Goal: Task Accomplishment & Management: Use online tool/utility

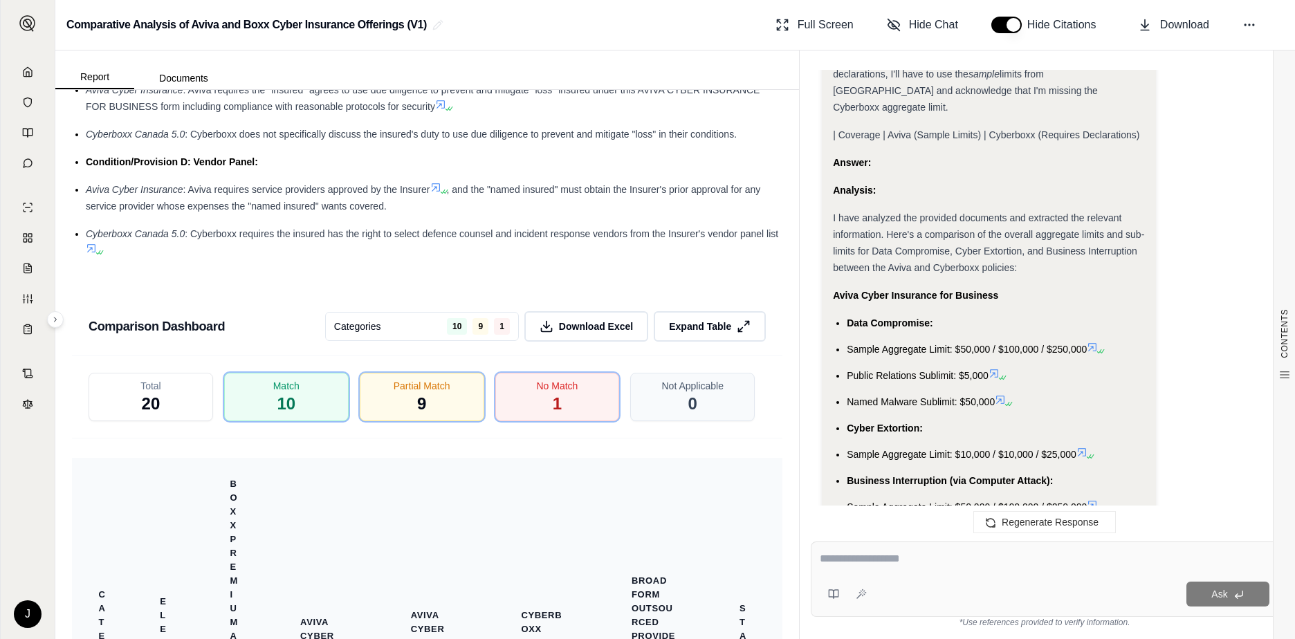
scroll to position [2962, 0]
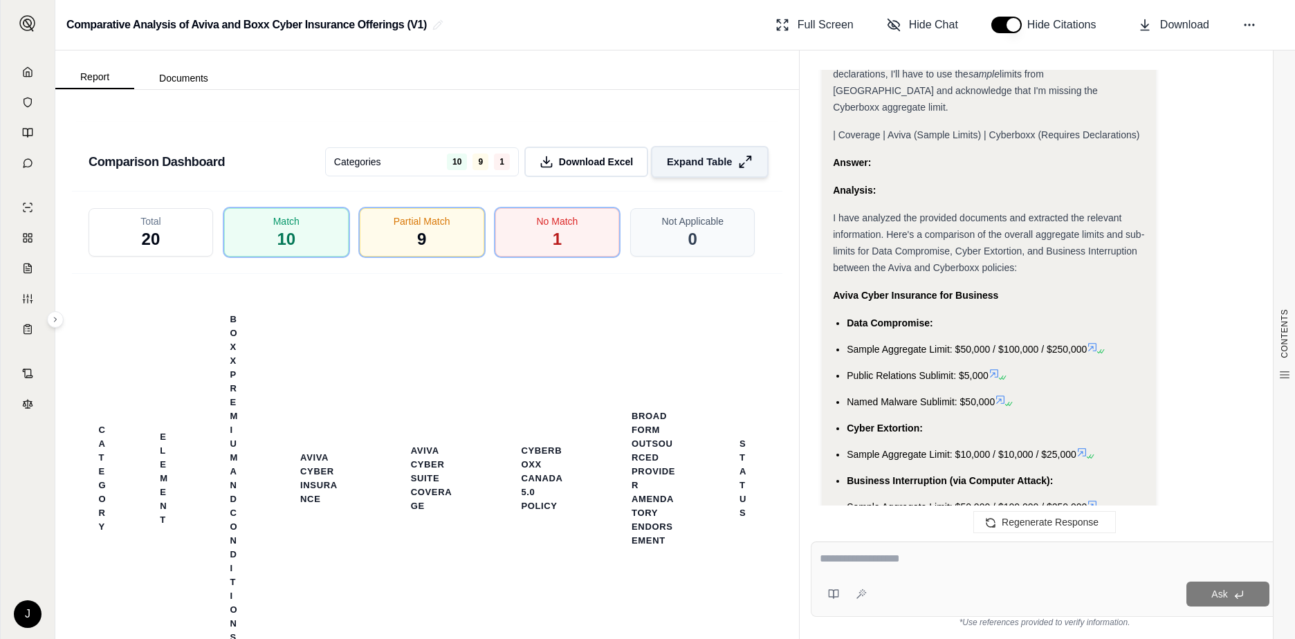
click at [679, 169] on span "Expand Table" at bounding box center [699, 162] width 65 height 15
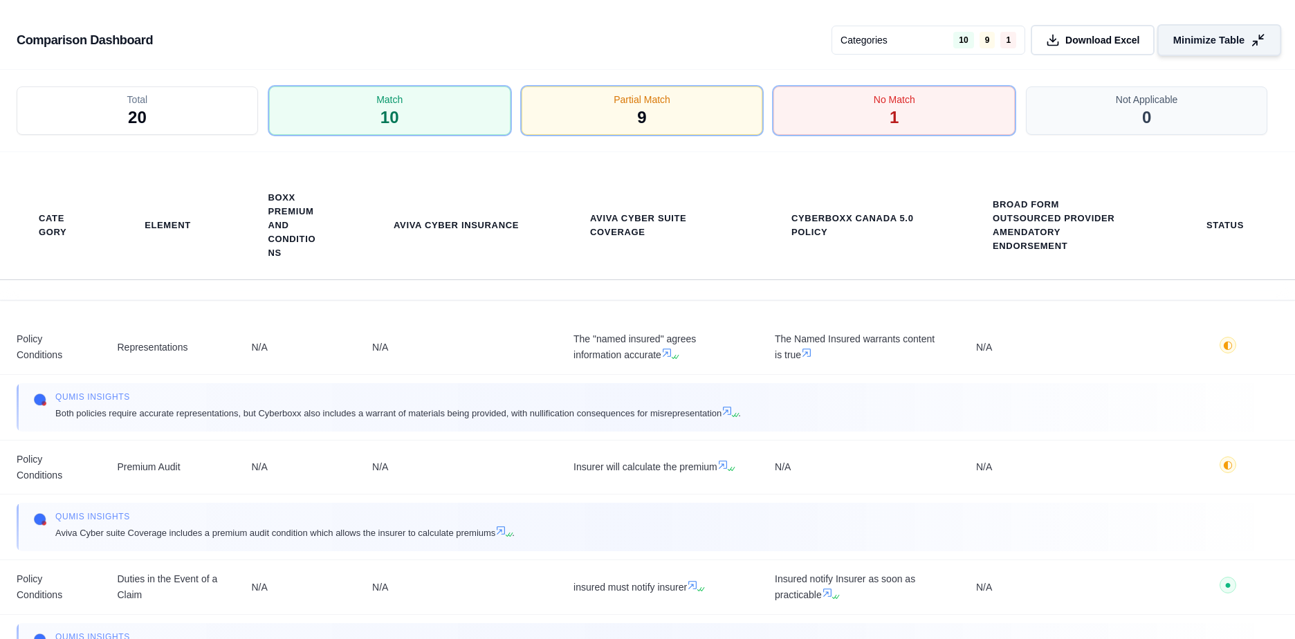
scroll to position [2477, 0]
click at [1074, 34] on span "Download Excel" at bounding box center [1103, 40] width 78 height 15
click at [625, 60] on div "Comparison Dashboard Categories 10 9 1 Download Excel Minimize Table" at bounding box center [647, 35] width 1295 height 70
click at [1190, 42] on span "Minimize Table" at bounding box center [1208, 40] width 71 height 15
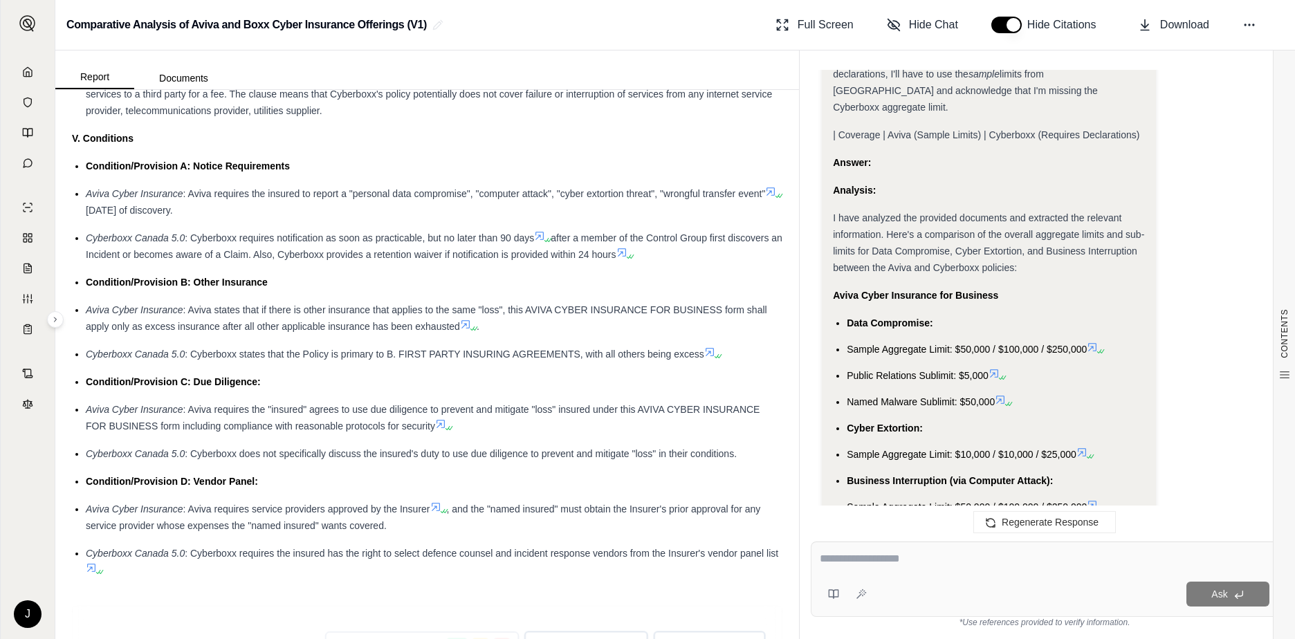
click at [1236, 24] on div "Full Screen Hide Chat Hide Citations Download" at bounding box center [1027, 25] width 514 height 28
click at [1246, 24] on icon at bounding box center [1249, 25] width 14 height 14
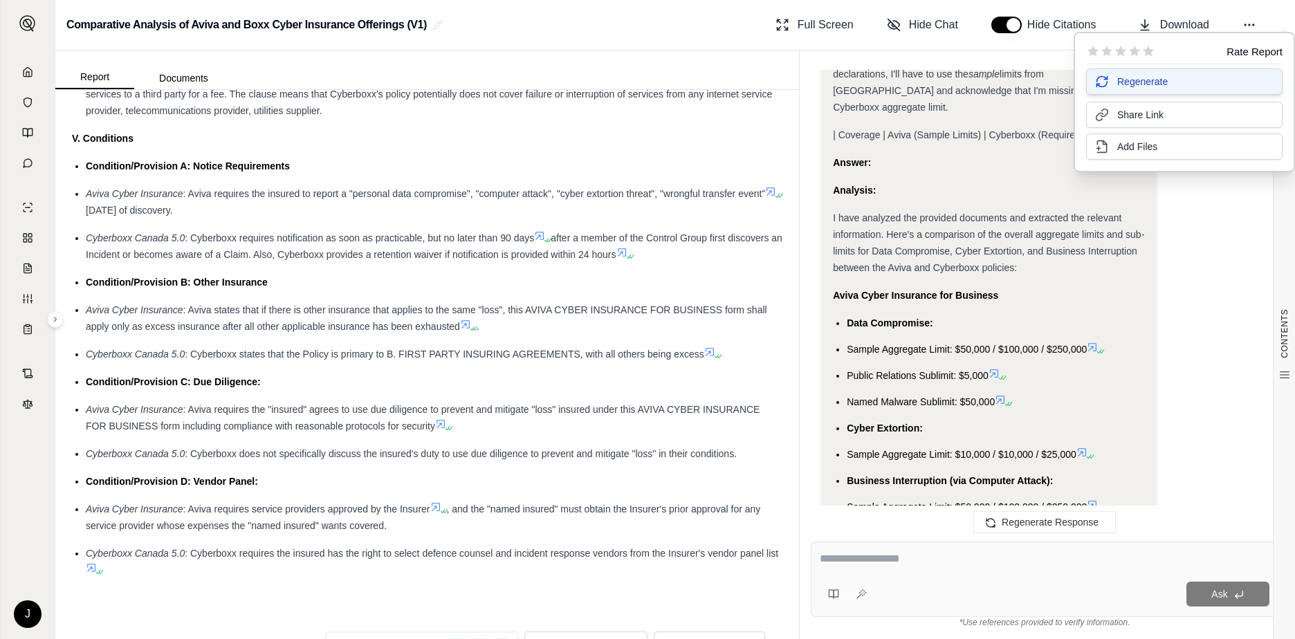
click at [1139, 88] on span "Regenerate" at bounding box center [1142, 82] width 51 height 14
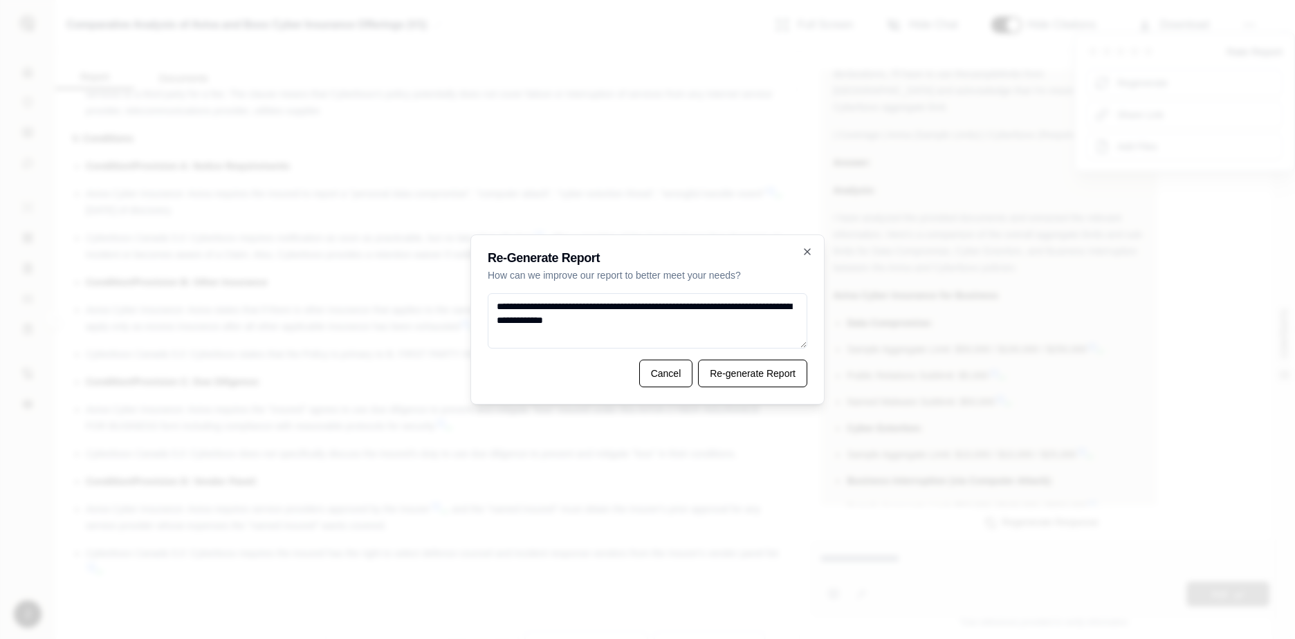
click at [648, 321] on textarea "**********" at bounding box center [648, 320] width 320 height 55
click at [632, 338] on textarea "**********" at bounding box center [648, 320] width 320 height 55
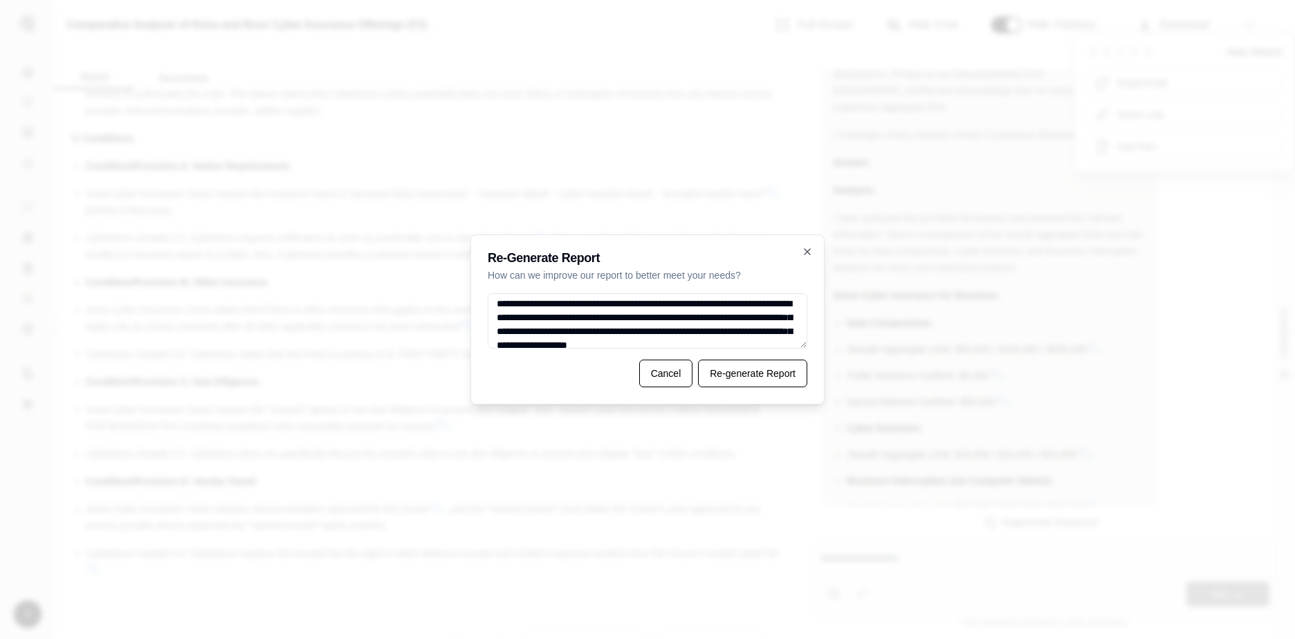
scroll to position [0, 0]
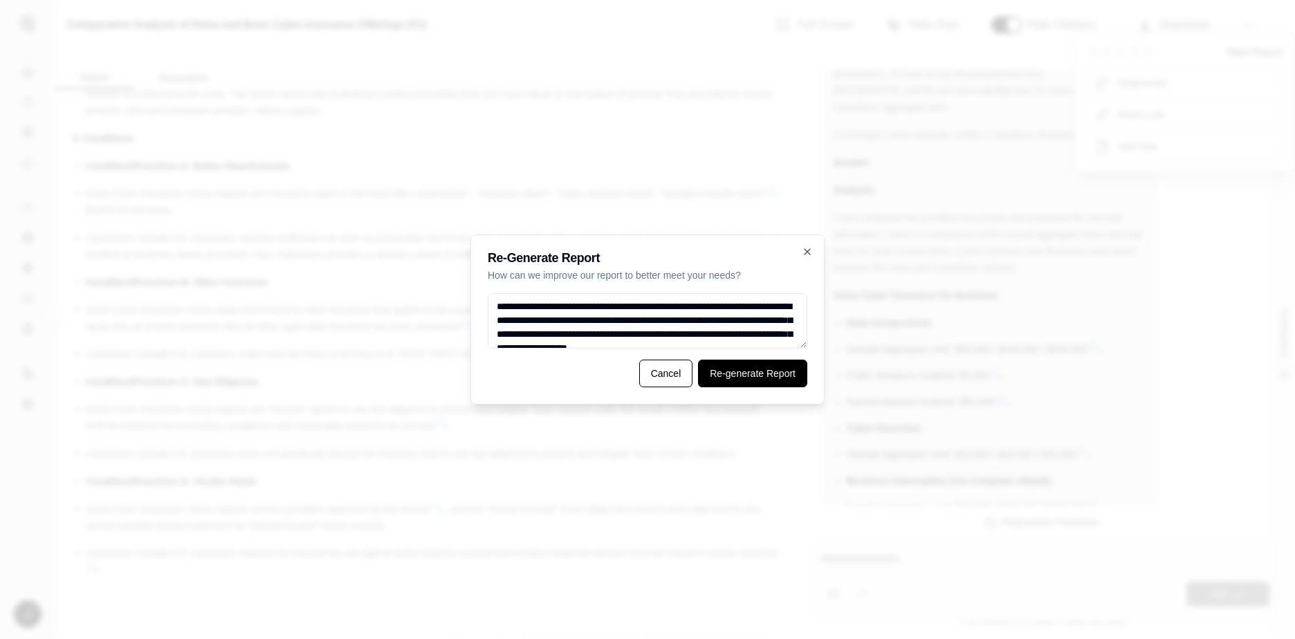
type textarea "**********"
click at [758, 380] on button "Re-generate Report" at bounding box center [752, 374] width 109 height 28
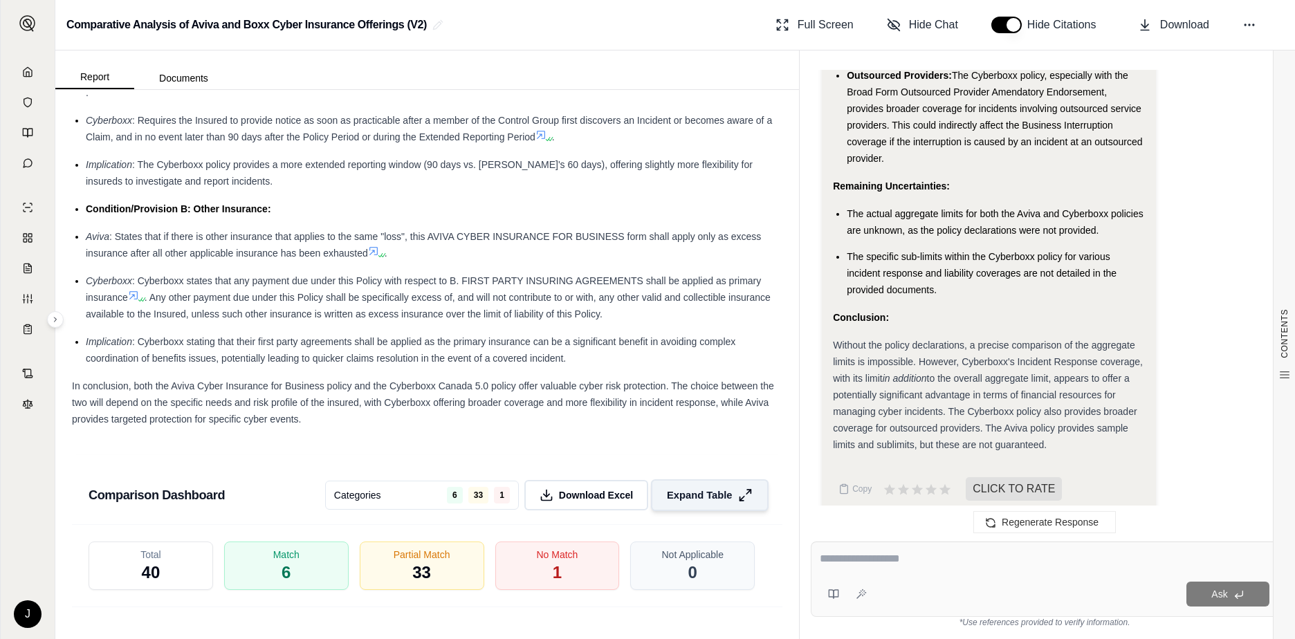
click at [701, 503] on span "Expand Table" at bounding box center [699, 495] width 65 height 15
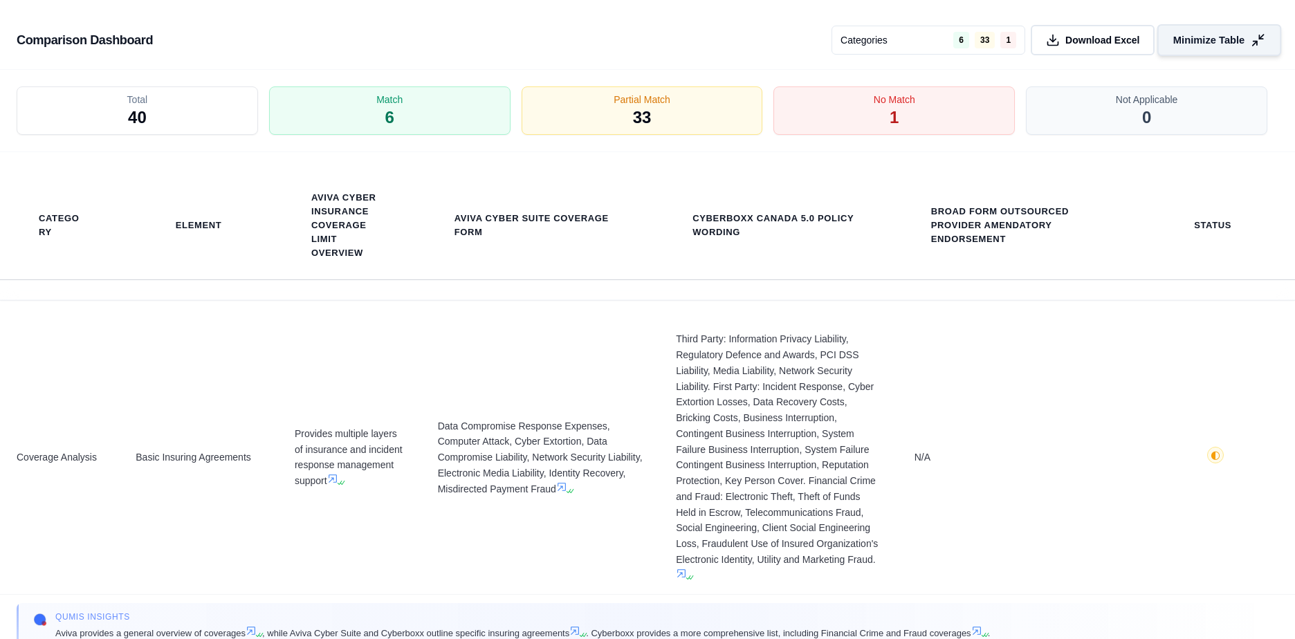
scroll to position [2376, 0]
click at [1092, 32] on button "Download Excel" at bounding box center [1093, 40] width 130 height 32
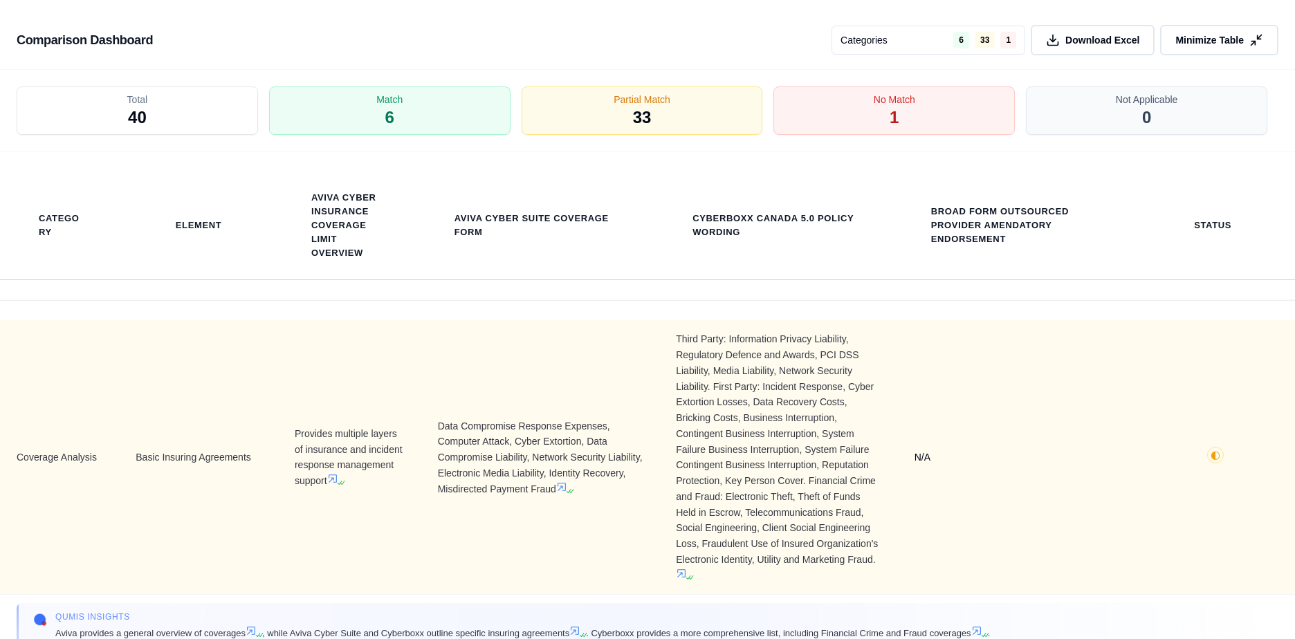
click at [1040, 499] on td "N/A" at bounding box center [1017, 457] width 239 height 275
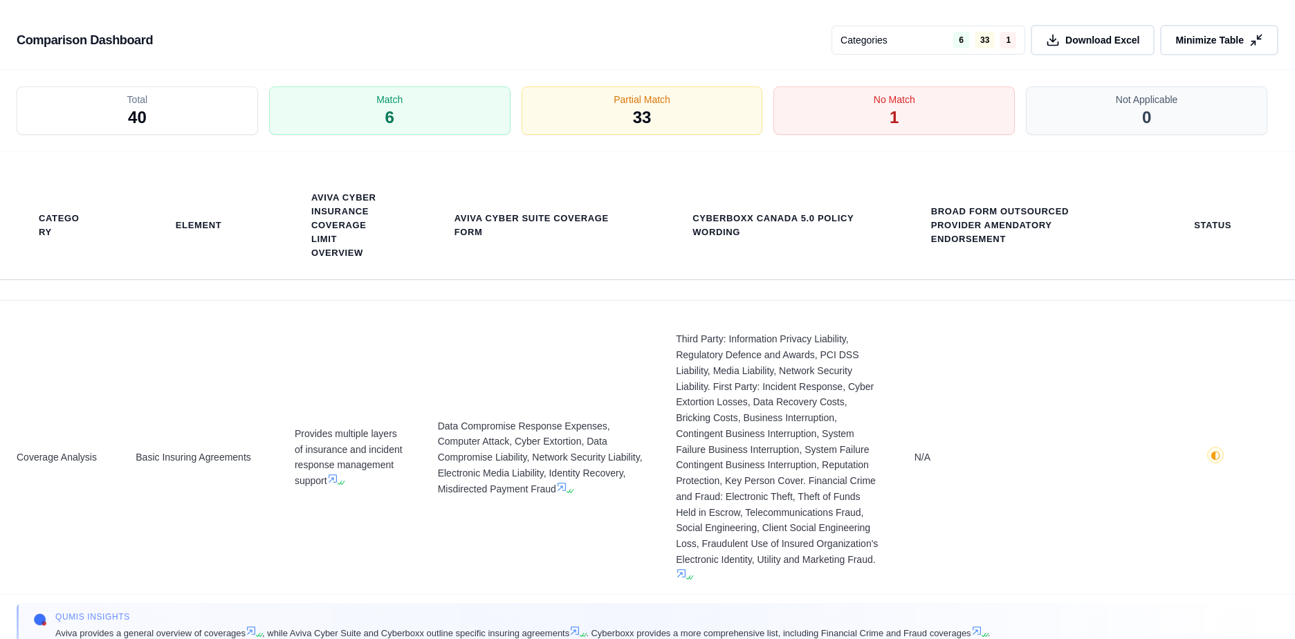
click at [1204, 37] on span "Minimize Table" at bounding box center [1209, 40] width 68 height 14
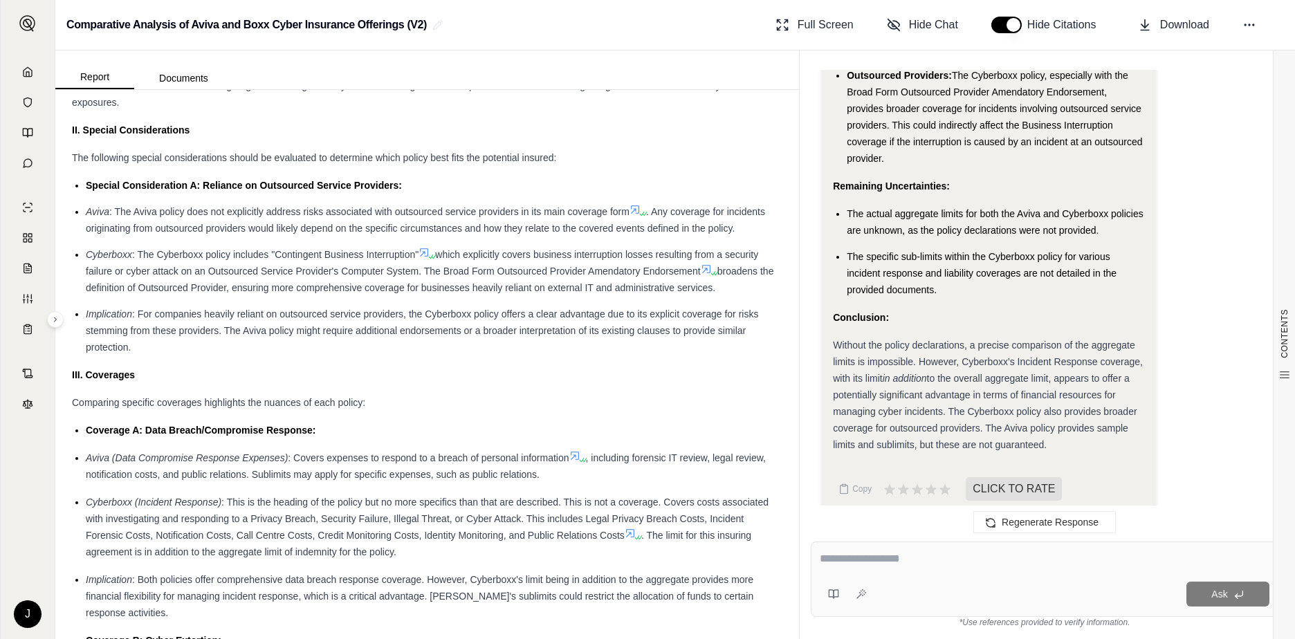
scroll to position [1200, 0]
click at [905, 581] on div "Ask" at bounding box center [1045, 594] width 450 height 28
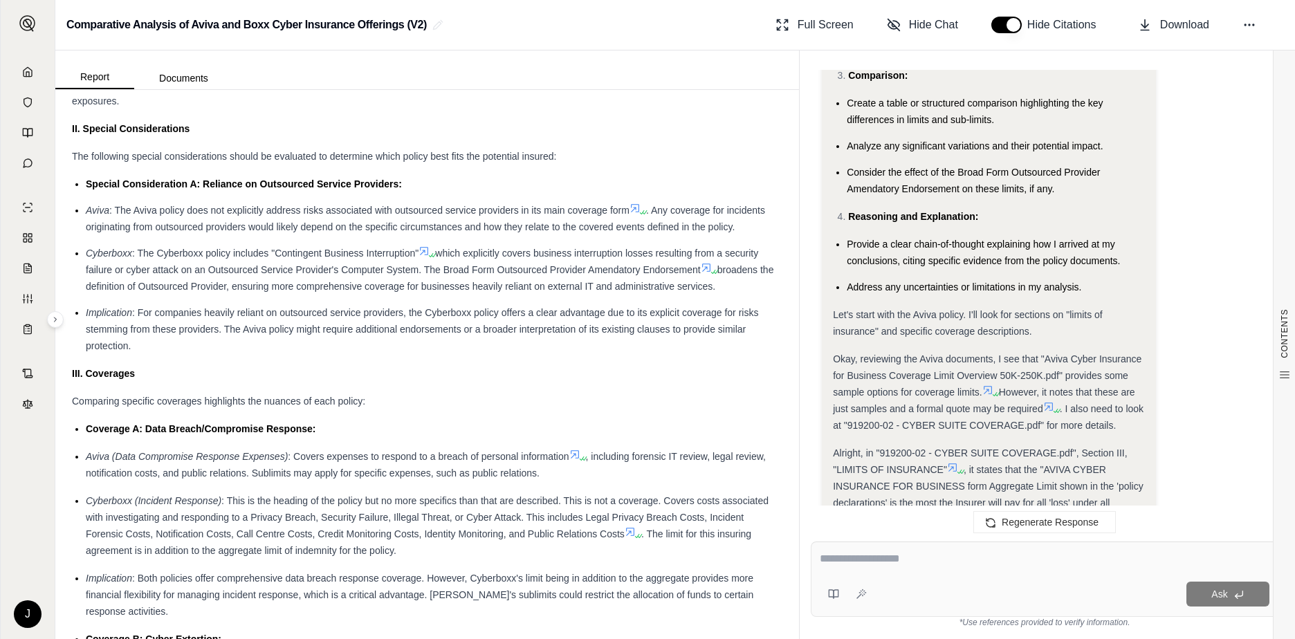
scroll to position [1019, 0]
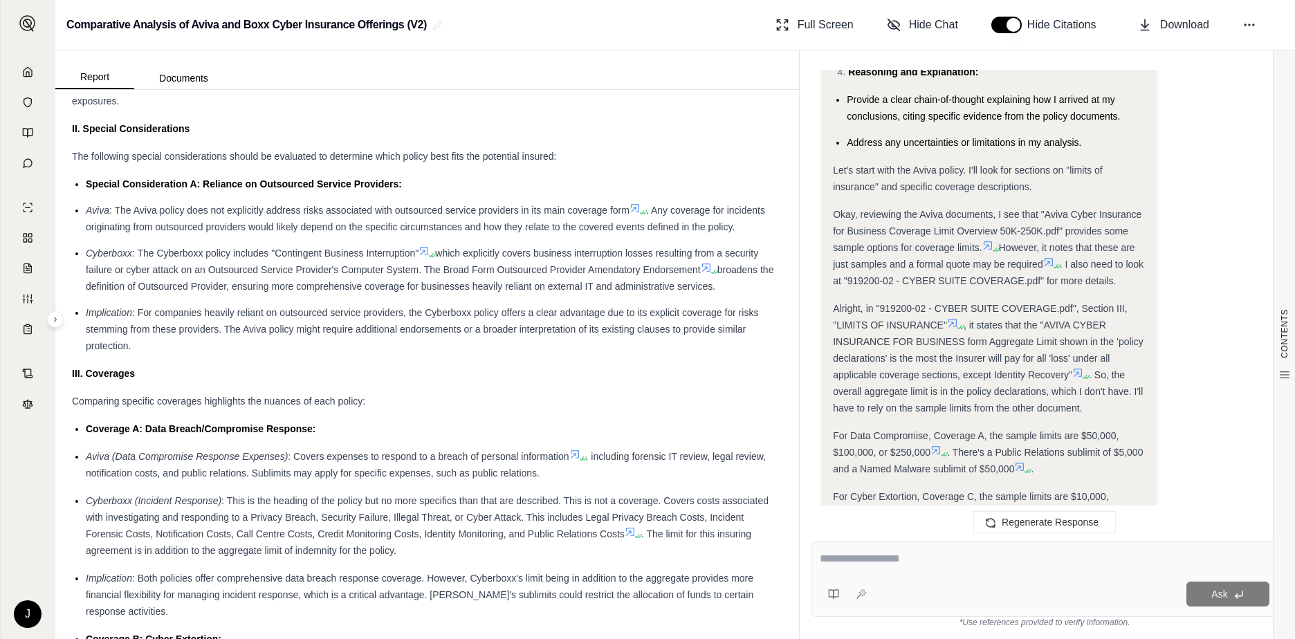
click at [871, 567] on textarea at bounding box center [1045, 559] width 450 height 17
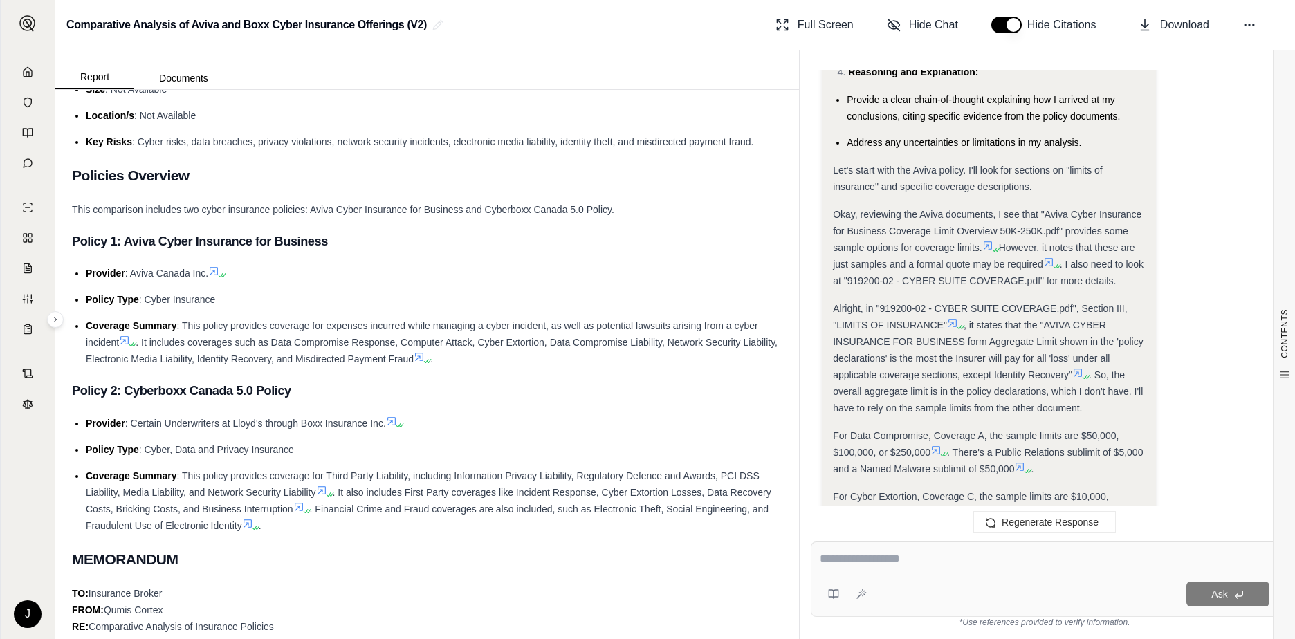
scroll to position [277, 0]
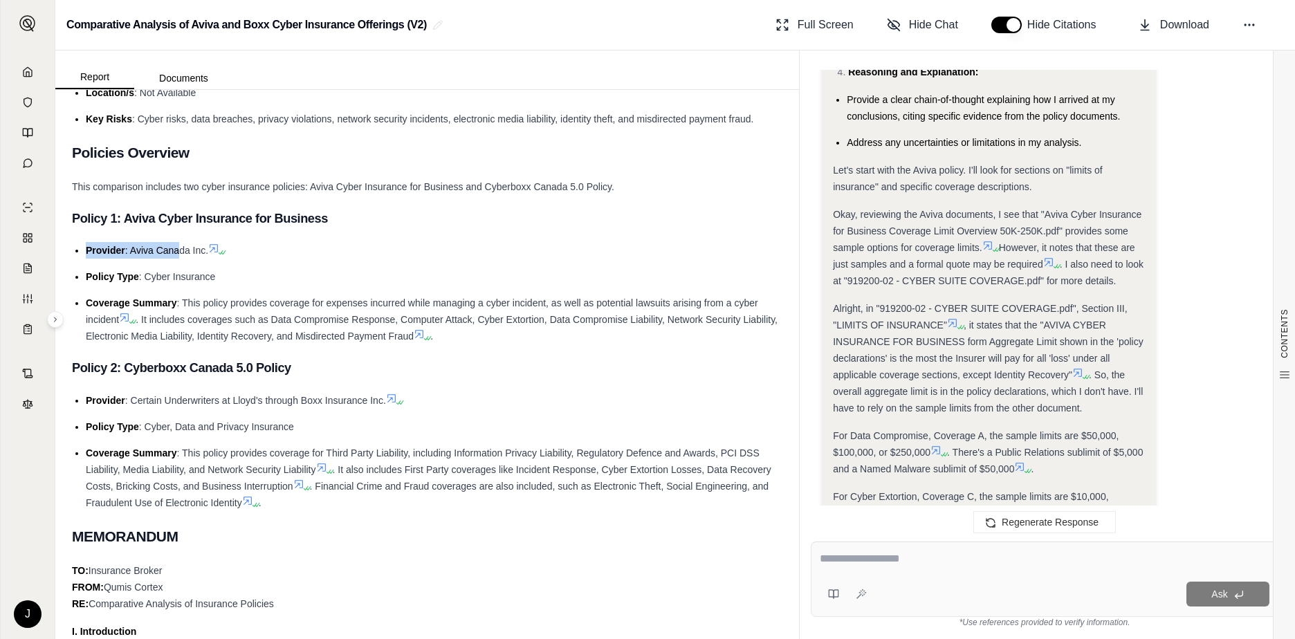
drag, startPoint x: 289, startPoint y: 219, endPoint x: 176, endPoint y: 232, distance: 113.5
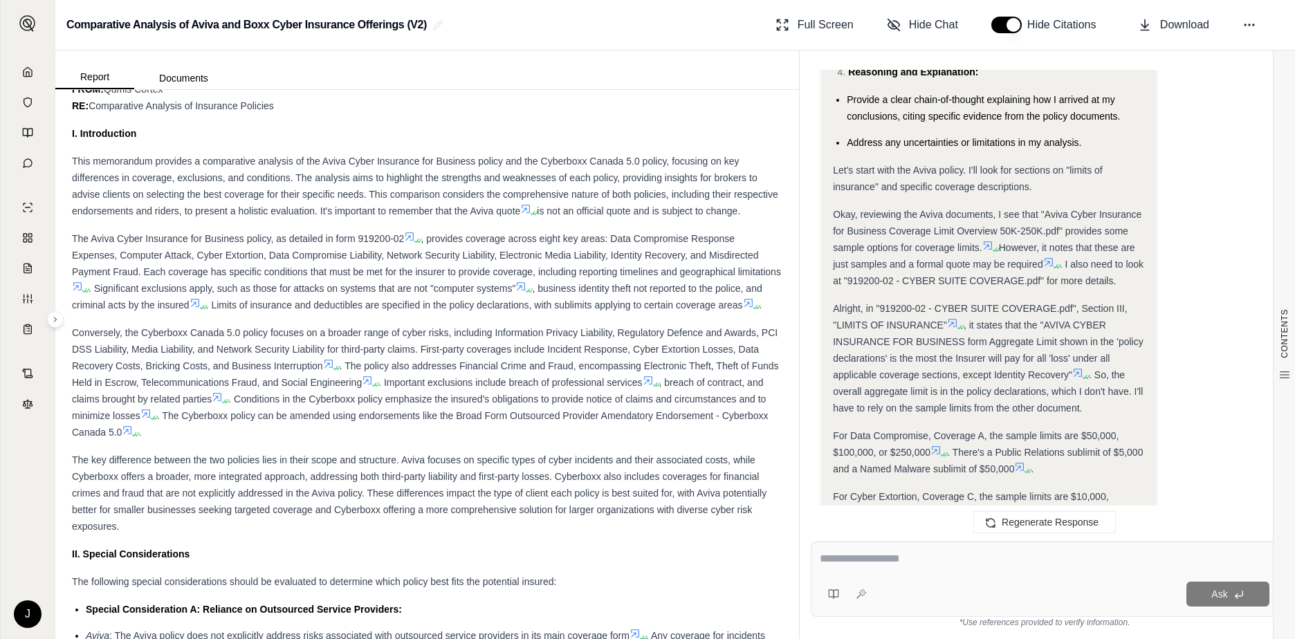
scroll to position [761, 0]
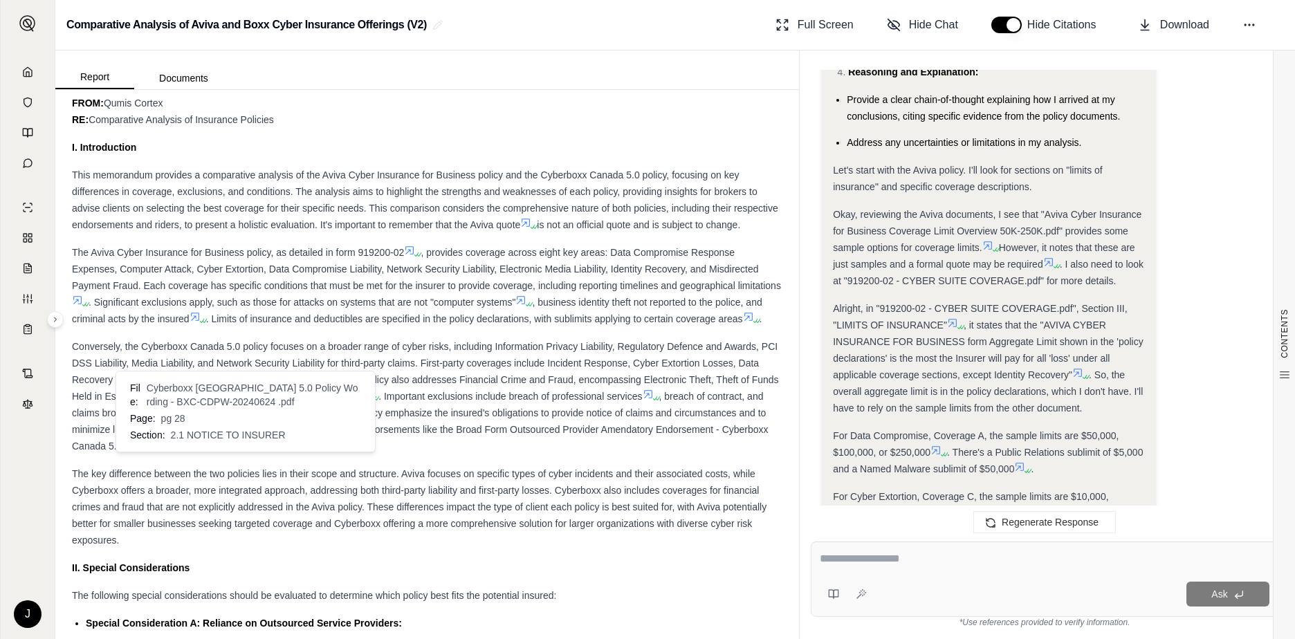
click at [152, 433] on icon at bounding box center [145, 427] width 11 height 11
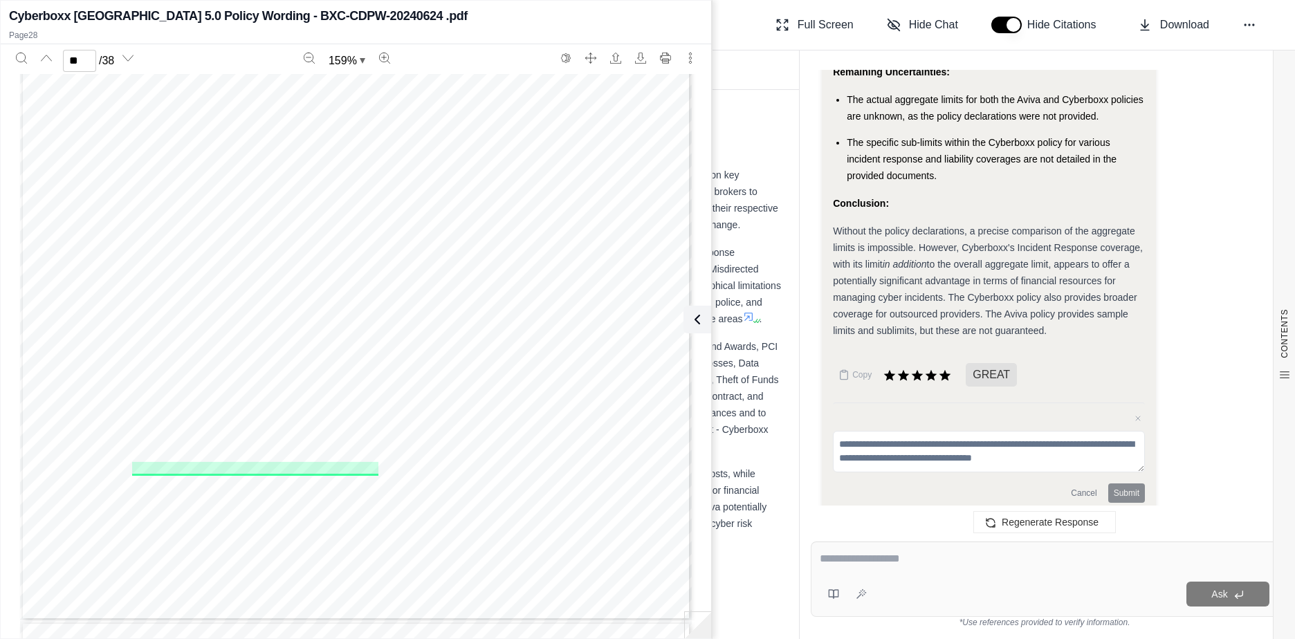
scroll to position [23887, 0]
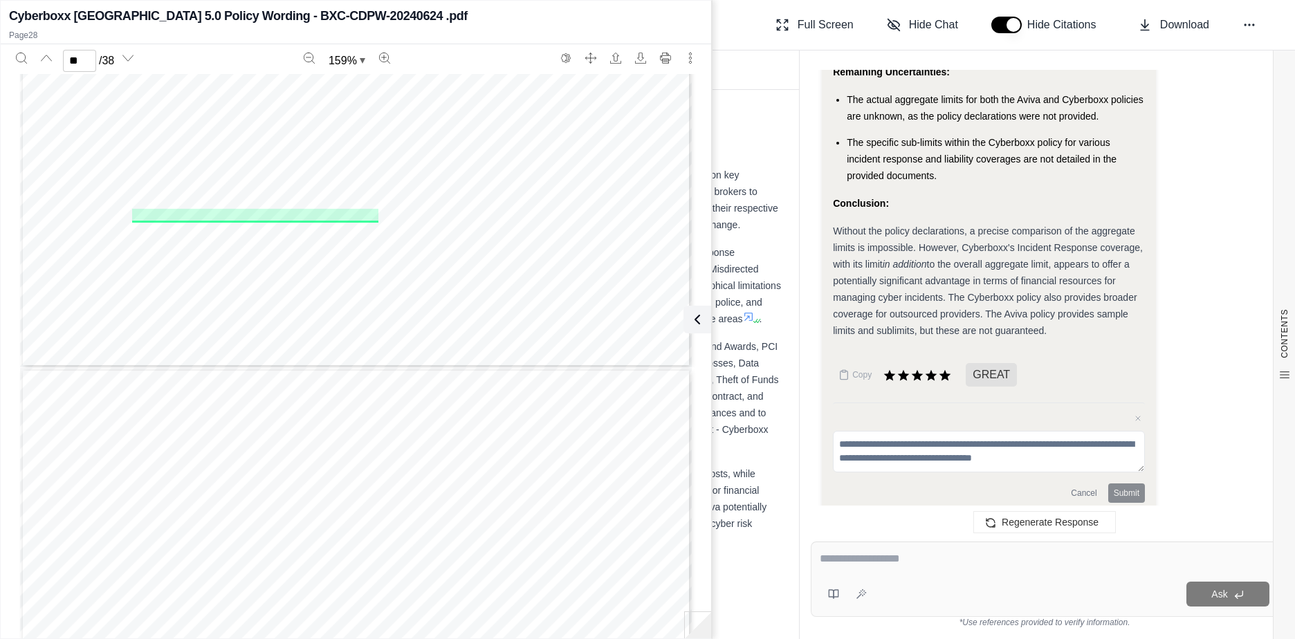
type input "**"
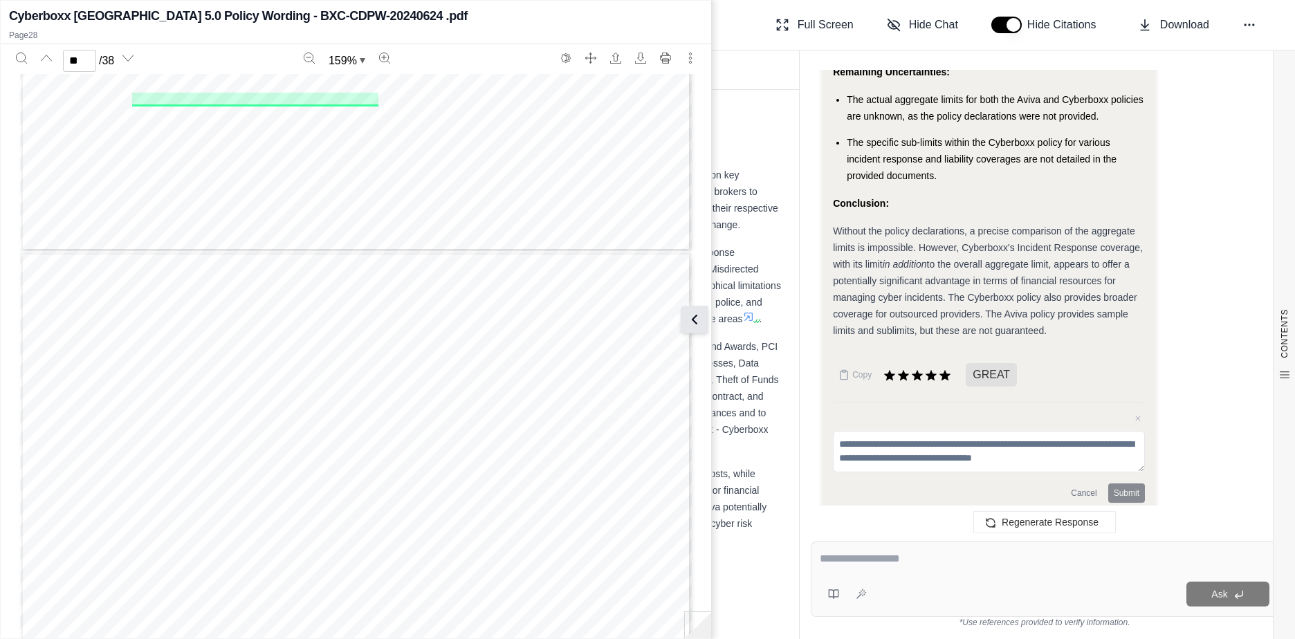
click at [697, 327] on icon at bounding box center [694, 319] width 17 height 17
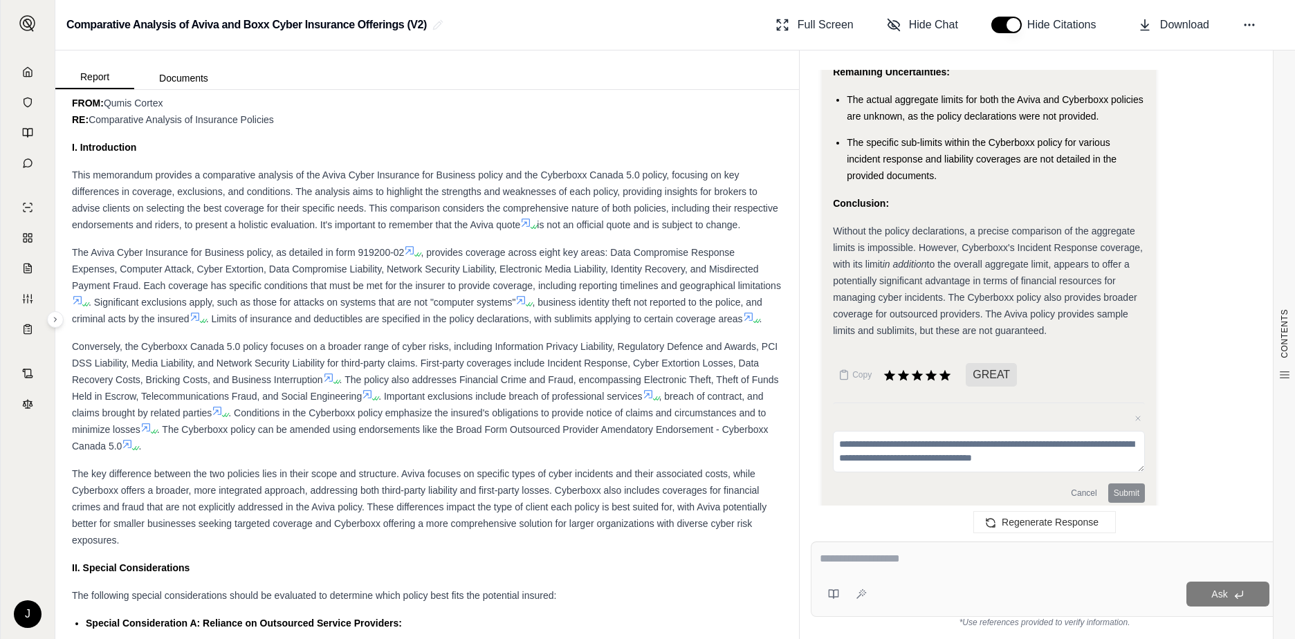
click at [526, 306] on icon at bounding box center [520, 300] width 11 height 11
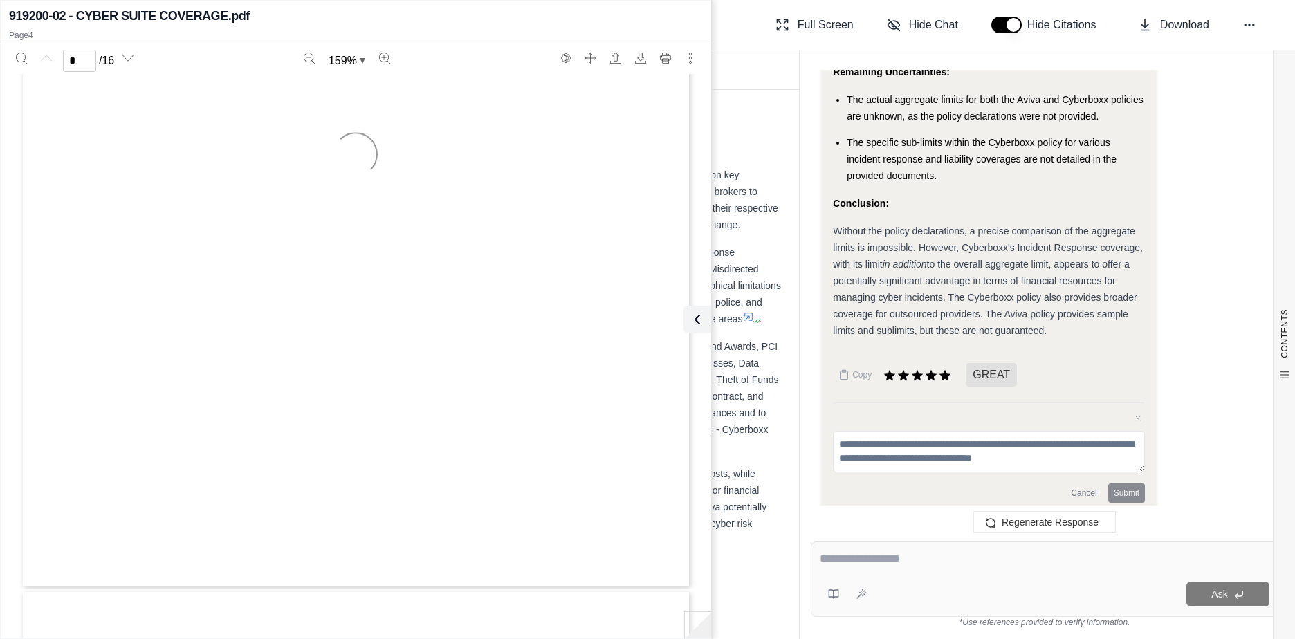
type input "*"
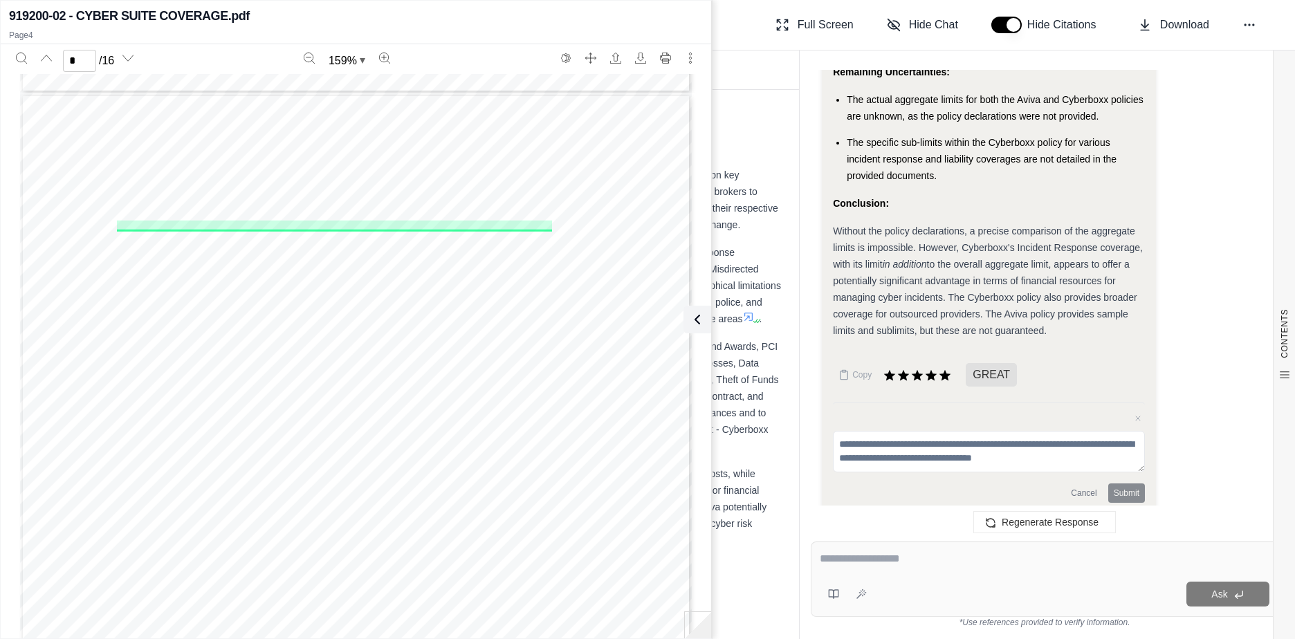
scroll to position [2608, 0]
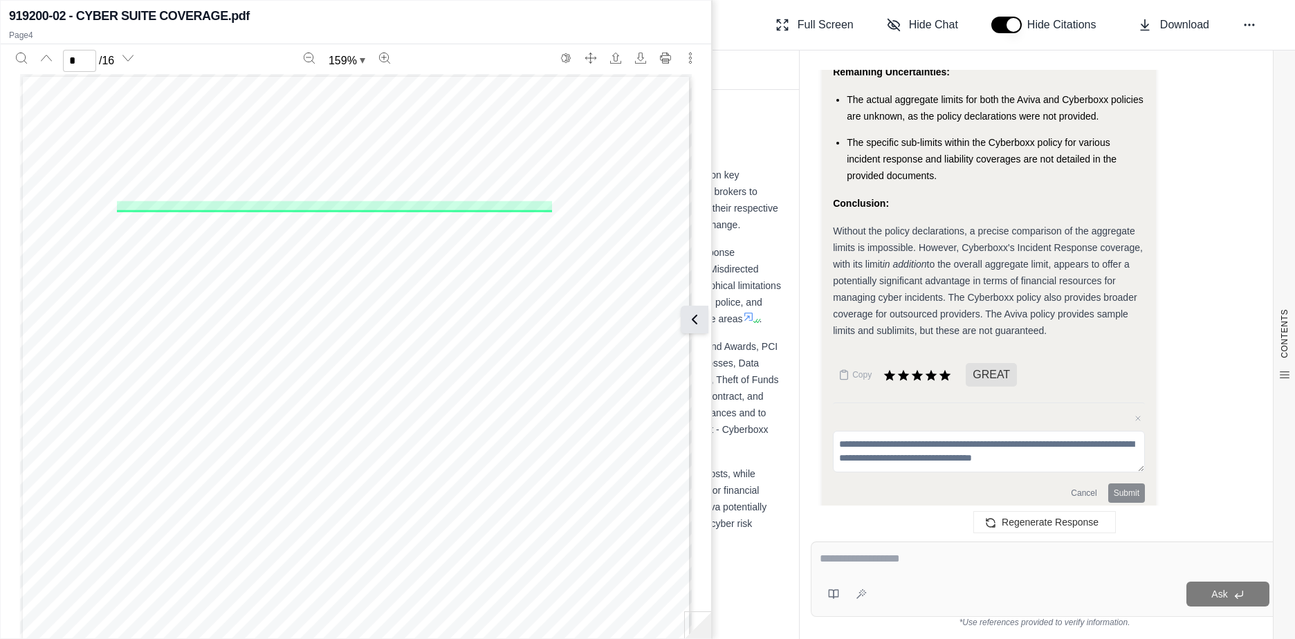
click at [696, 318] on icon at bounding box center [694, 319] width 17 height 17
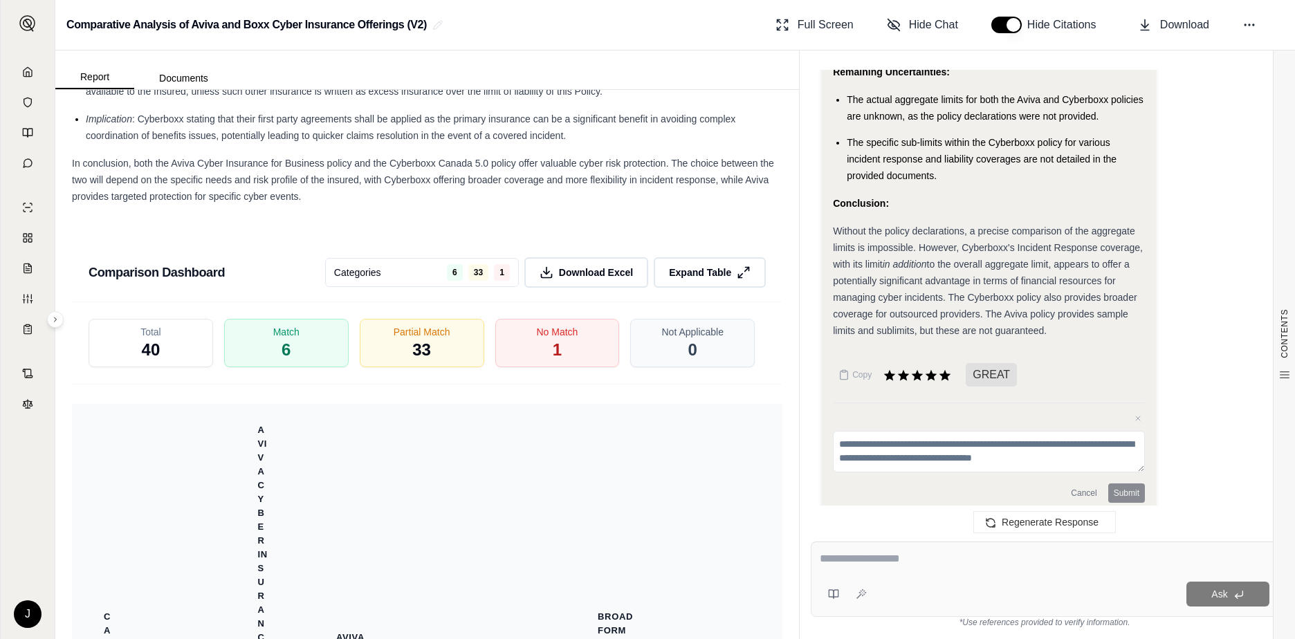
scroll to position [2906, 0]
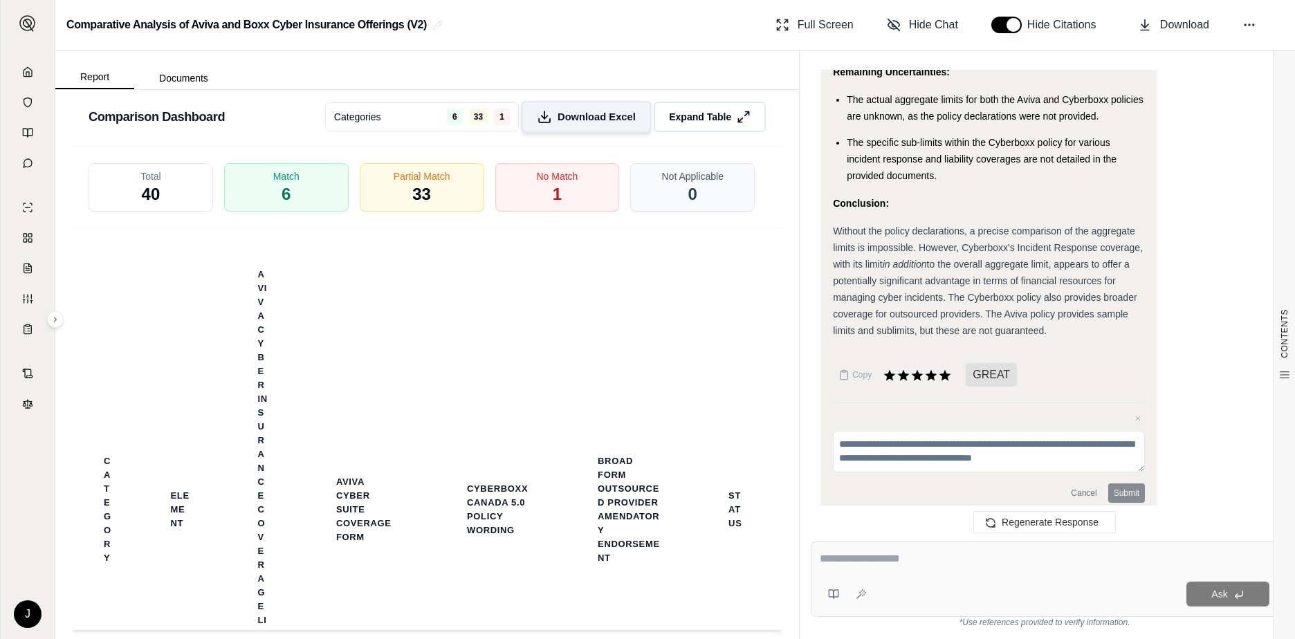
drag, startPoint x: 571, startPoint y: 158, endPoint x: 581, endPoint y: 156, distance: 9.9
click at [571, 133] on button "Download Excel" at bounding box center [586, 117] width 130 height 32
click at [679, 124] on span "Expand Table" at bounding box center [700, 117] width 62 height 14
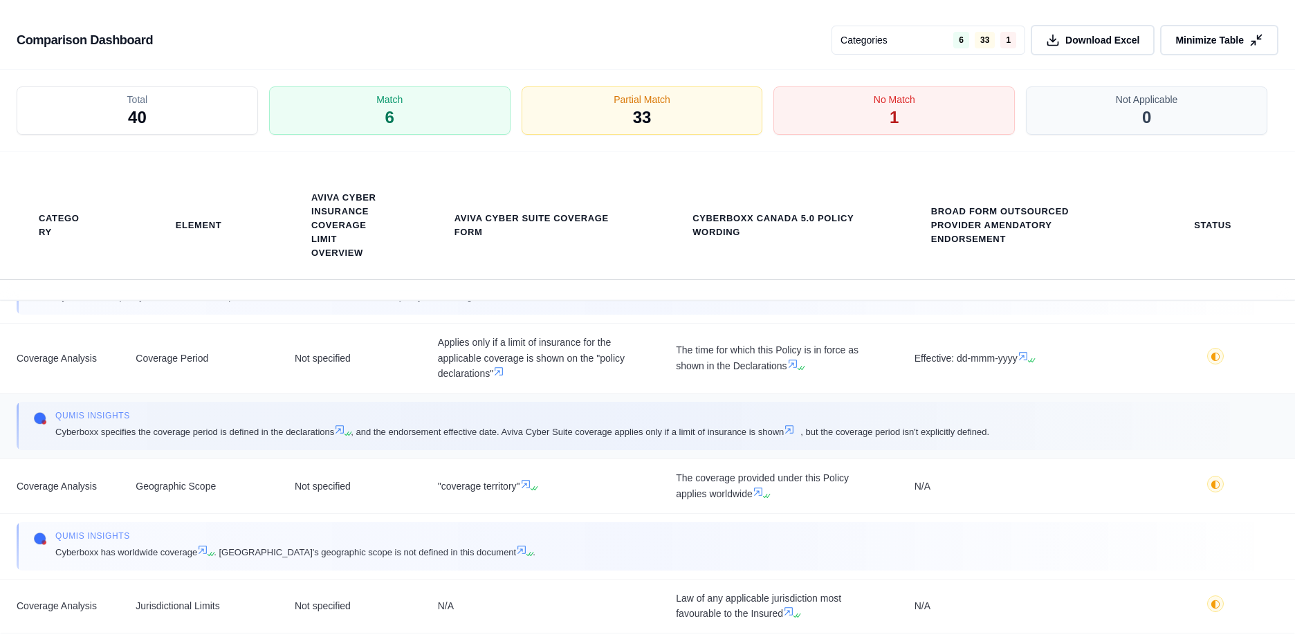
scroll to position [761, 0]
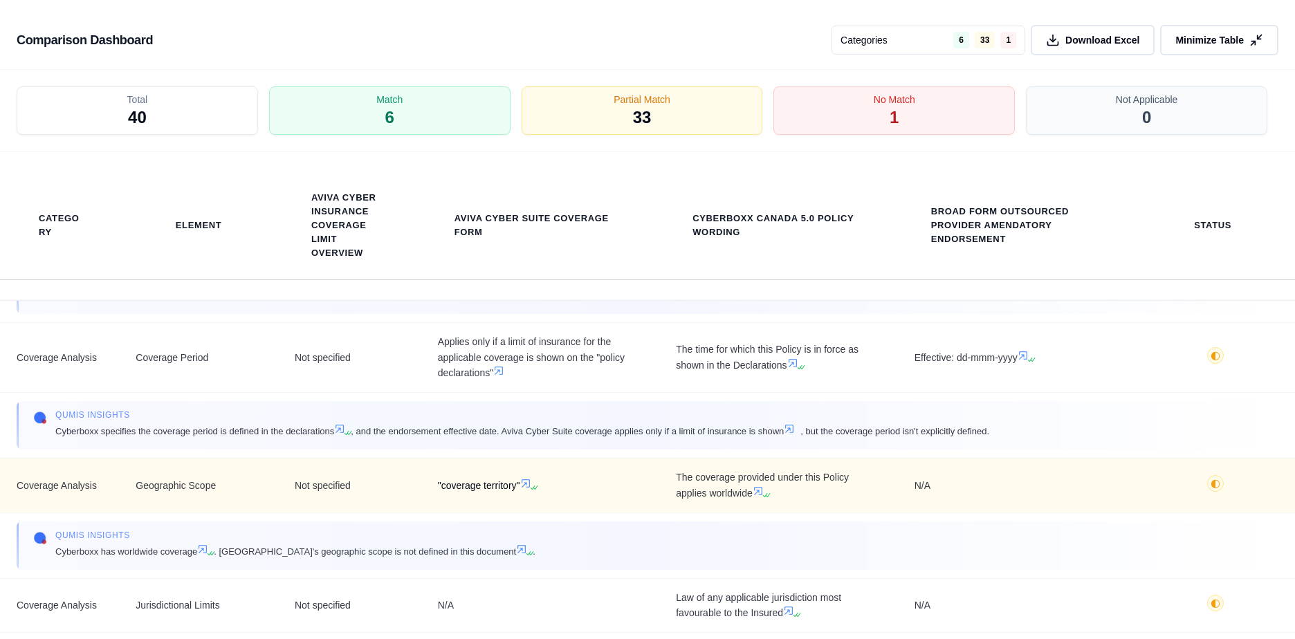
click at [487, 486] on span ""coverage territory"" at bounding box center [540, 486] width 205 height 16
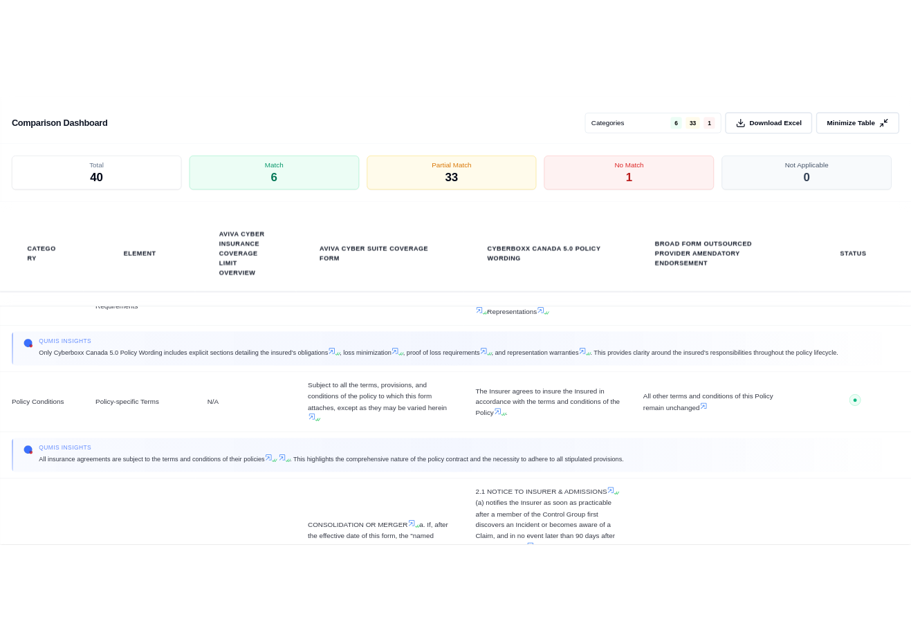
scroll to position [2214, 0]
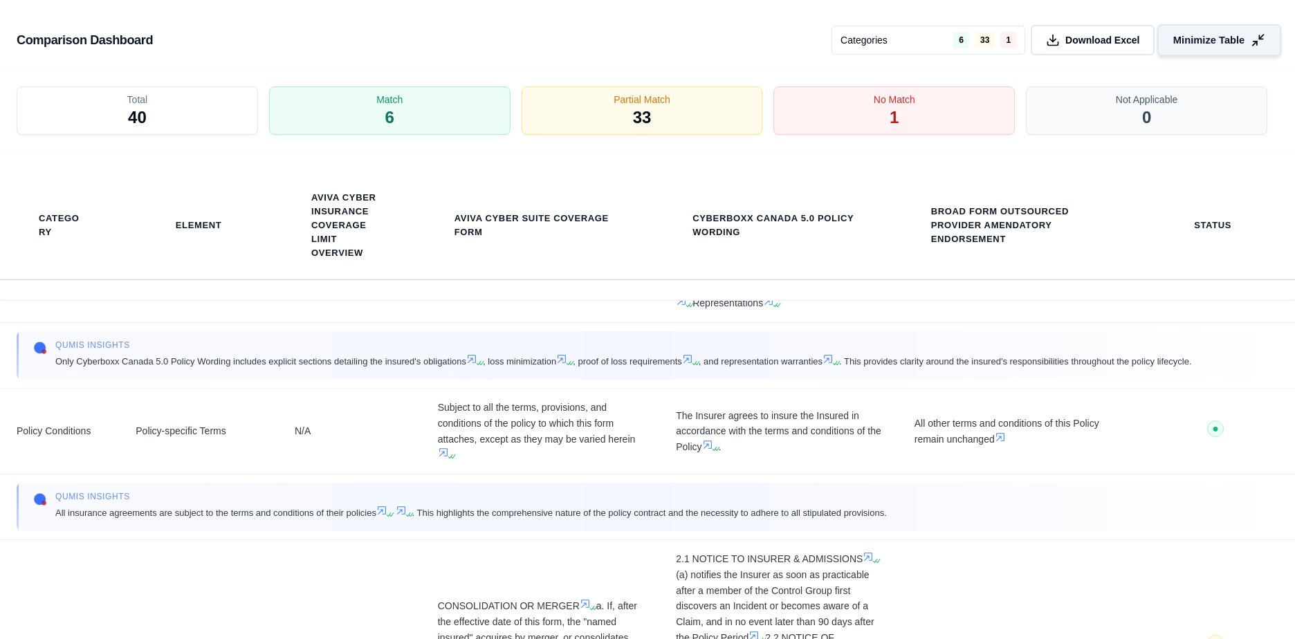
click at [1251, 43] on icon at bounding box center [1258, 40] width 15 height 15
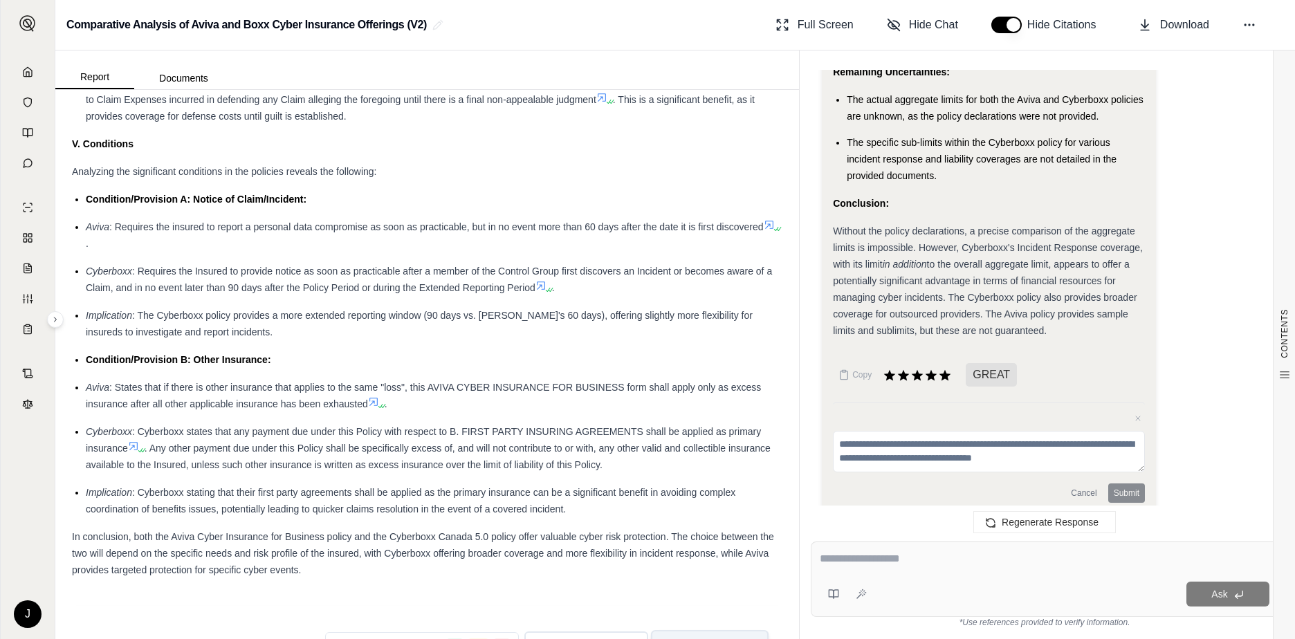
click at [887, 570] on div at bounding box center [1045, 561] width 450 height 21
click at [869, 558] on textarea at bounding box center [1045, 559] width 450 height 17
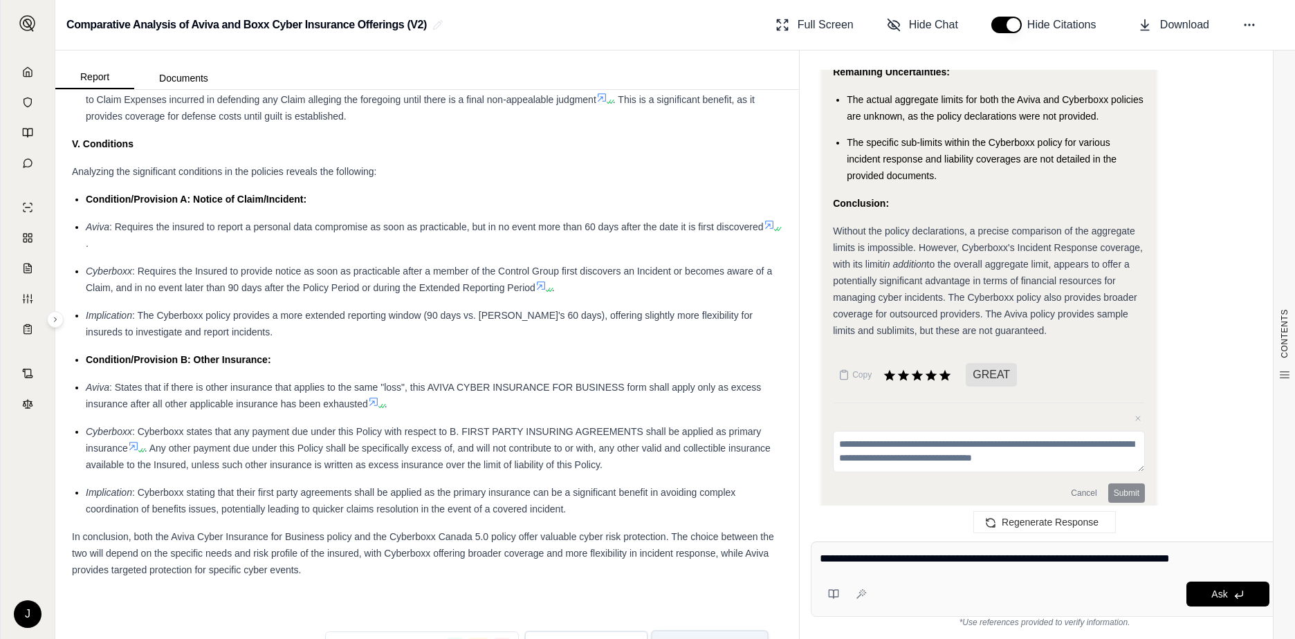
click at [919, 557] on textarea "**********" at bounding box center [1045, 559] width 450 height 17
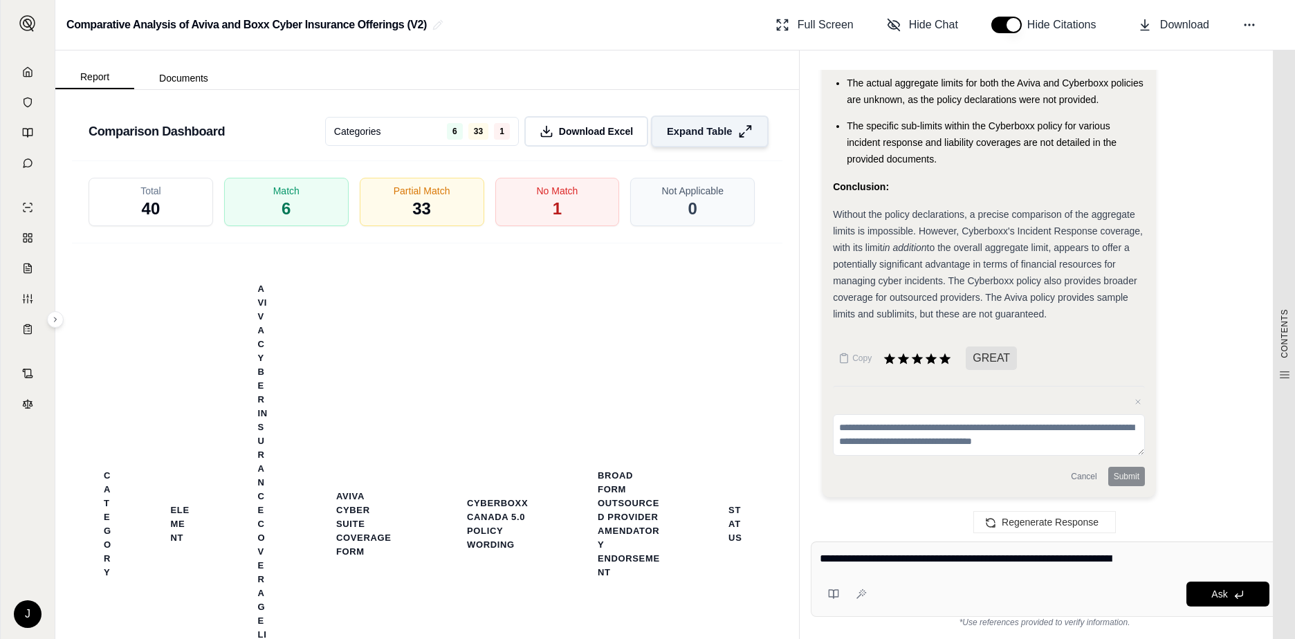
scroll to position [2376, 0]
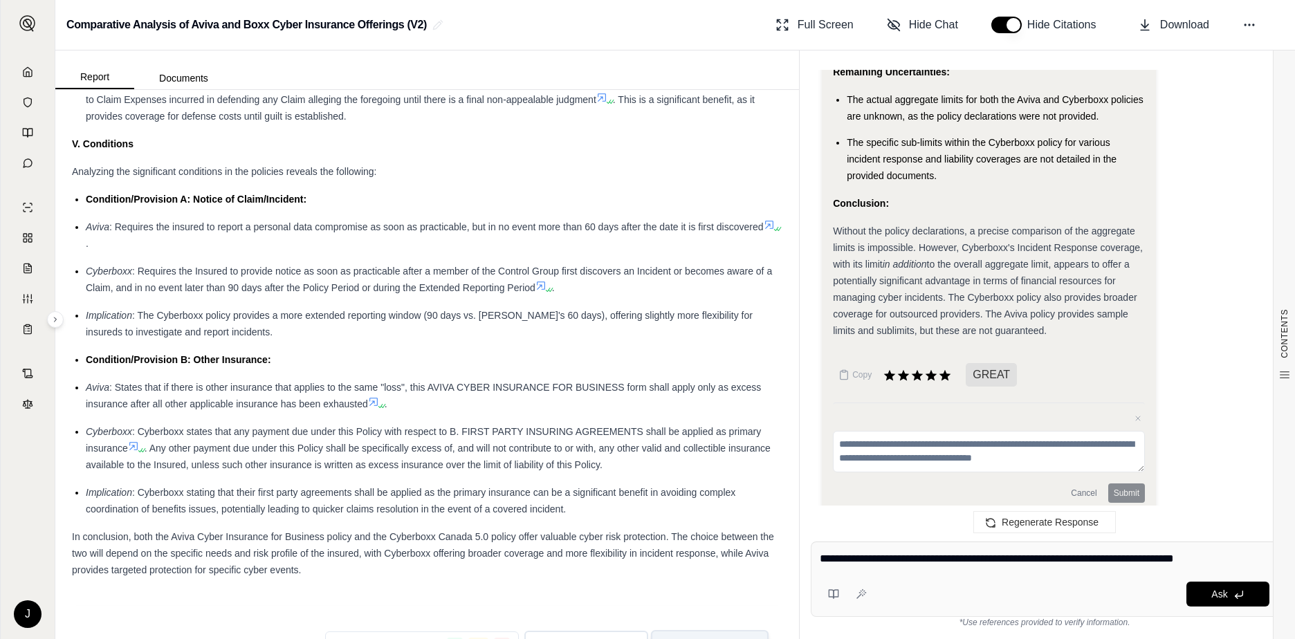
click at [1045, 580] on div "Ask" at bounding box center [1045, 594] width 450 height 28
click at [1105, 560] on textarea "**********" at bounding box center [1045, 559] width 450 height 17
drag, startPoint x: 1123, startPoint y: 567, endPoint x: 1137, endPoint y: 586, distance: 22.8
click at [1137, 589] on div "Ask" at bounding box center [1070, 594] width 397 height 25
type textarea "**********"
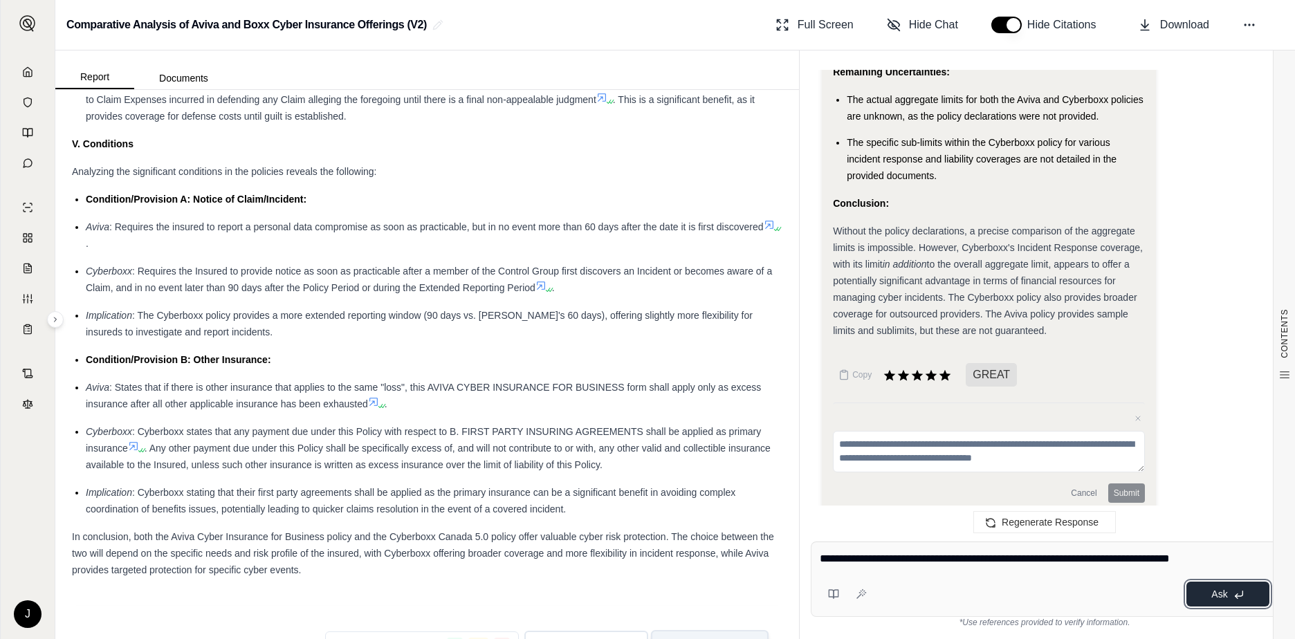
click at [1220, 593] on span "Ask" at bounding box center [1219, 594] width 16 height 11
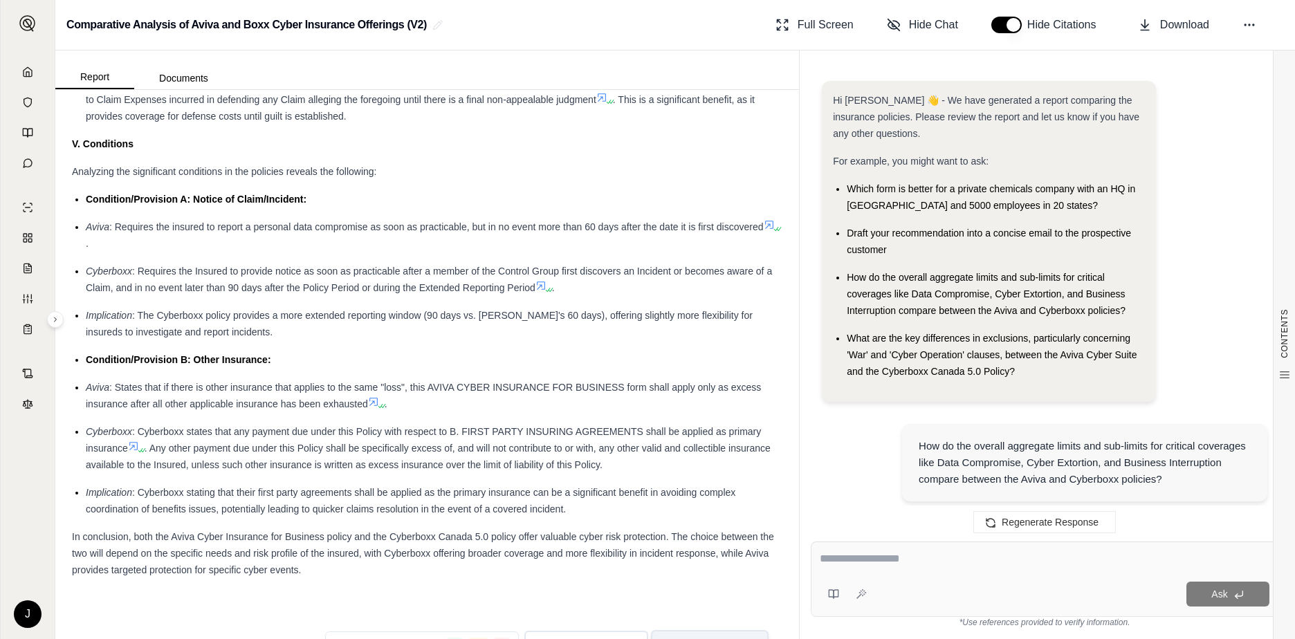
scroll to position [3893, 0]
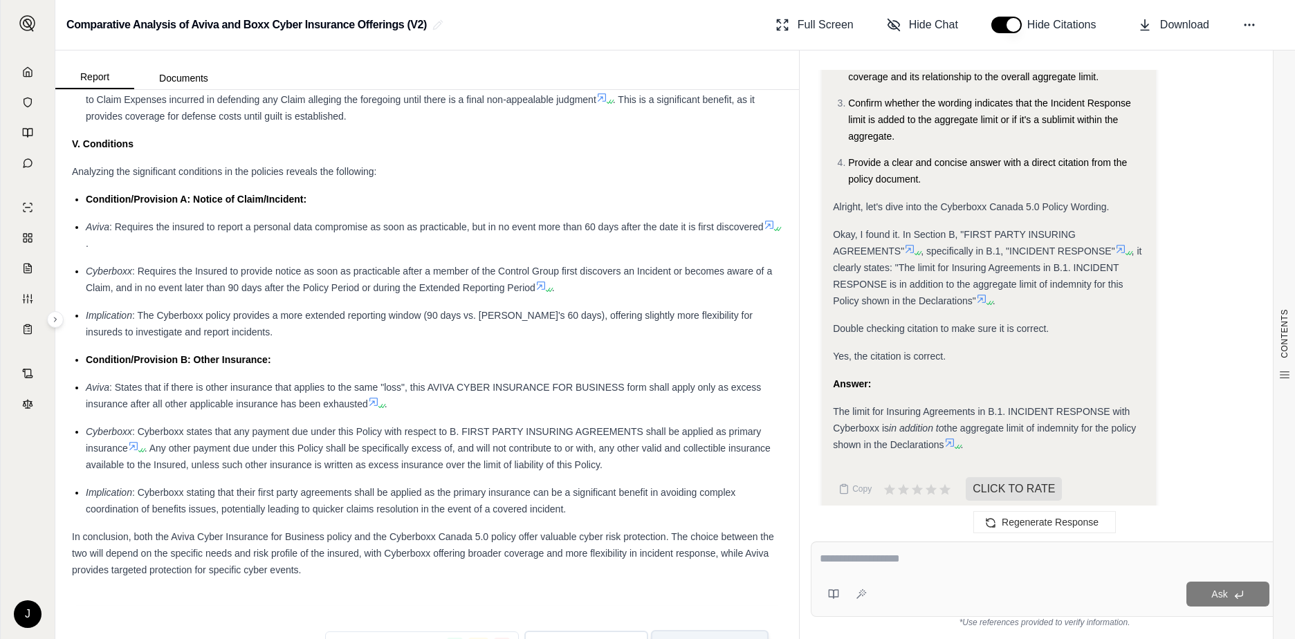
click at [951, 437] on icon at bounding box center [949, 442] width 11 height 11
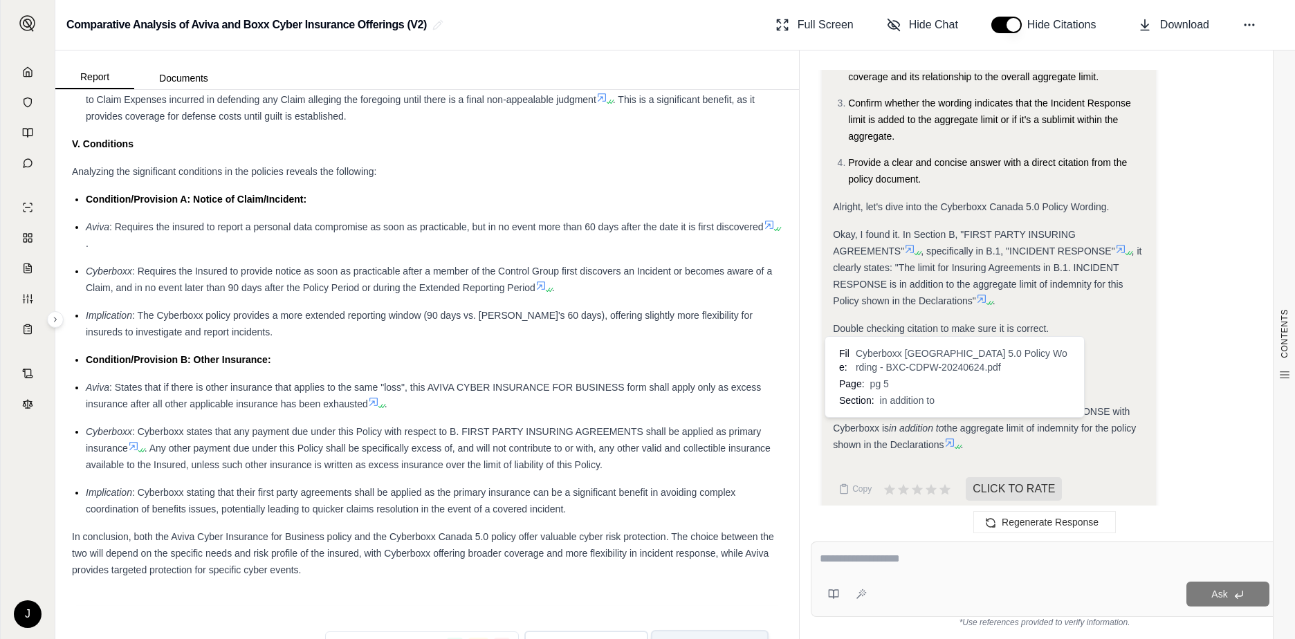
click at [949, 439] on icon at bounding box center [950, 443] width 8 height 8
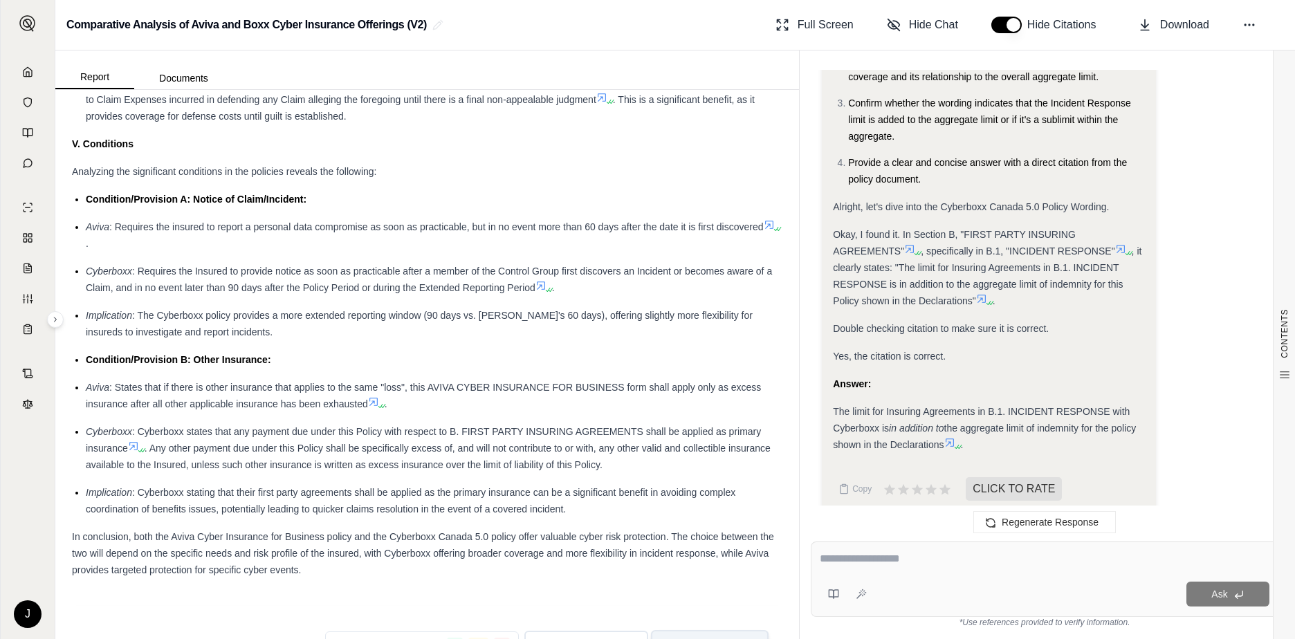
click at [959, 443] on icon at bounding box center [959, 447] width 8 height 8
click at [951, 437] on icon at bounding box center [949, 442] width 11 height 11
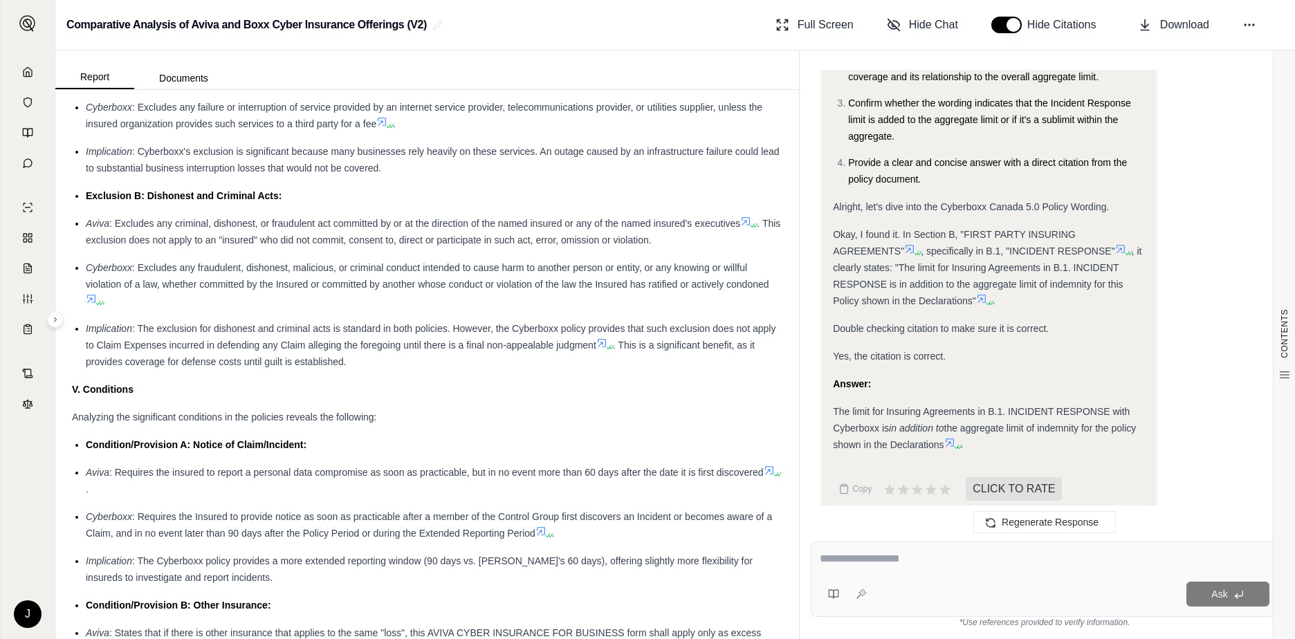
scroll to position [2100, 0]
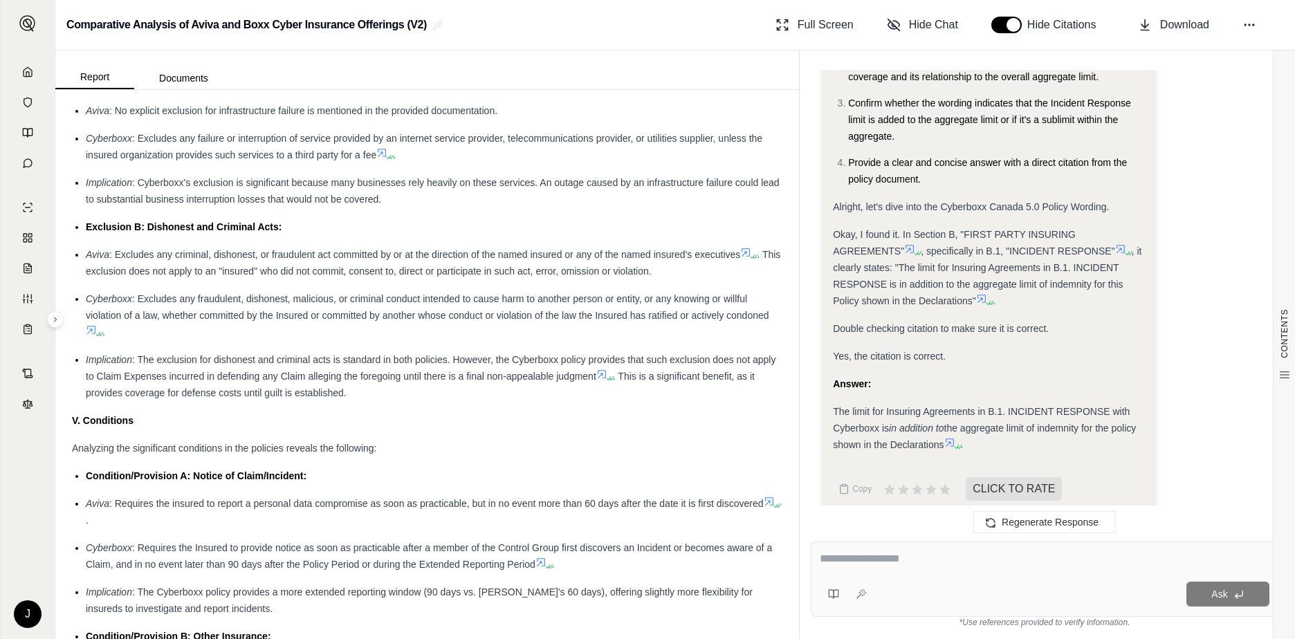
click at [878, 568] on div at bounding box center [1045, 561] width 450 height 21
click at [874, 560] on textarea at bounding box center [1045, 559] width 450 height 17
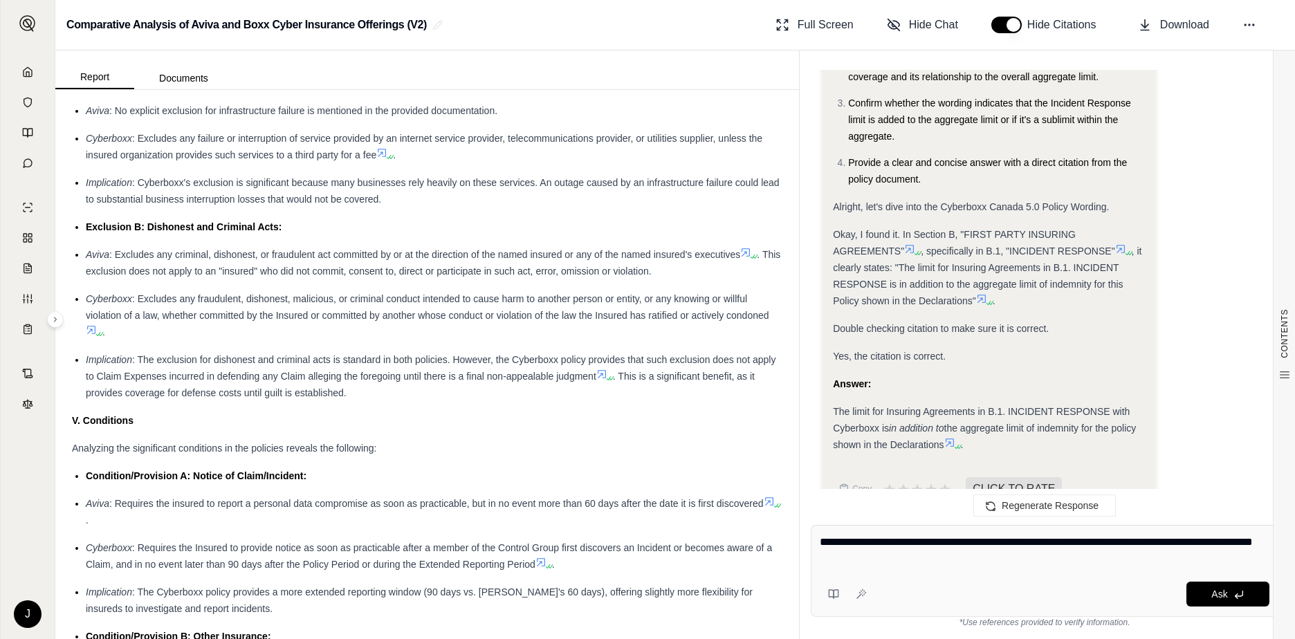
type textarea "**********"
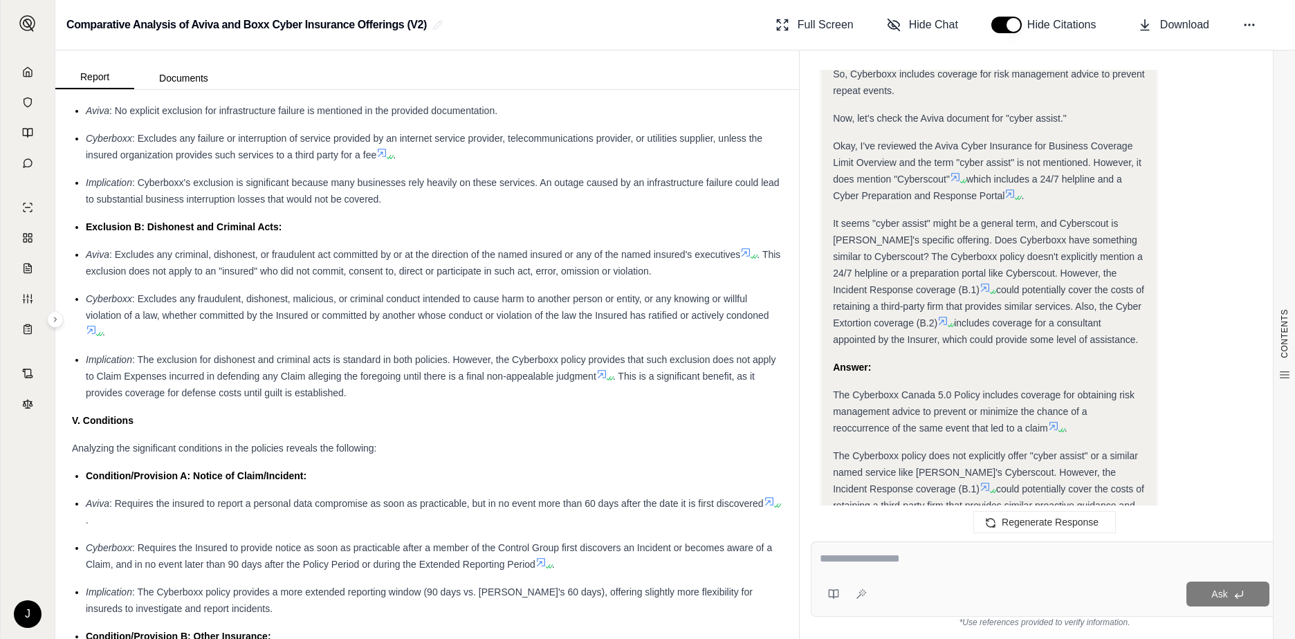
scroll to position [5074, 0]
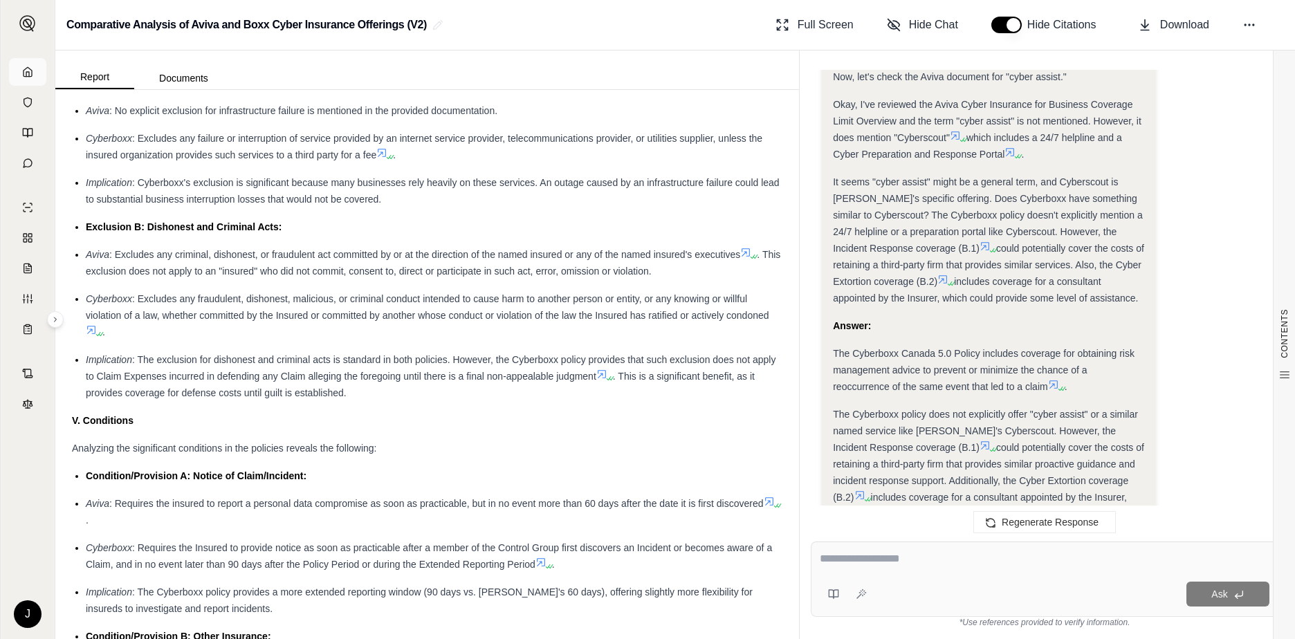
click at [24, 74] on icon at bounding box center [27, 71] width 11 height 11
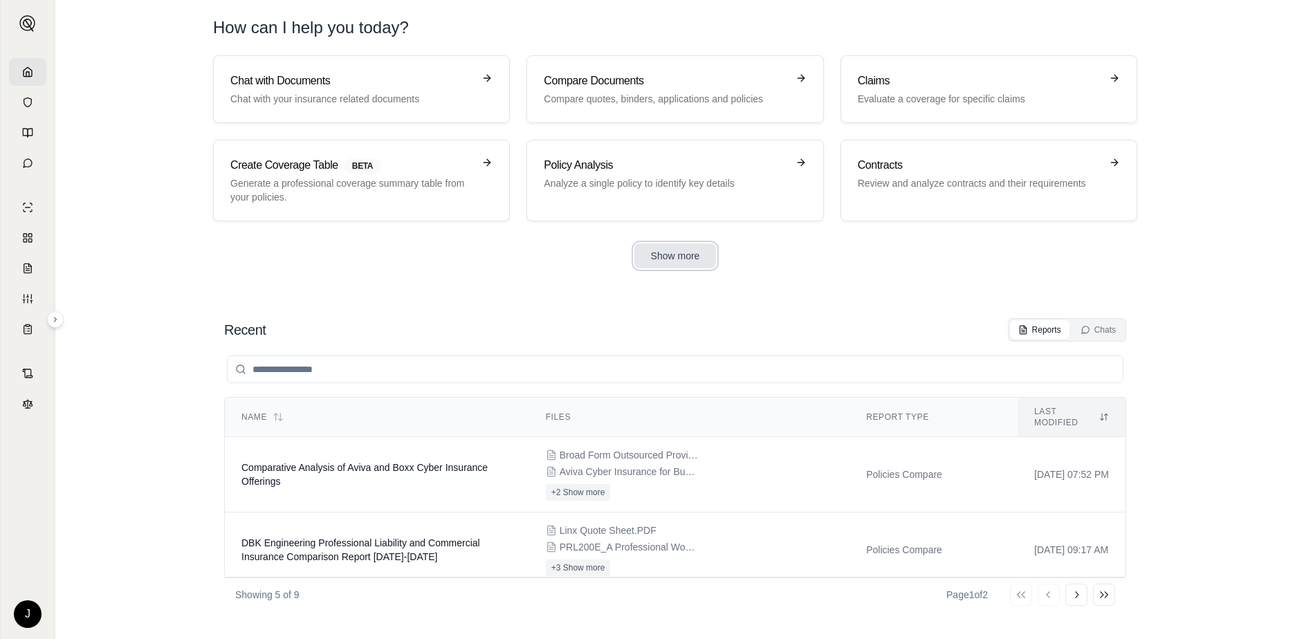
click at [677, 248] on button "Show more" at bounding box center [675, 256] width 82 height 25
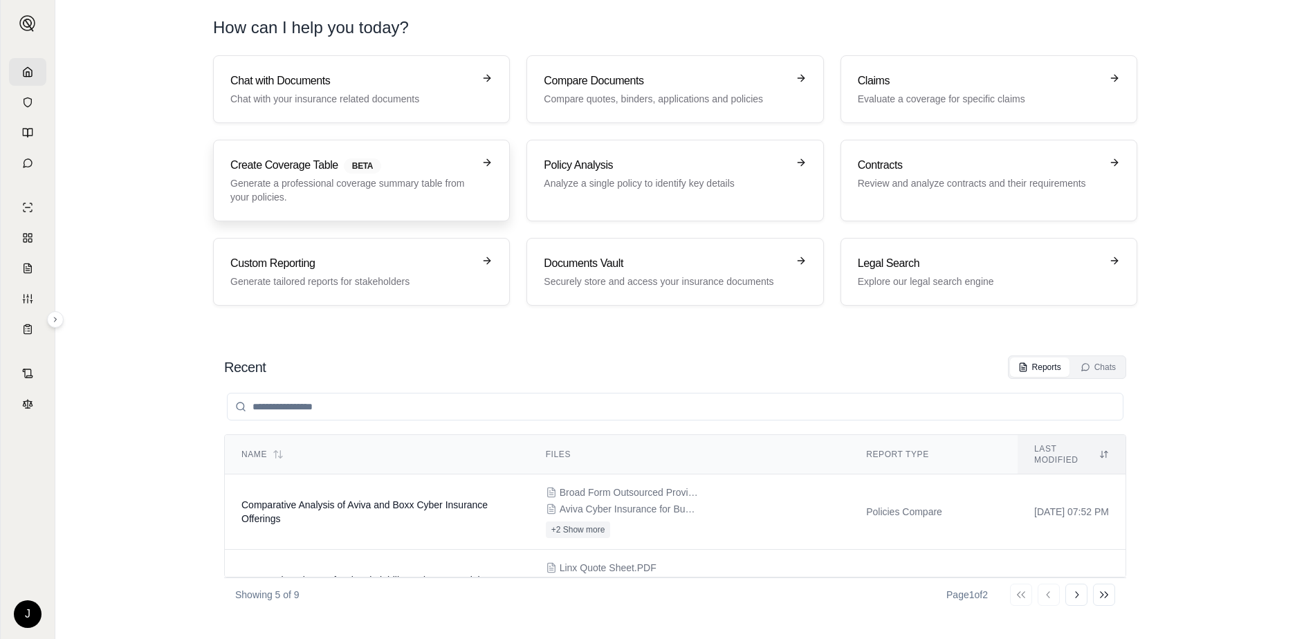
click at [359, 181] on p "Generate a professional coverage summary table from your policies." at bounding box center [351, 190] width 243 height 28
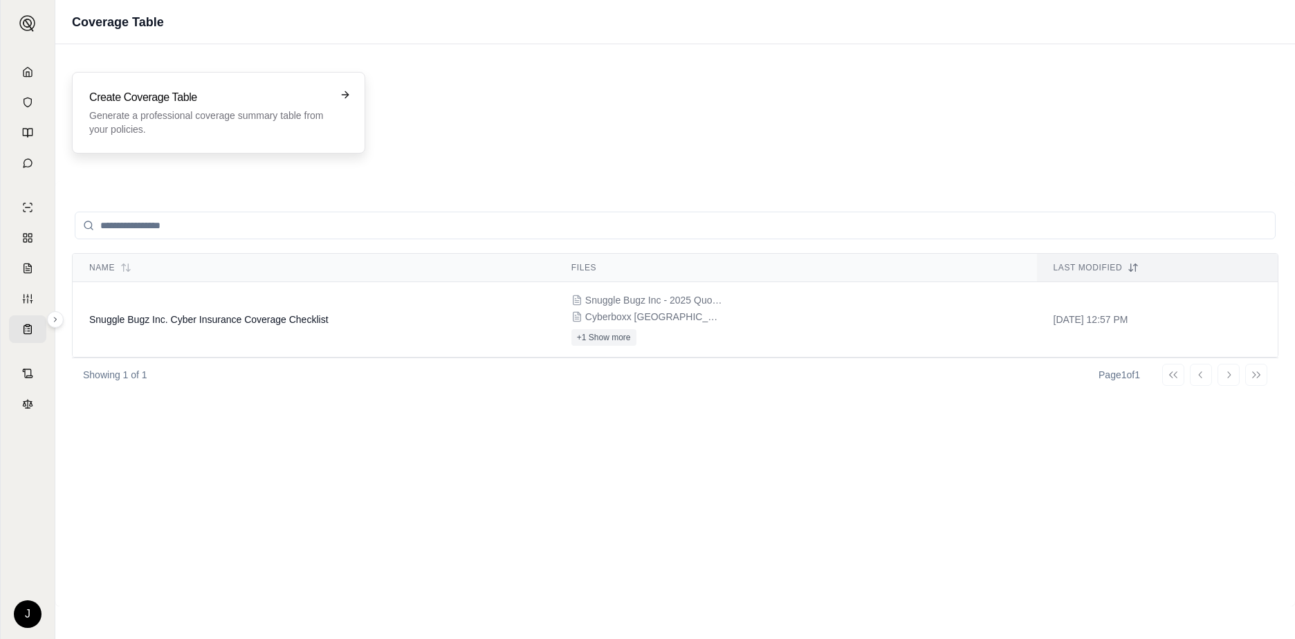
click at [212, 109] on p "Generate a professional coverage summary table from your policies." at bounding box center [208, 123] width 239 height 28
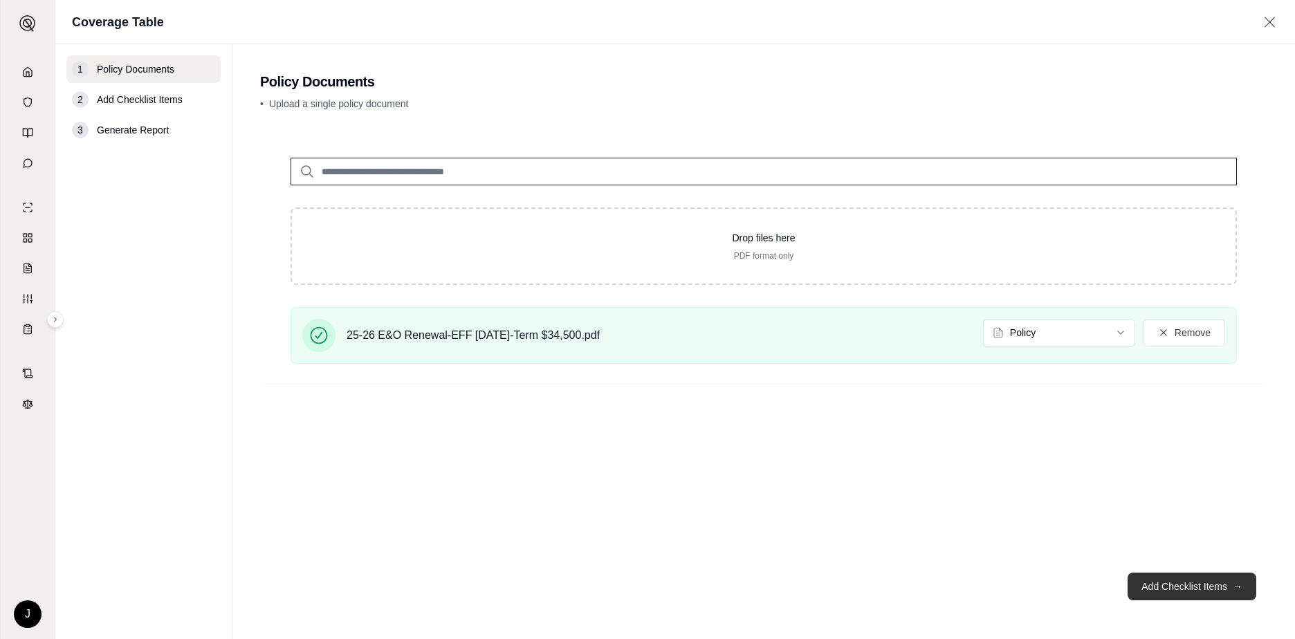
click at [1162, 594] on button "Add Checklist Items →" at bounding box center [1192, 587] width 129 height 28
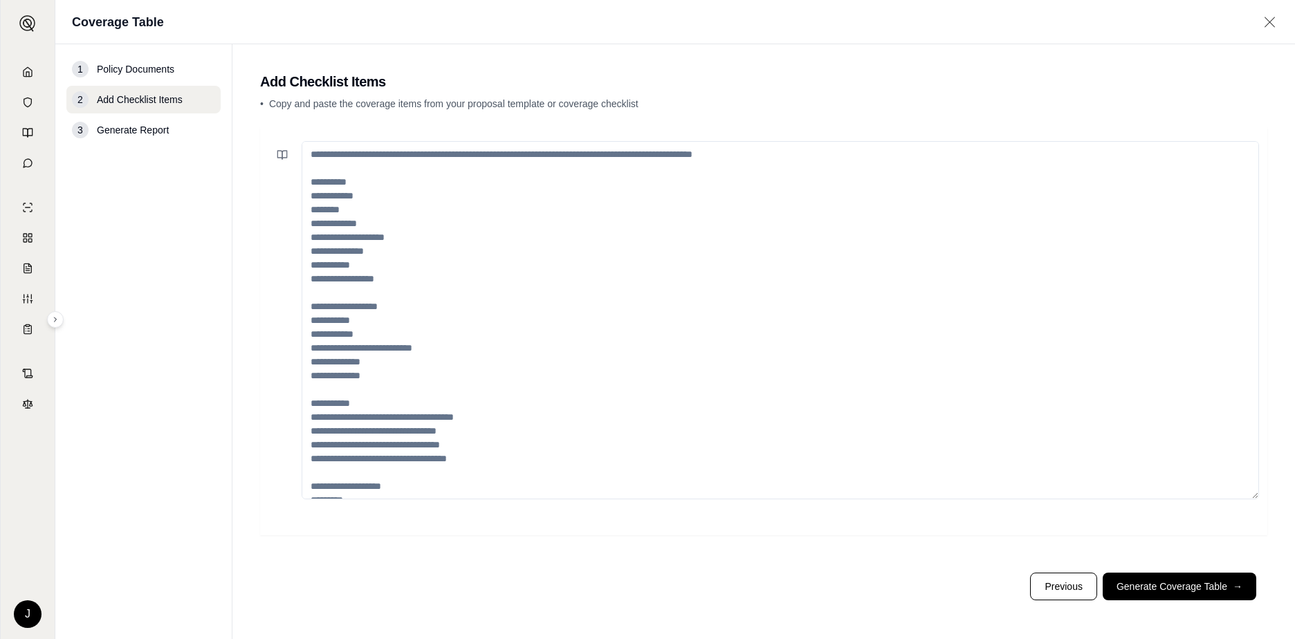
click at [329, 175] on textarea at bounding box center [780, 320] width 957 height 358
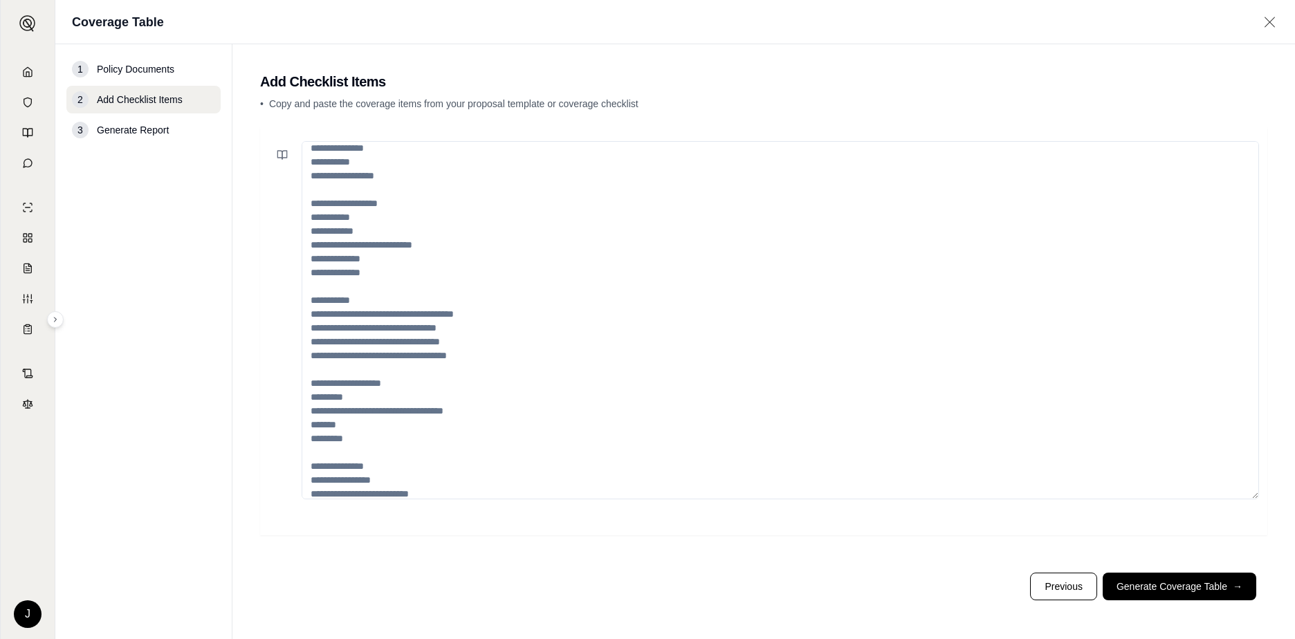
scroll to position [235, 0]
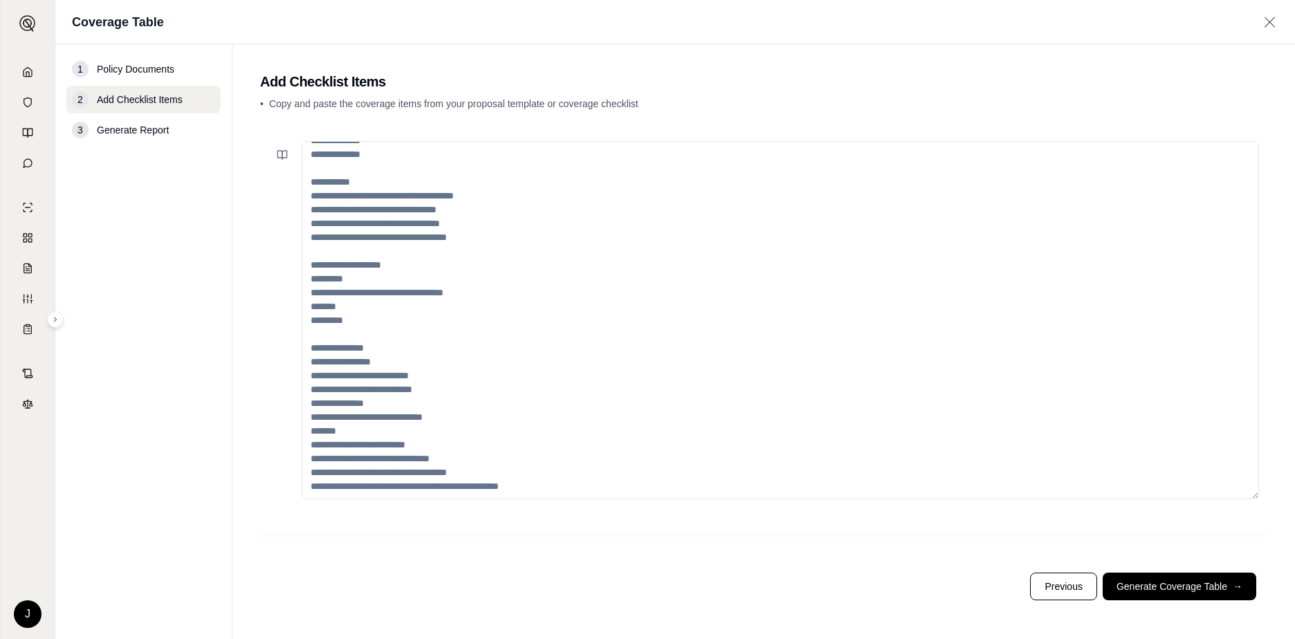
drag, startPoint x: 511, startPoint y: 471, endPoint x: 347, endPoint y: 272, distance: 258.5
click at [330, 259] on textarea at bounding box center [780, 320] width 957 height 358
click at [421, 359] on textarea at bounding box center [780, 320] width 957 height 358
drag, startPoint x: 419, startPoint y: 427, endPoint x: 416, endPoint y: 434, distance: 7.5
click at [417, 430] on textarea at bounding box center [780, 320] width 957 height 358
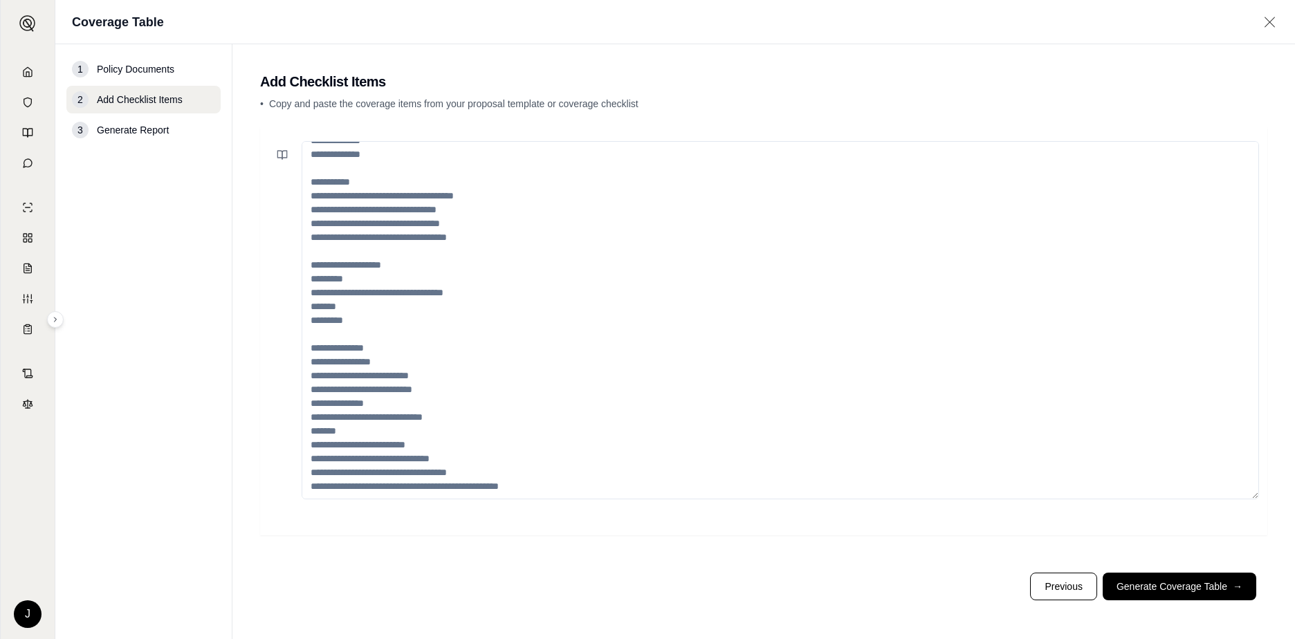
drag, startPoint x: 416, startPoint y: 437, endPoint x: 401, endPoint y: 441, distance: 15.8
click at [414, 439] on textarea at bounding box center [780, 320] width 957 height 358
click at [398, 443] on textarea at bounding box center [780, 320] width 957 height 358
drag, startPoint x: 422, startPoint y: 452, endPoint x: 481, endPoint y: 458, distance: 59.1
click at [480, 457] on textarea at bounding box center [780, 320] width 957 height 358
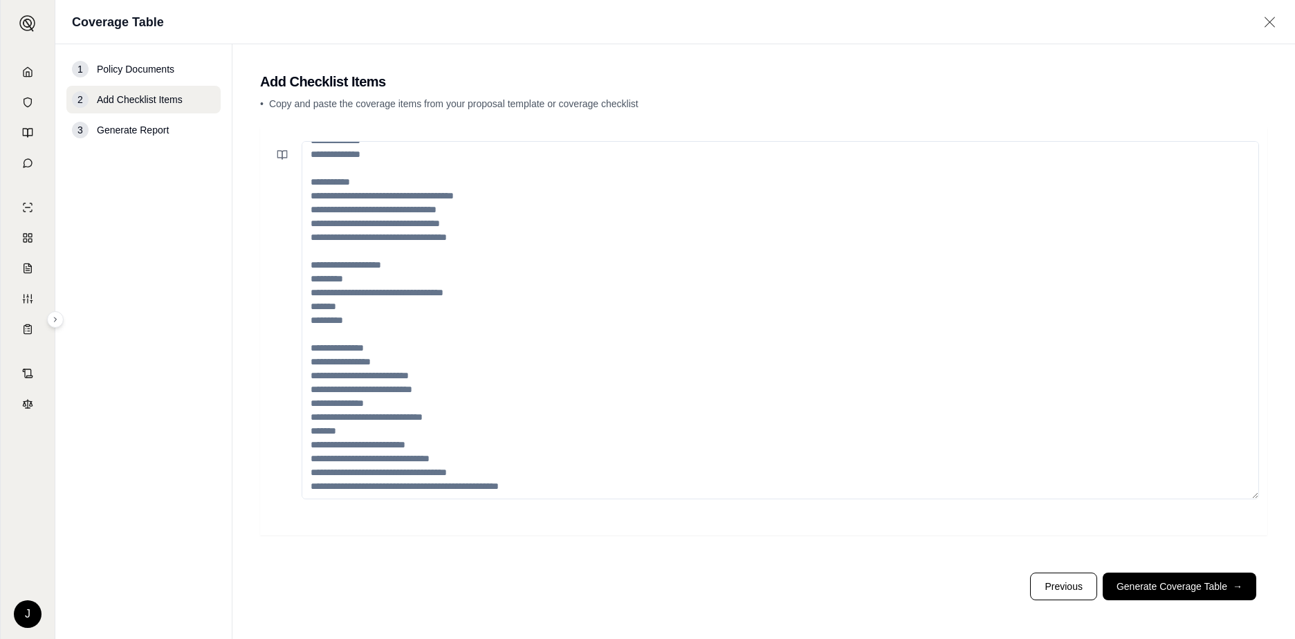
drag, startPoint x: 482, startPoint y: 475, endPoint x: 327, endPoint y: 387, distance: 179.1
click at [328, 389] on textarea at bounding box center [780, 320] width 957 height 358
drag, startPoint x: 325, startPoint y: 381, endPoint x: 334, endPoint y: 368, distance: 15.9
click at [334, 372] on textarea at bounding box center [780, 320] width 957 height 358
drag, startPoint x: 335, startPoint y: 367, endPoint x: 349, endPoint y: 341, distance: 30.0
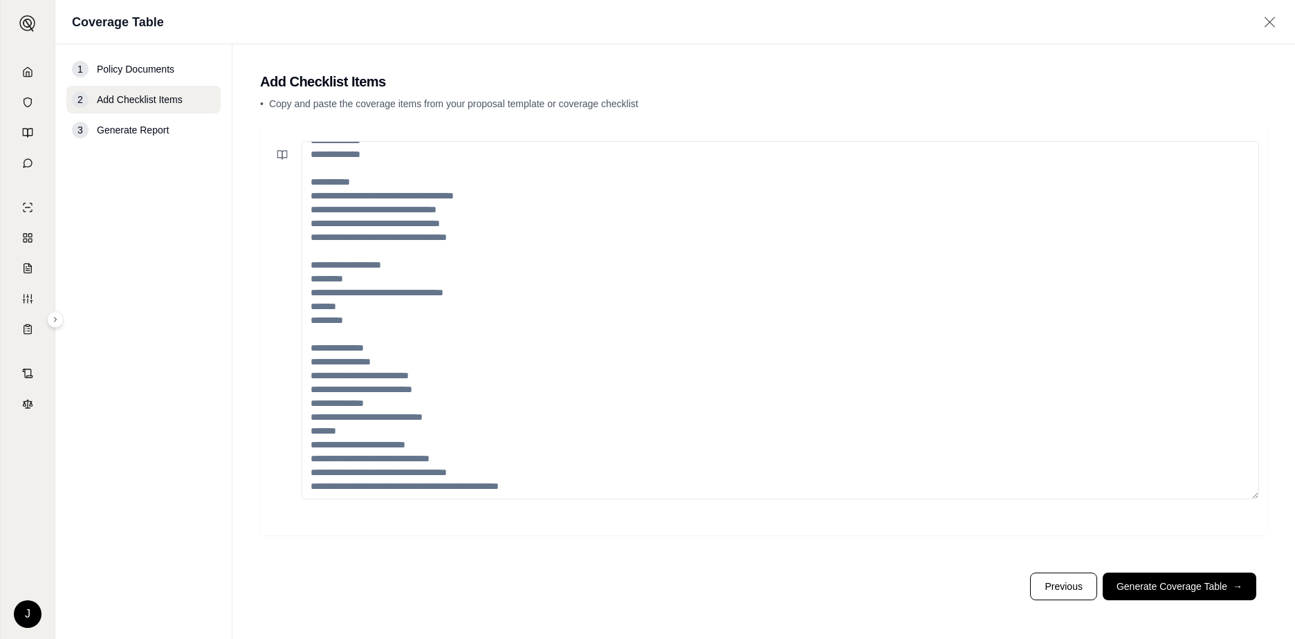
click at [336, 367] on textarea at bounding box center [780, 320] width 957 height 358
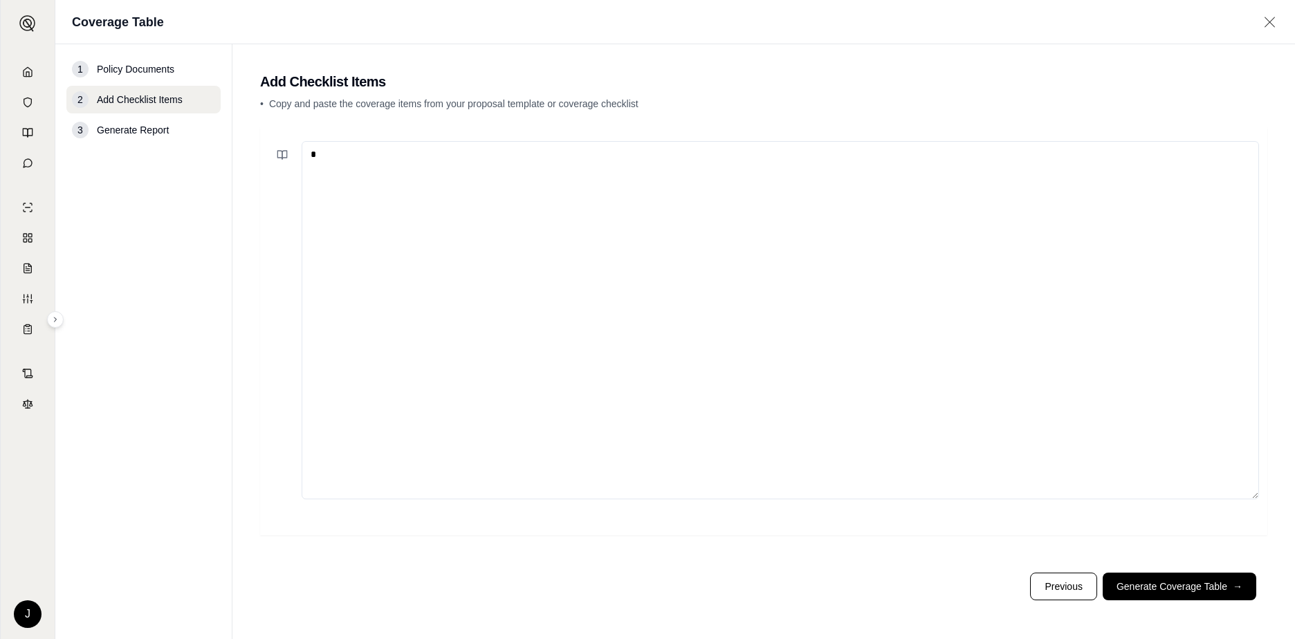
click at [350, 333] on textarea "*" at bounding box center [780, 320] width 957 height 358
type textarea "*"
type textarea "**********"
click at [1207, 592] on button "Generate Coverage Table →" at bounding box center [1180, 587] width 154 height 28
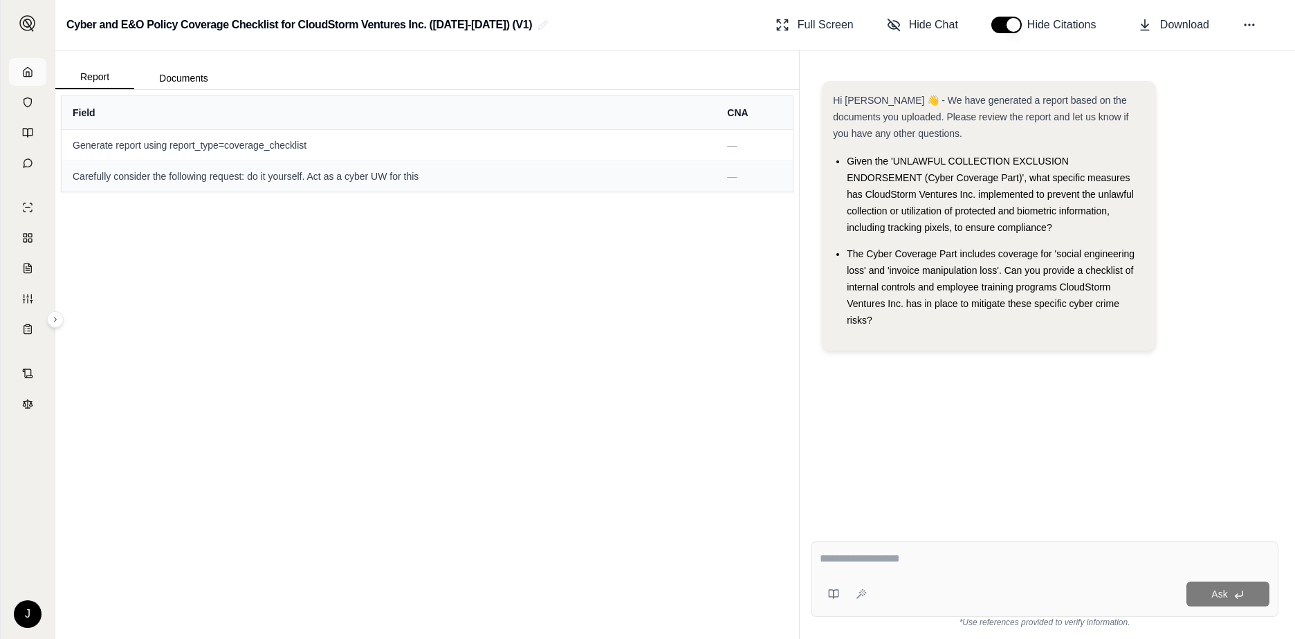
click at [28, 69] on icon at bounding box center [27, 71] width 11 height 11
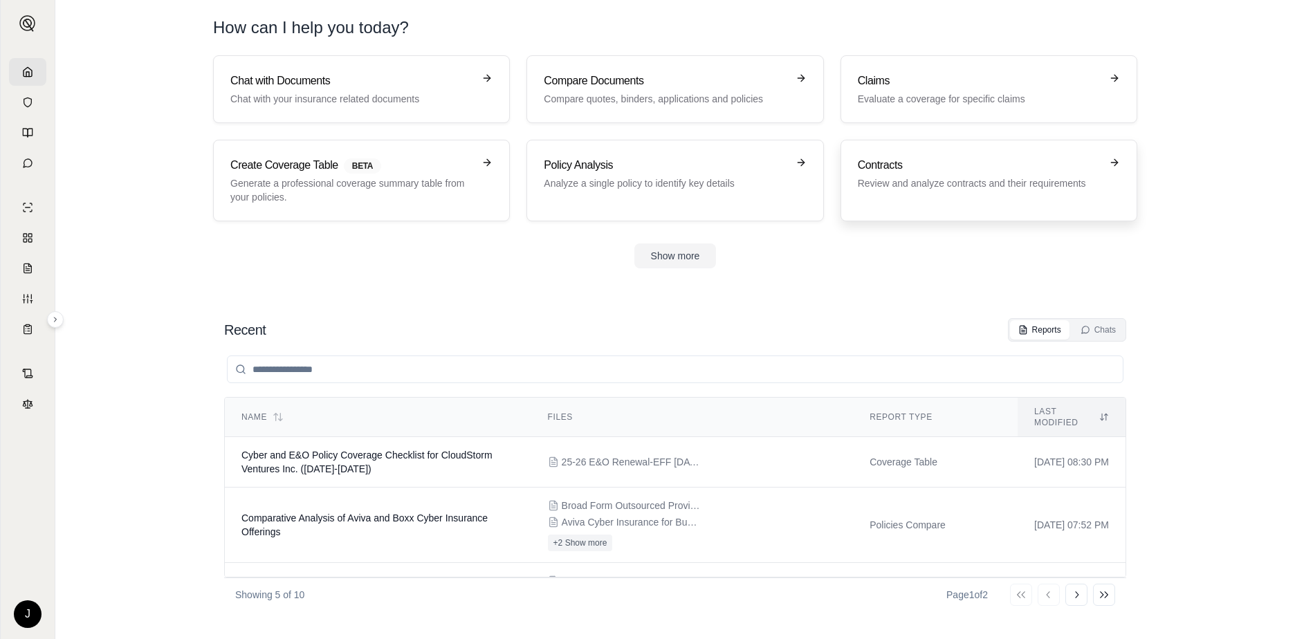
click at [988, 204] on link "Contracts Review and analyze contracts and their requirements" at bounding box center [989, 181] width 297 height 82
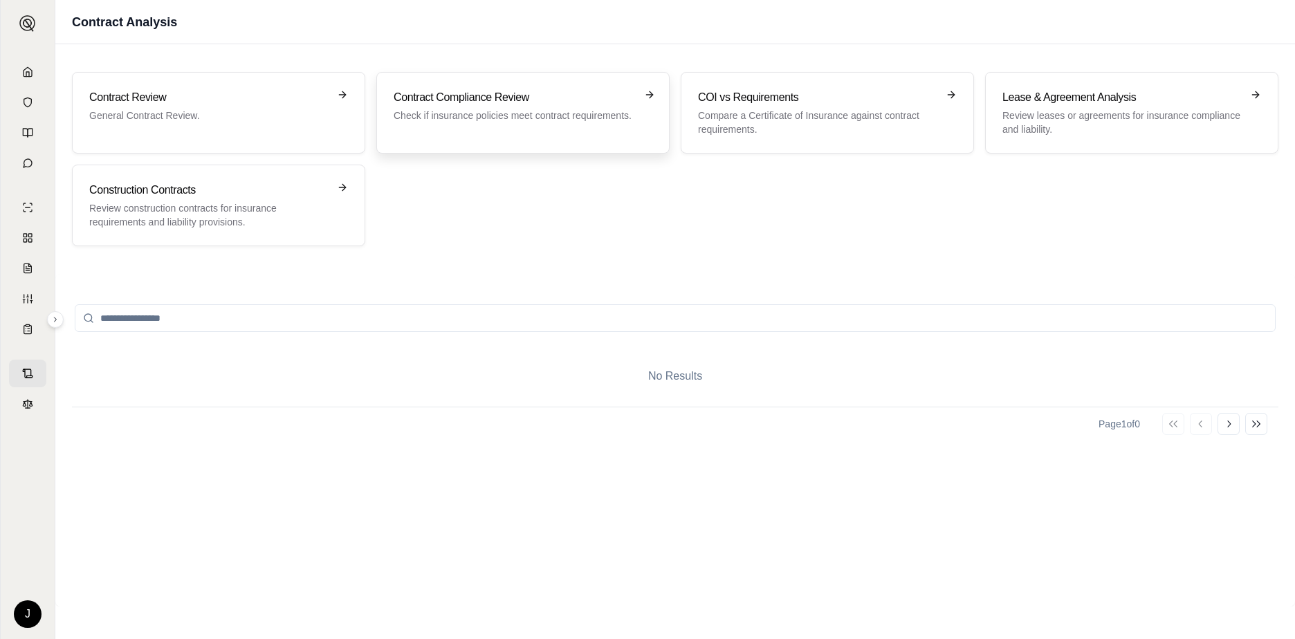
click at [575, 104] on h3 "Contract Compliance Review" at bounding box center [513, 97] width 239 height 17
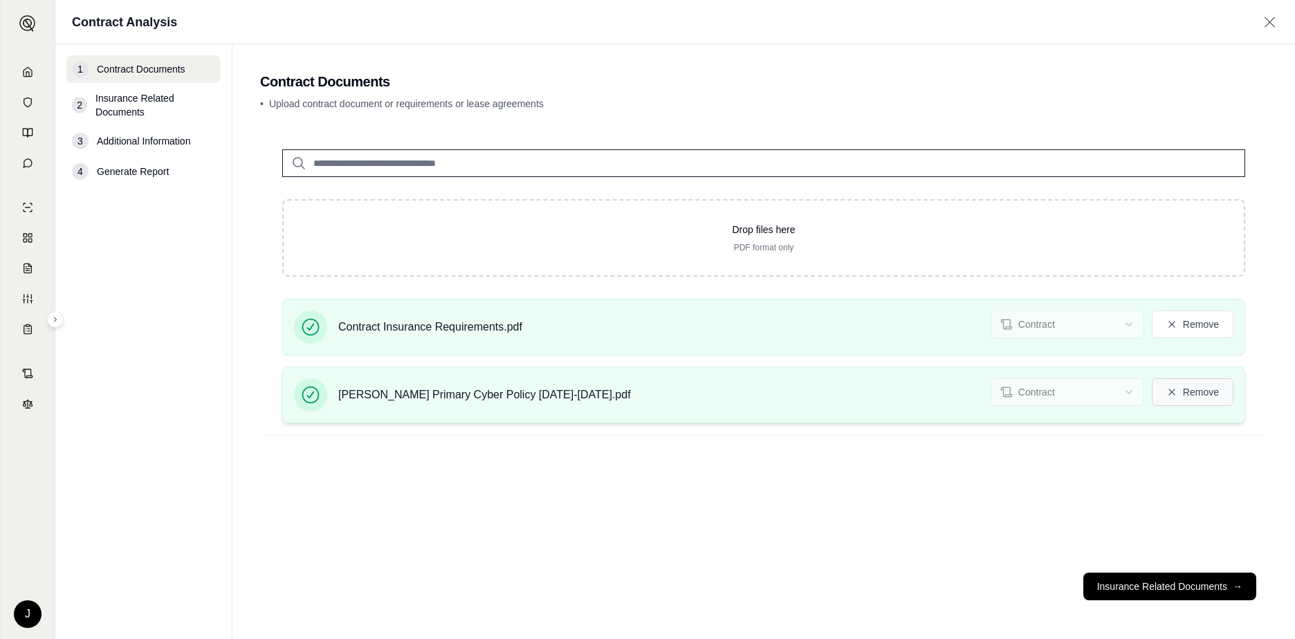
click at [1205, 390] on button "Remove" at bounding box center [1193, 392] width 82 height 28
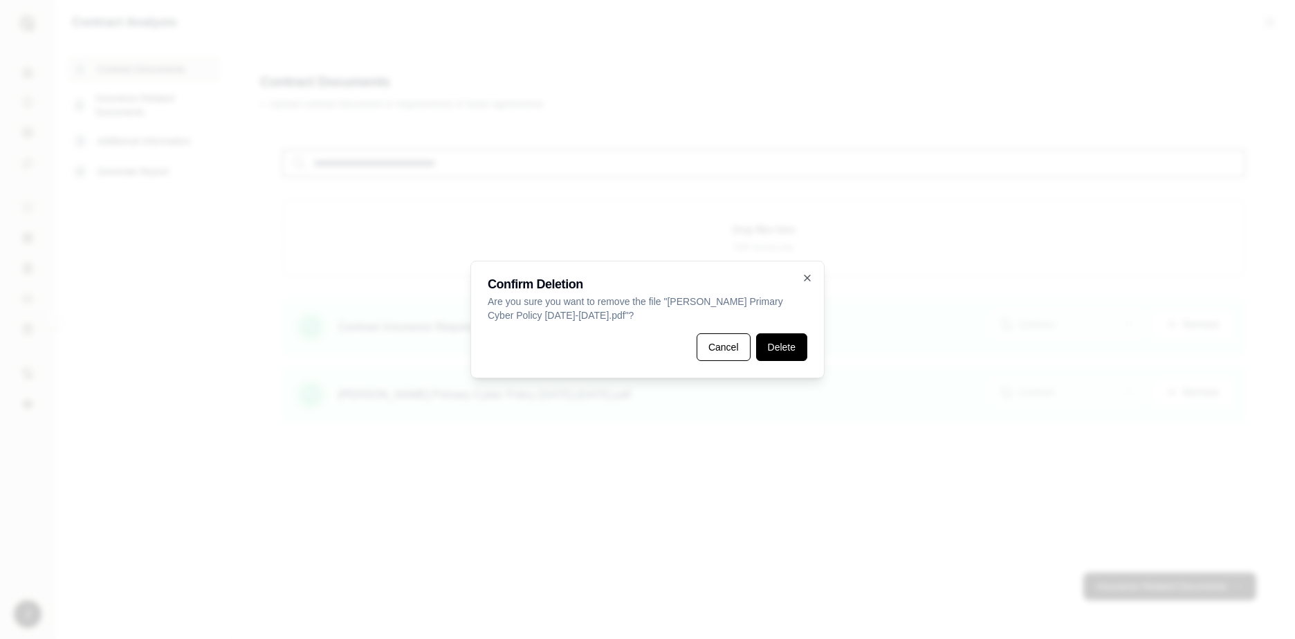
click at [771, 347] on button "Delete" at bounding box center [781, 347] width 51 height 28
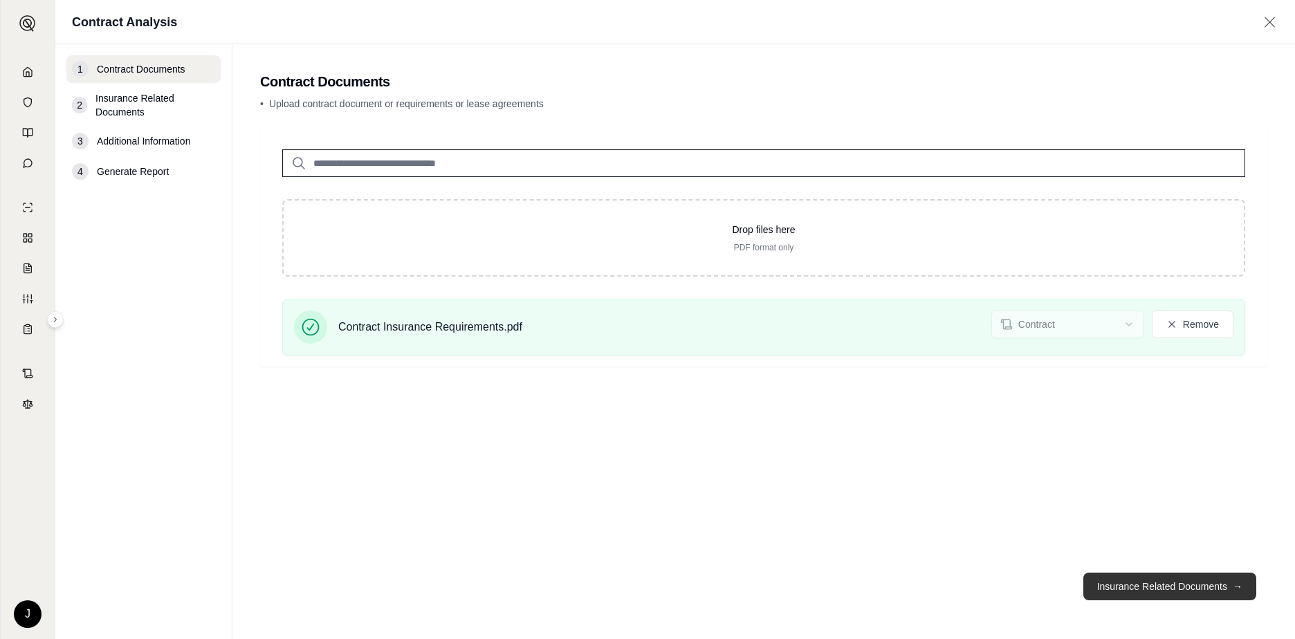
click at [1144, 583] on button "Insurance Related Documents →" at bounding box center [1169, 587] width 173 height 28
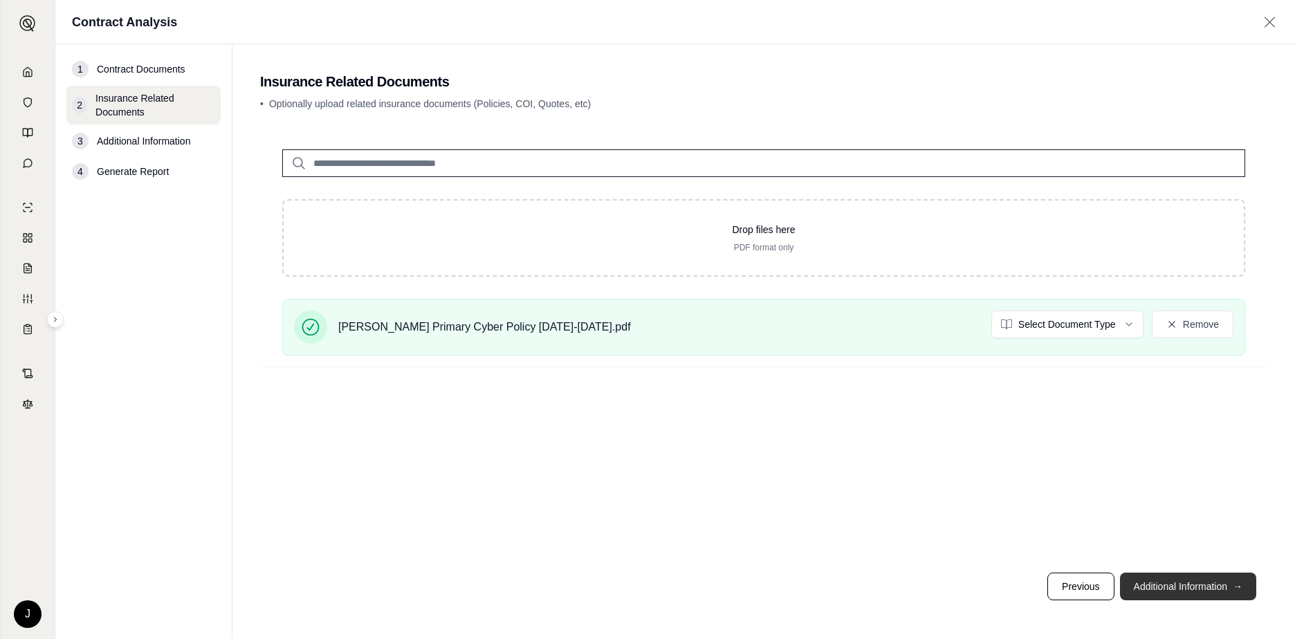
click at [1177, 584] on button "Additional Information →" at bounding box center [1188, 587] width 136 height 28
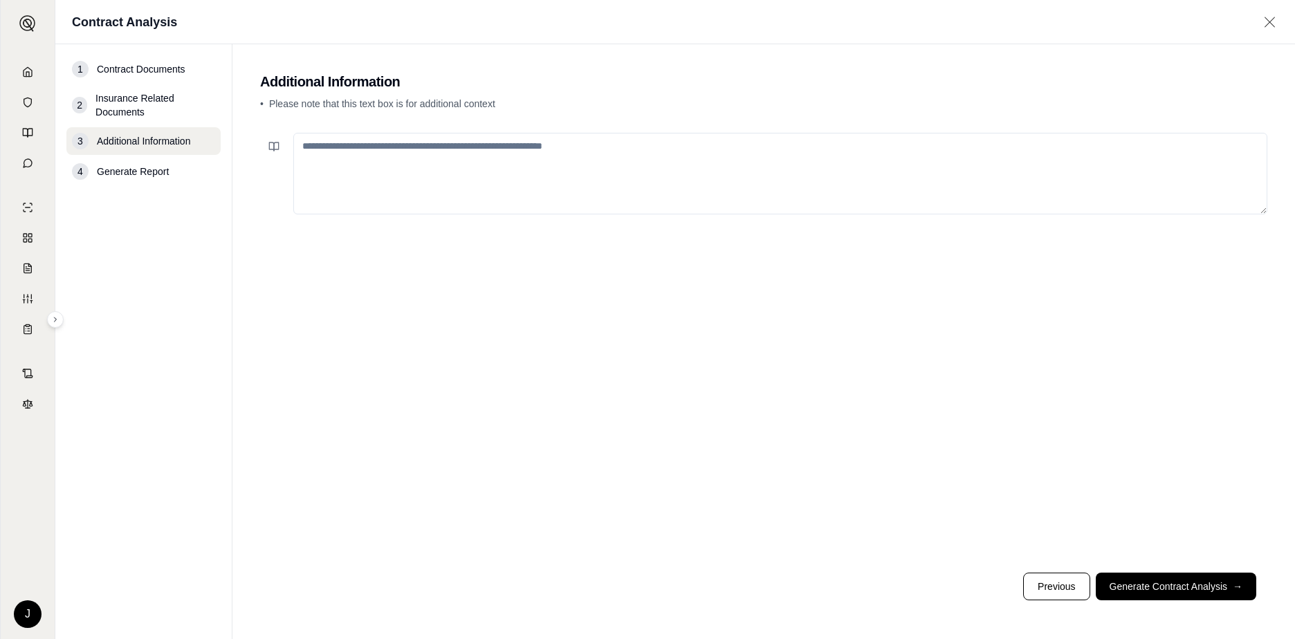
drag, startPoint x: 404, startPoint y: 154, endPoint x: 414, endPoint y: 158, distance: 10.5
click at [404, 154] on textarea at bounding box center [780, 174] width 974 height 82
click at [1171, 588] on button "Generate Contract Analysis →" at bounding box center [1176, 587] width 160 height 28
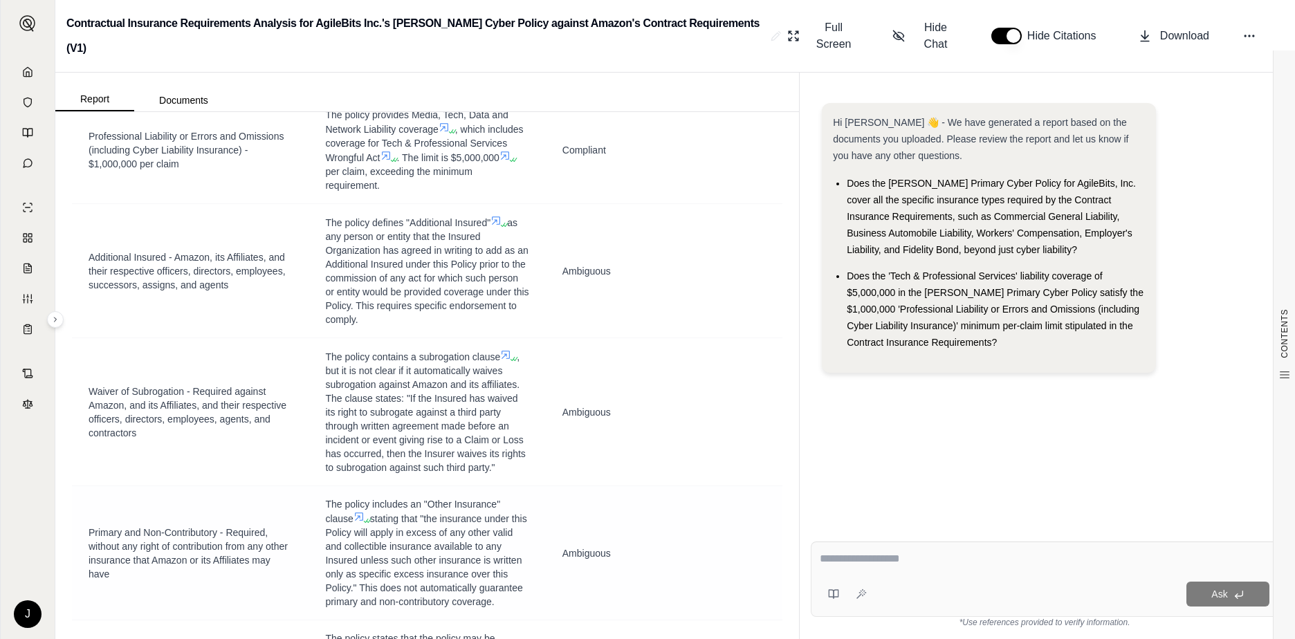
scroll to position [1868, 0]
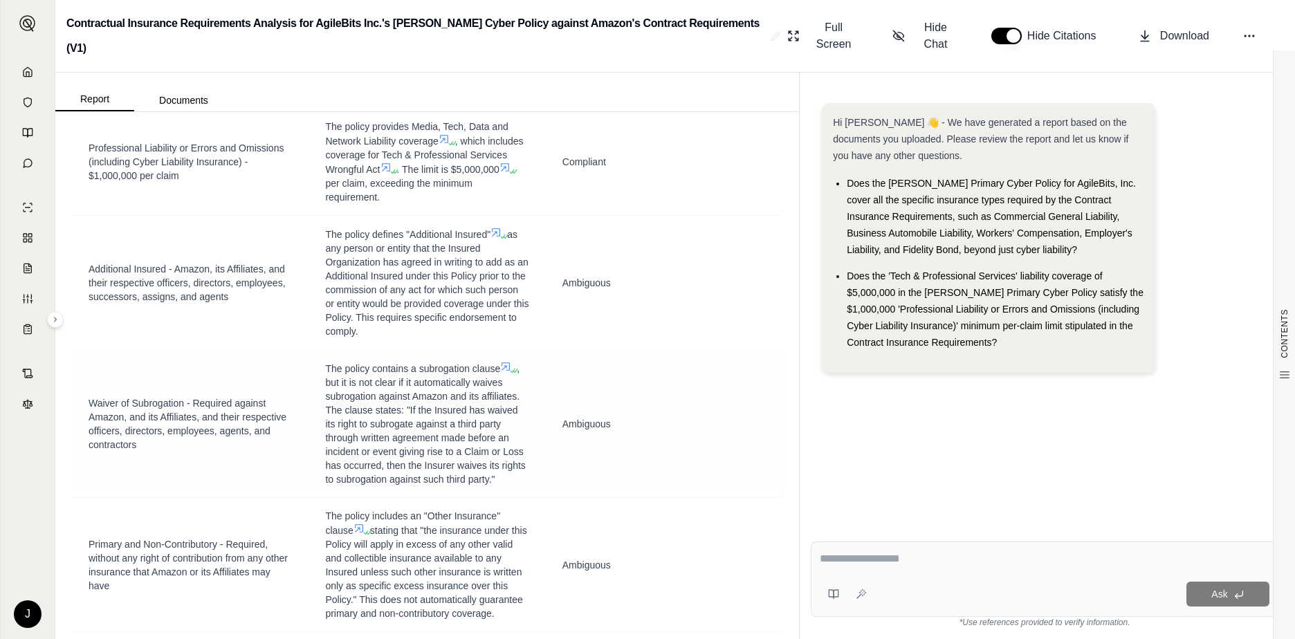
click at [503, 363] on icon at bounding box center [505, 366] width 11 height 11
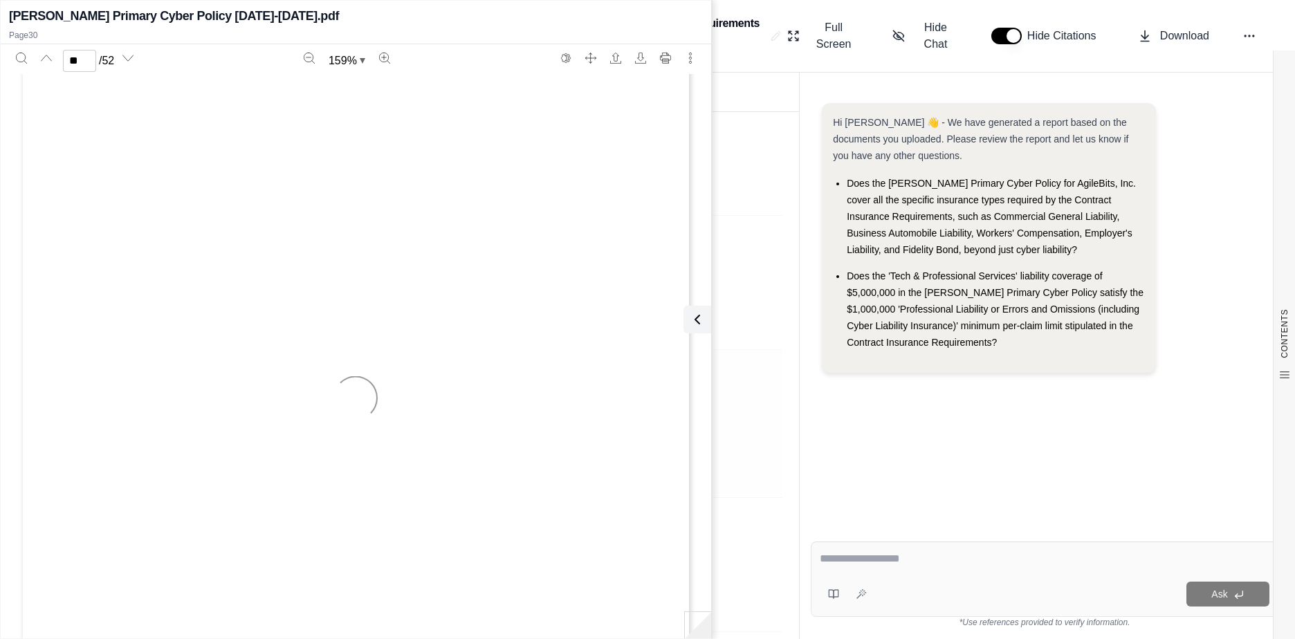
type input "**"
click at [698, 320] on icon at bounding box center [694, 319] width 17 height 17
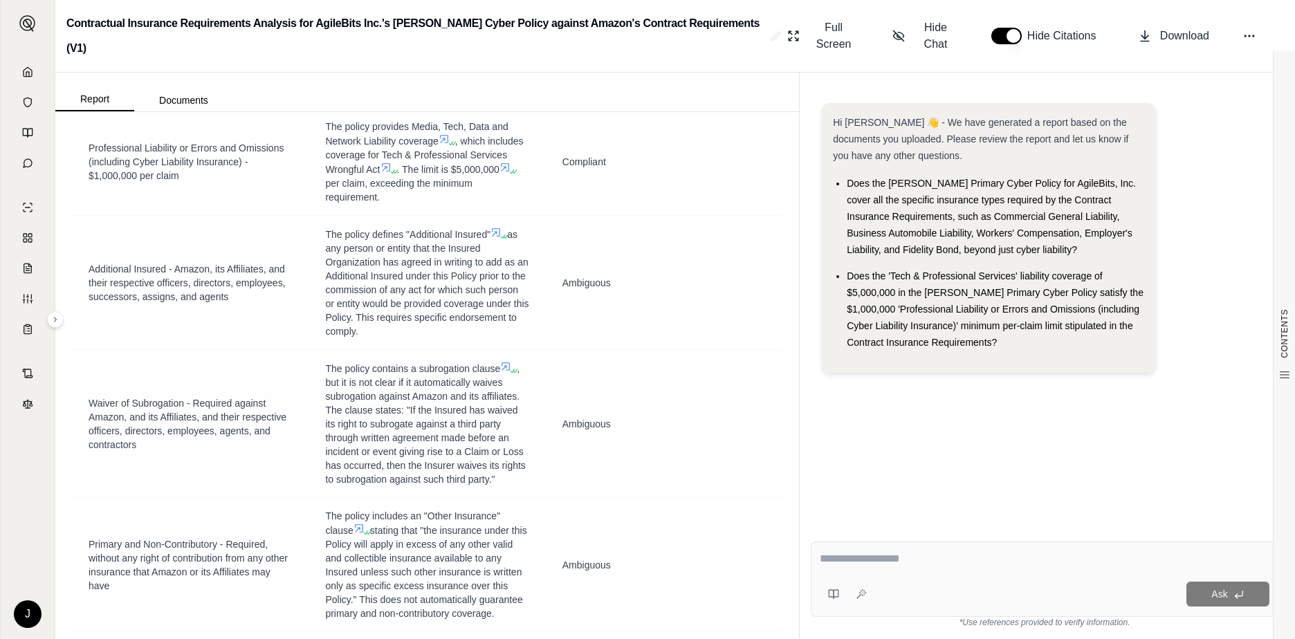
click at [450, 455] on span ", but it is not clear if it automatically waives subrogation against Amazon and…" at bounding box center [425, 424] width 200 height 122
click at [508, 367] on icon at bounding box center [512, 371] width 8 height 8
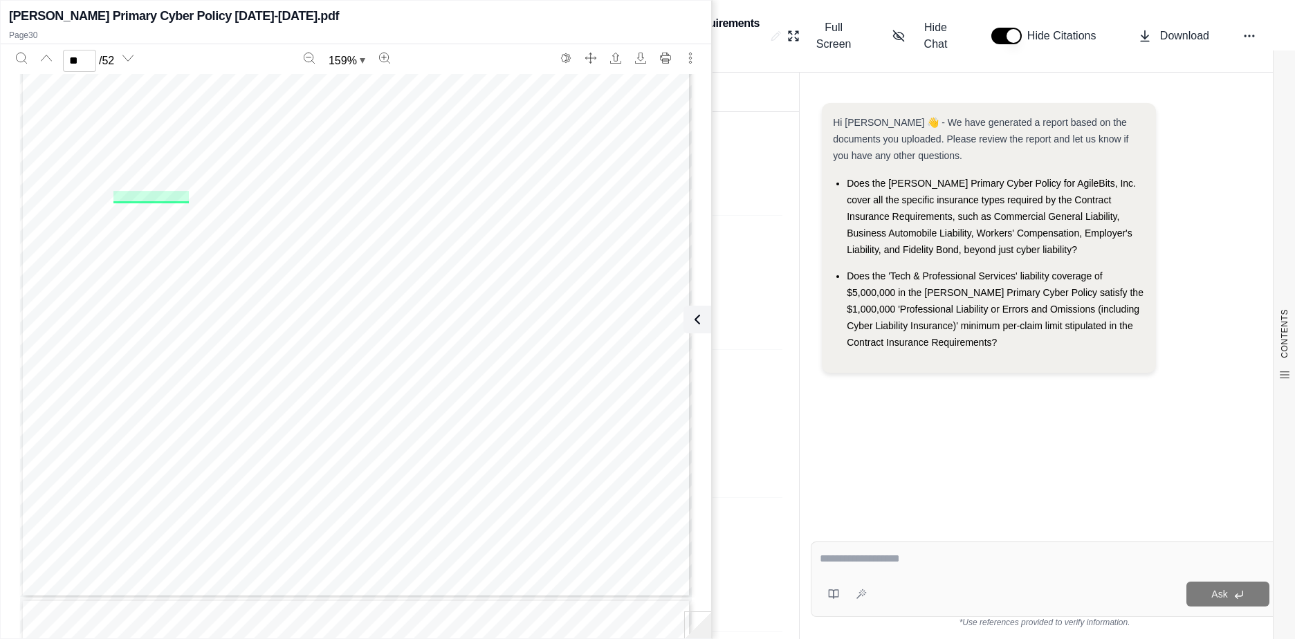
scroll to position [25556, 0]
type input "**"
click at [694, 320] on icon at bounding box center [694, 319] width 4 height 8
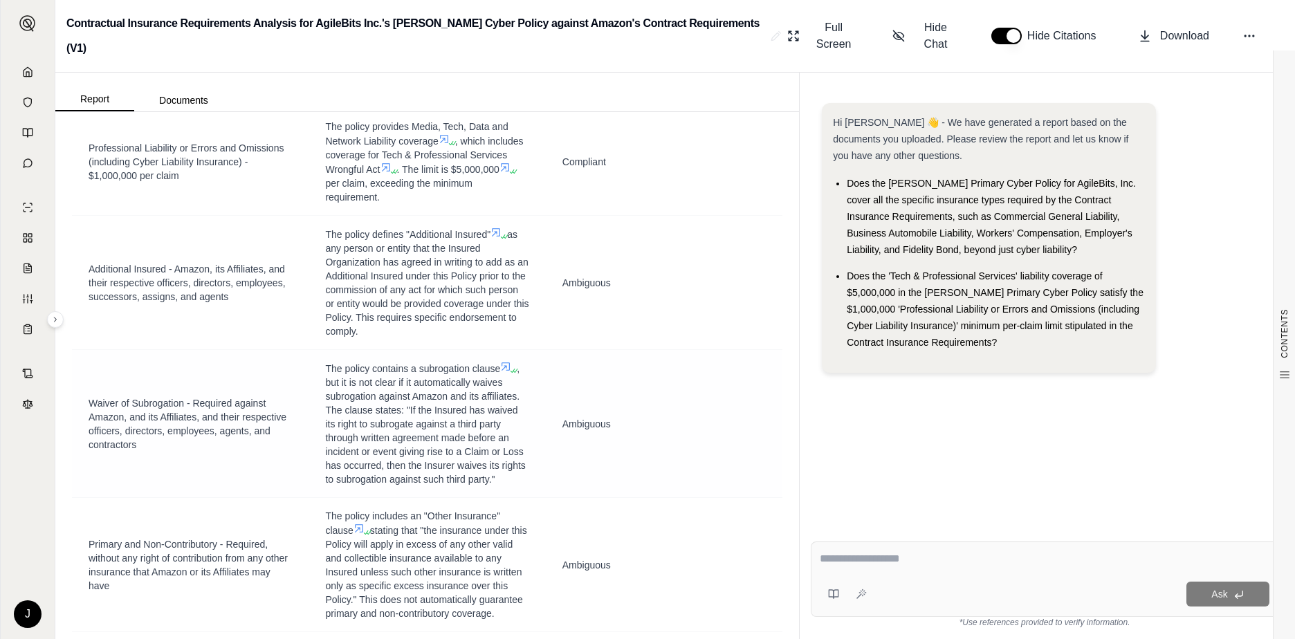
scroll to position [1799, 0]
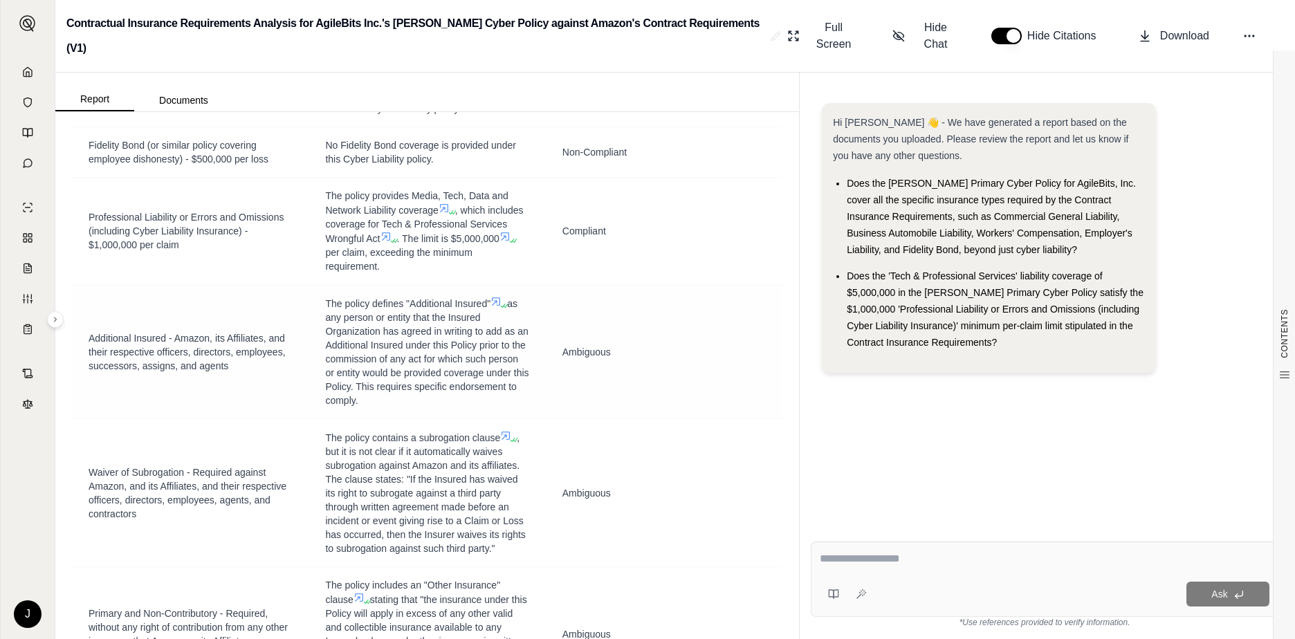
click at [496, 296] on icon at bounding box center [495, 301] width 11 height 11
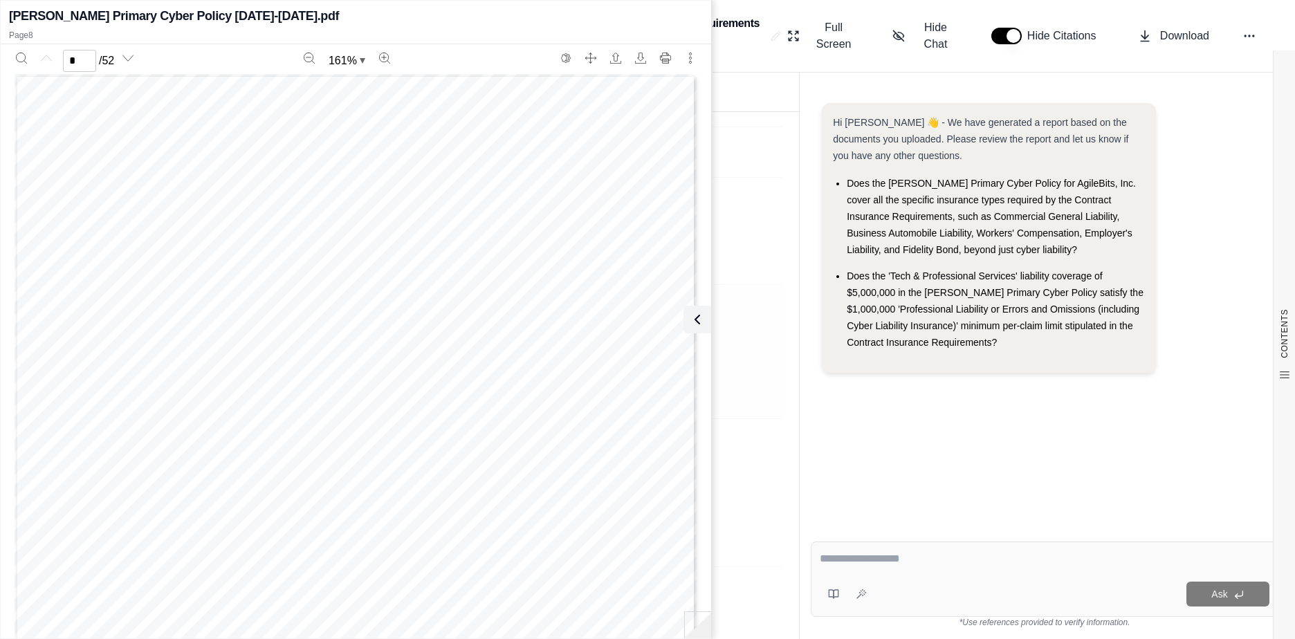
scroll to position [0, 0]
type input "*"
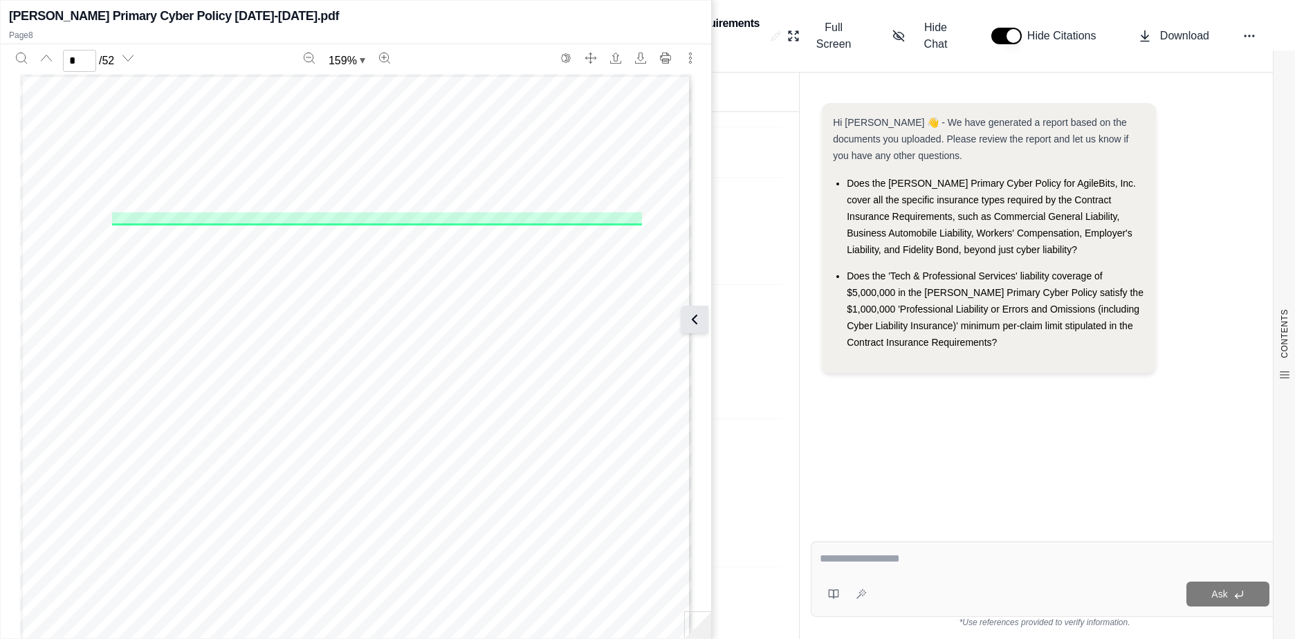
click at [688, 320] on icon at bounding box center [694, 319] width 17 height 17
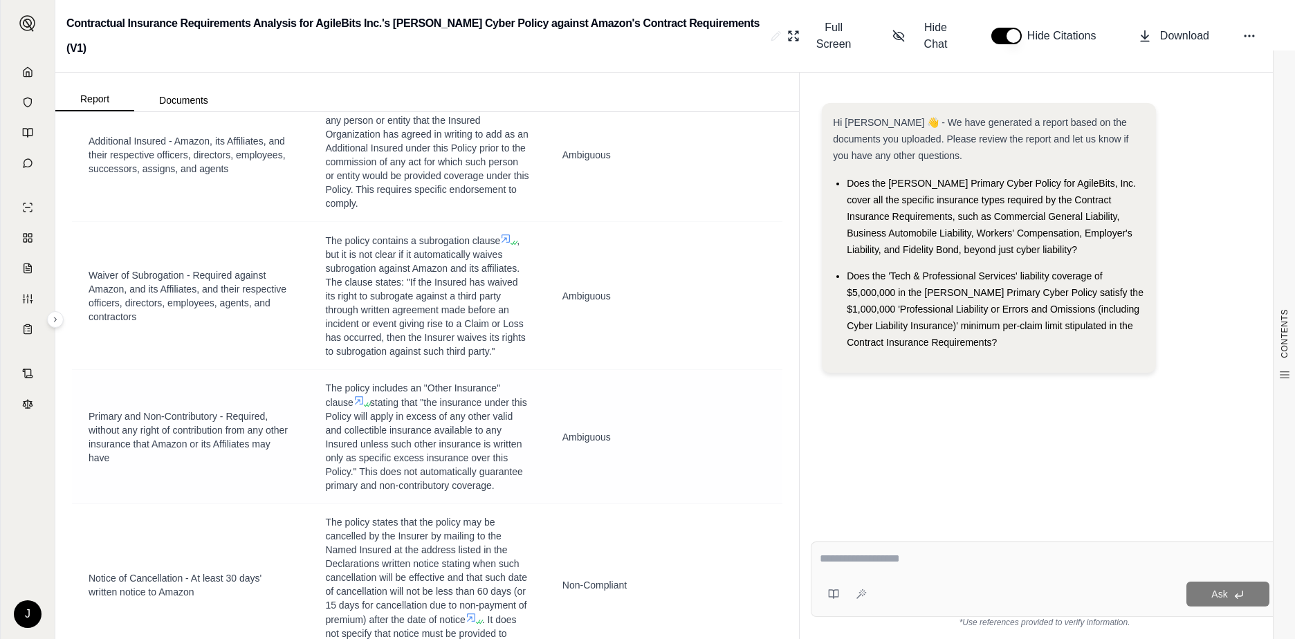
scroll to position [2006, 0]
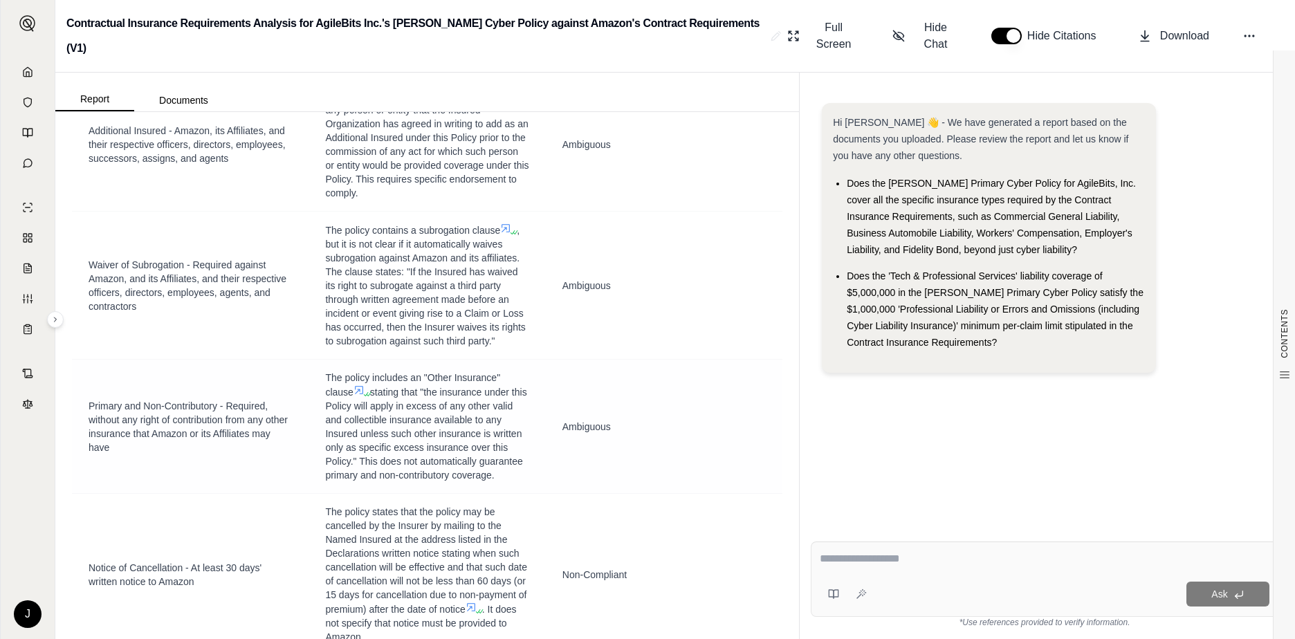
click at [357, 386] on icon at bounding box center [359, 390] width 8 height 8
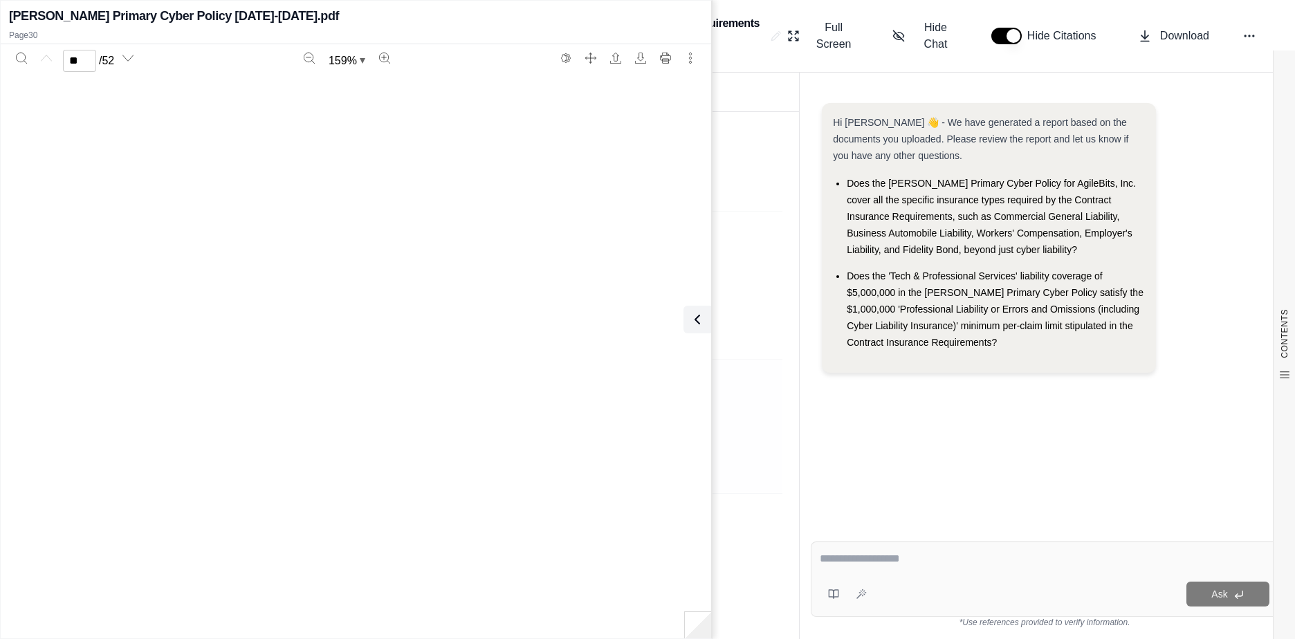
type input "**"
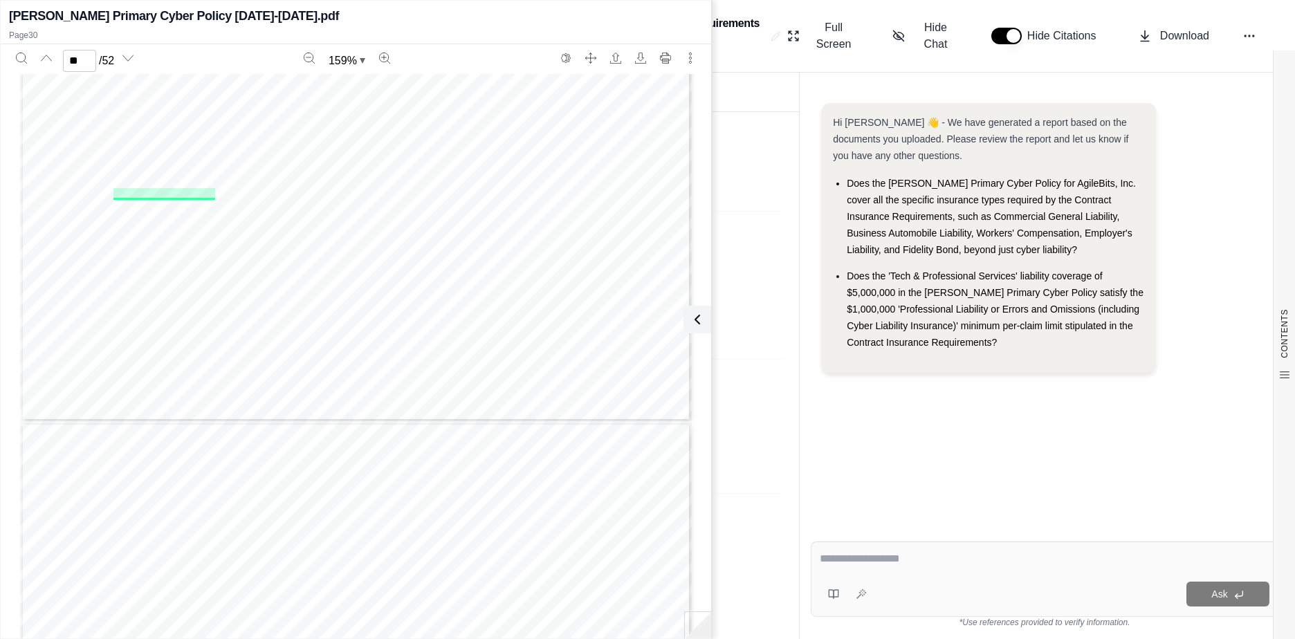
scroll to position [25763, 0]
click at [696, 318] on icon at bounding box center [694, 319] width 17 height 17
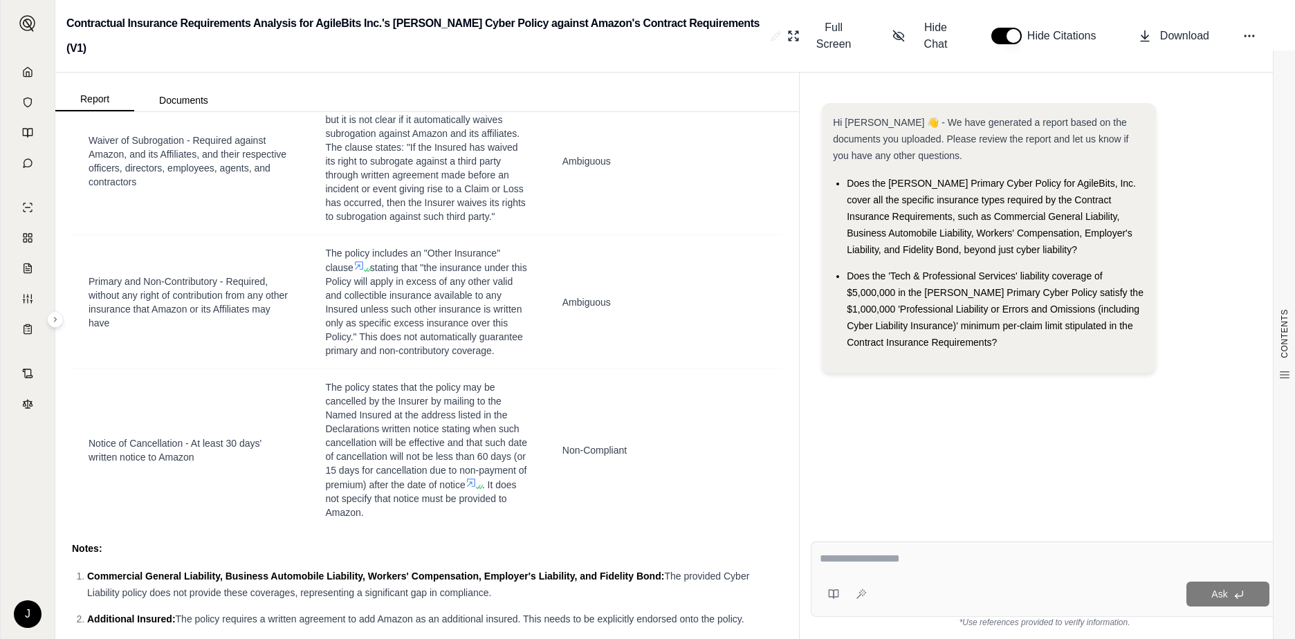
scroll to position [2069, 0]
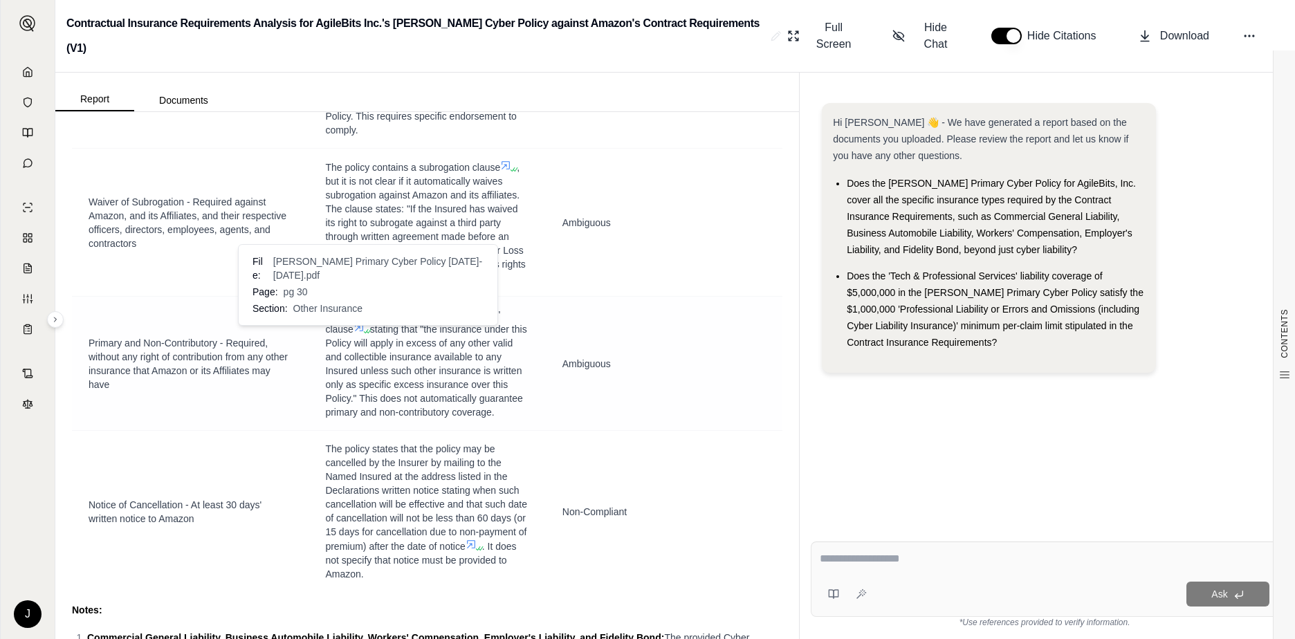
click at [360, 322] on icon at bounding box center [359, 327] width 11 height 11
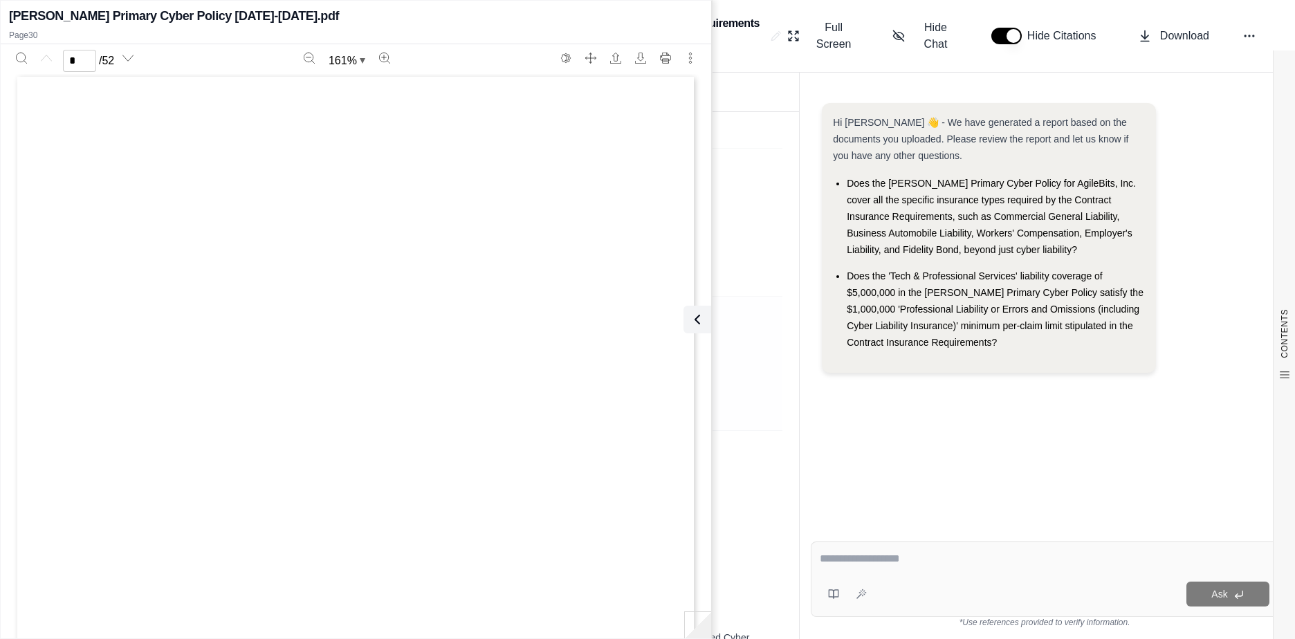
scroll to position [0, 0]
type input "**"
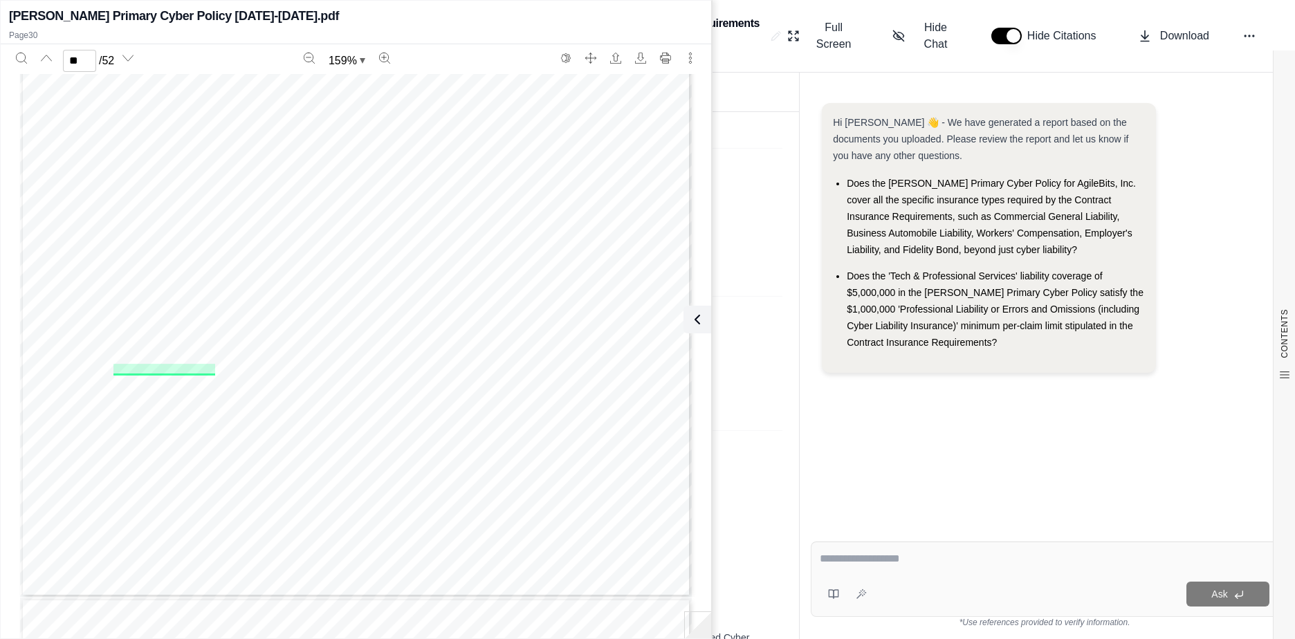
click at [329, 428] on span "specific excess insurance over this Policy. Provided, however, this Policy will…" at bounding box center [398, 423] width 489 height 11
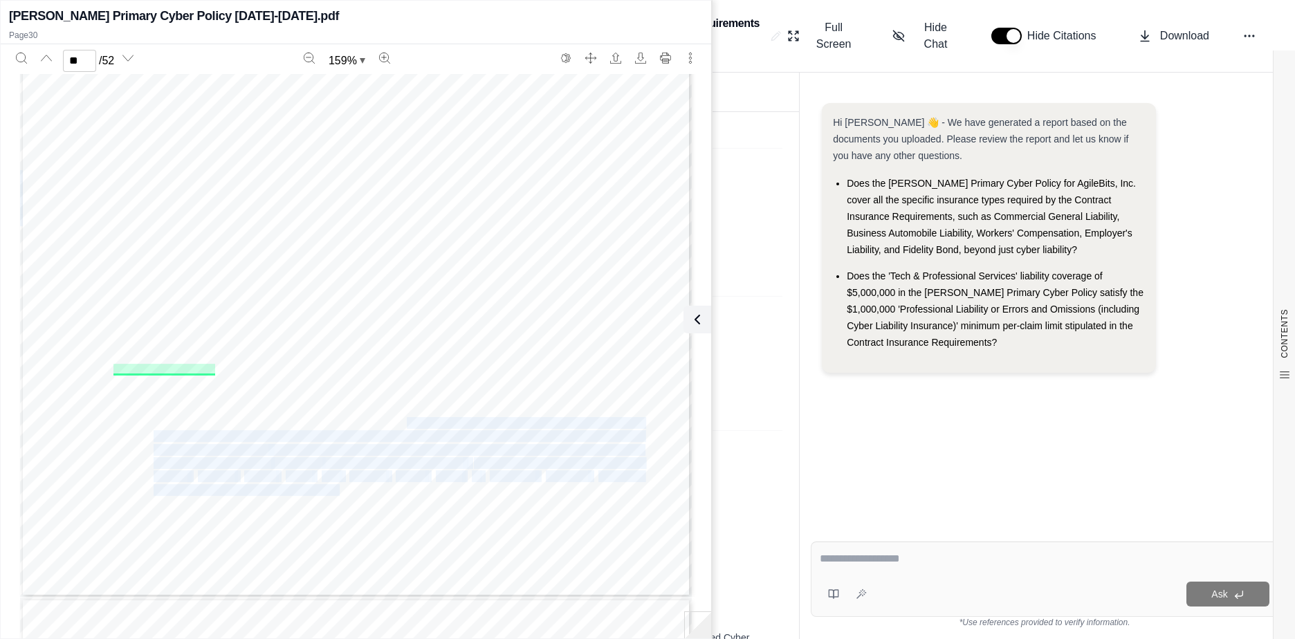
drag, startPoint x: 397, startPoint y: 423, endPoint x: 333, endPoint y: 493, distance: 94.5
click at [333, 493] on div "[PERSON_NAME] Canada Limited Page 25 of 28 MEDIATECH09092020 2. sixty percent (…" at bounding box center [356, 163] width 672 height 870
copy div "rovided, however, this Policy will become primary and non-contributory insuranc…"
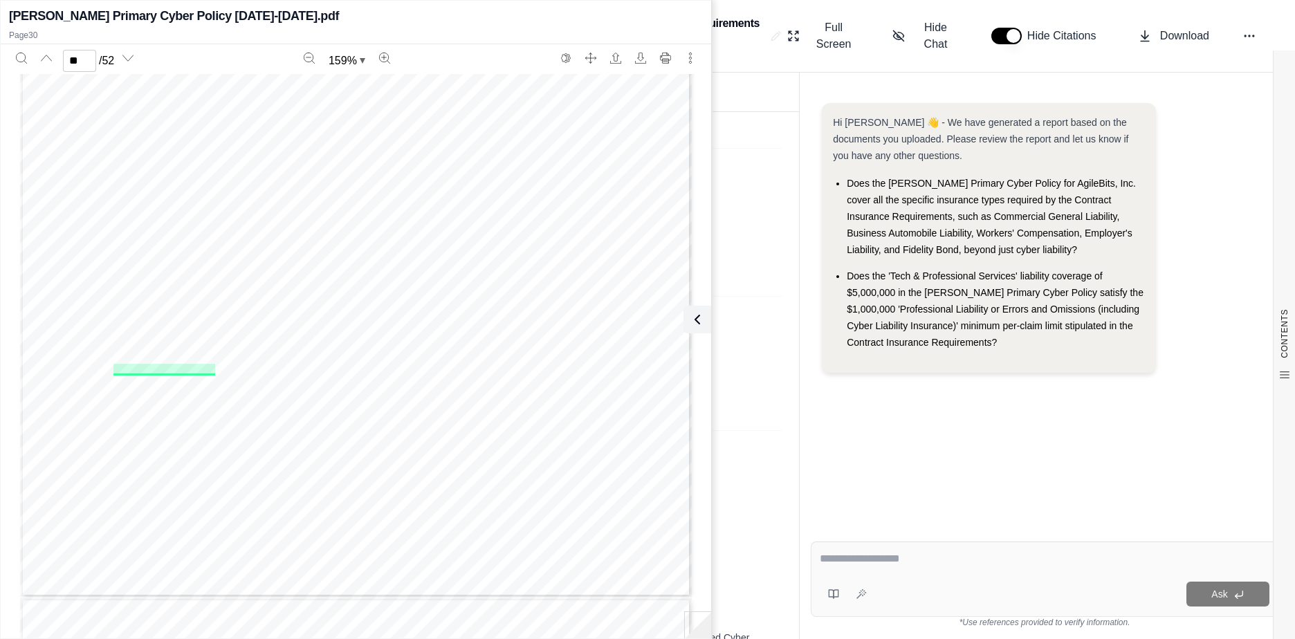
click at [871, 557] on textarea at bounding box center [1045, 559] width 450 height 17
click at [698, 322] on icon at bounding box center [694, 319] width 17 height 17
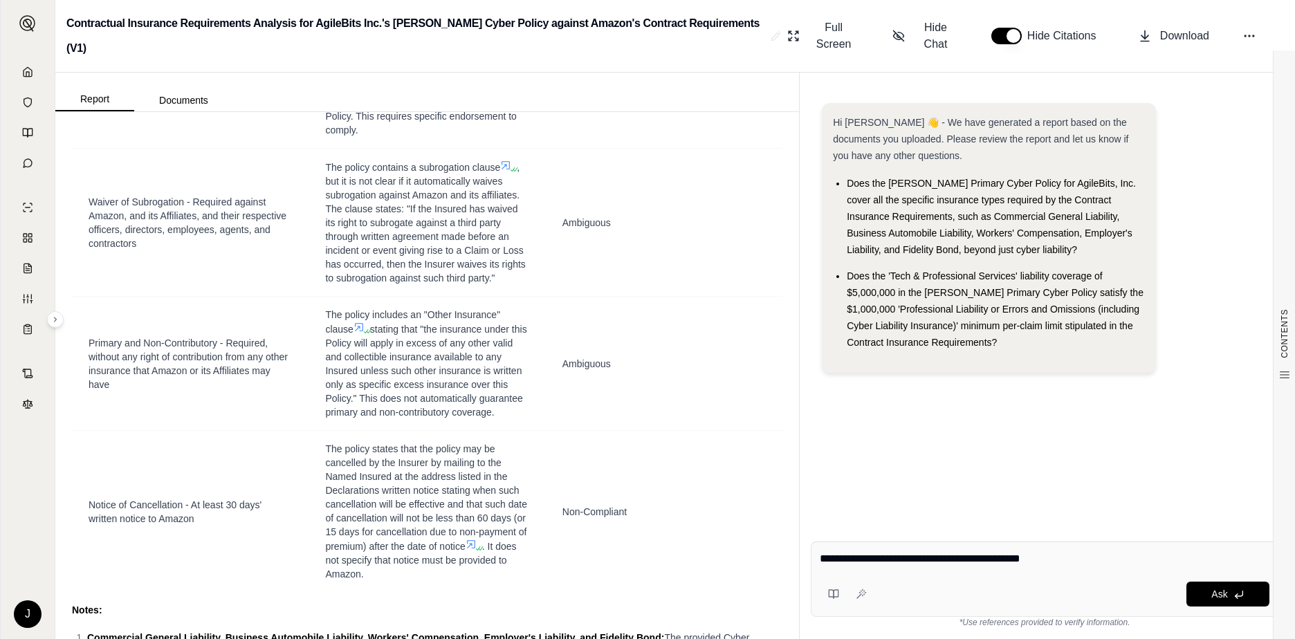
click at [1074, 560] on textarea "**********" at bounding box center [1045, 559] width 450 height 17
paste textarea "**********"
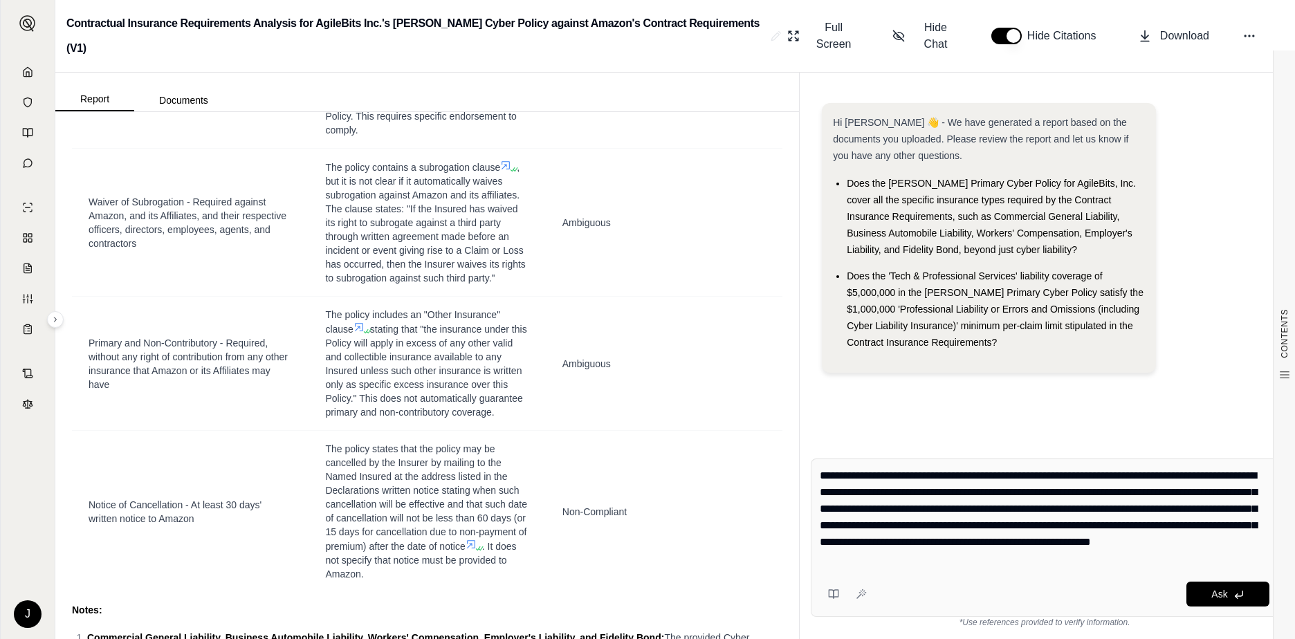
click at [825, 493] on textarea "**********" at bounding box center [1045, 518] width 450 height 100
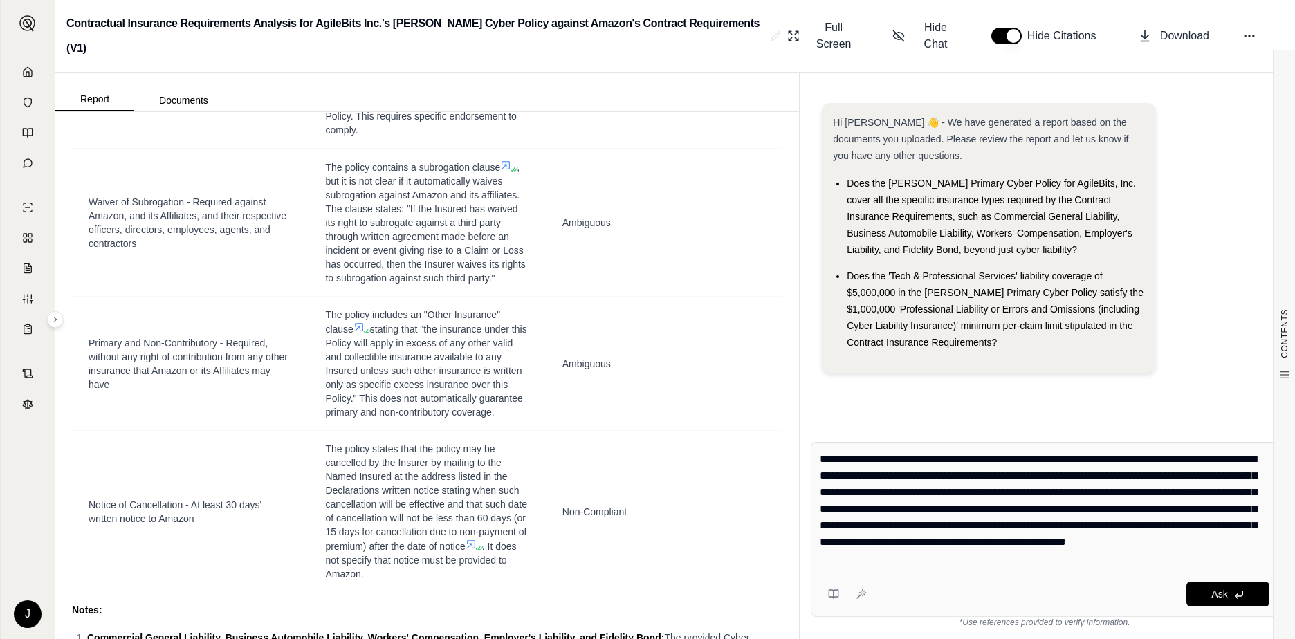
type textarea "**********"
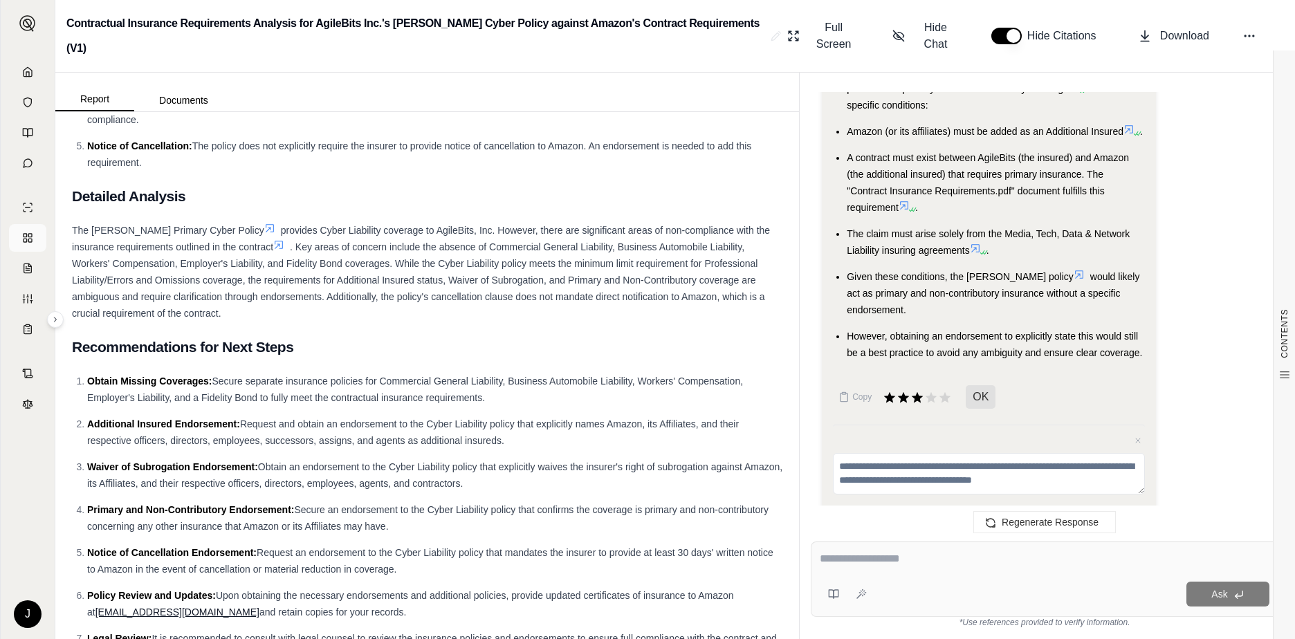
scroll to position [2692, 0]
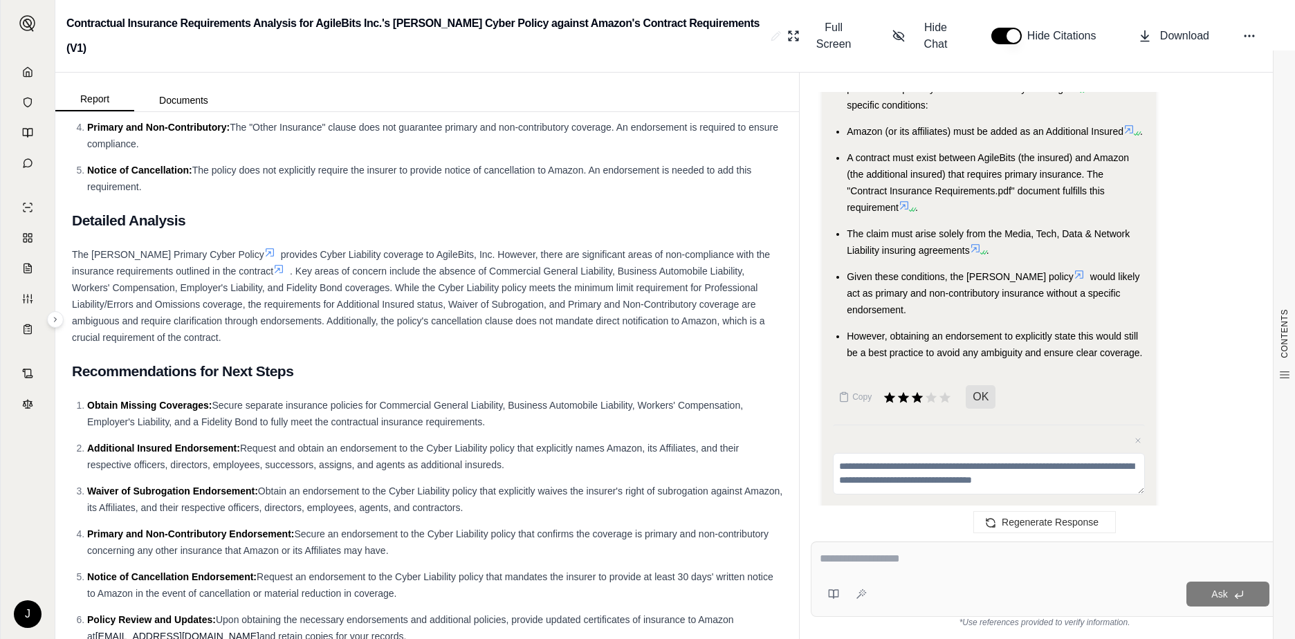
click at [856, 564] on textarea at bounding box center [1045, 559] width 450 height 17
type textarea "*"
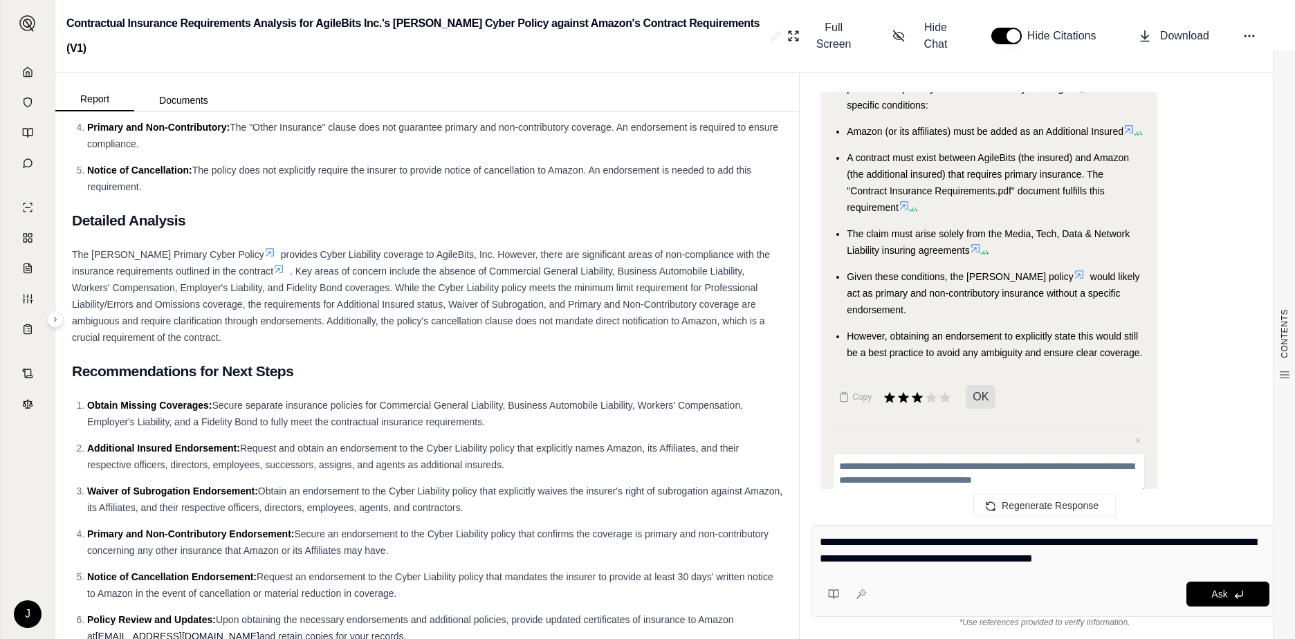
type textarea "**********"
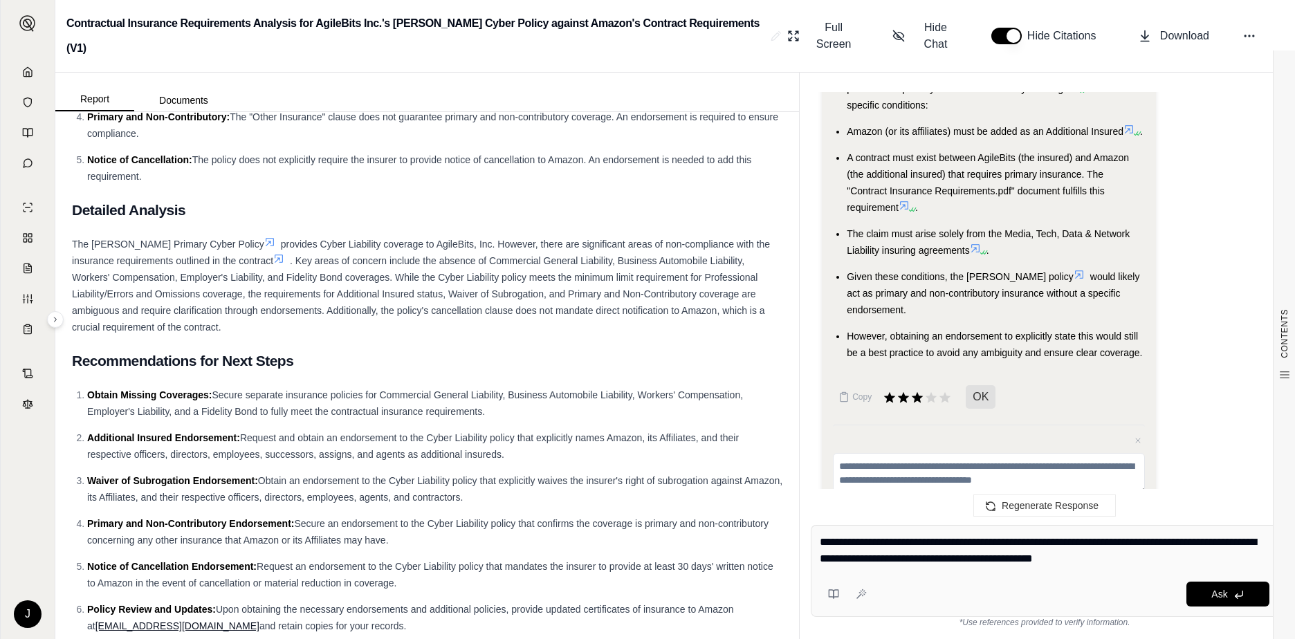
scroll to position [2761, 0]
